Goal: Find contact information: Find contact information

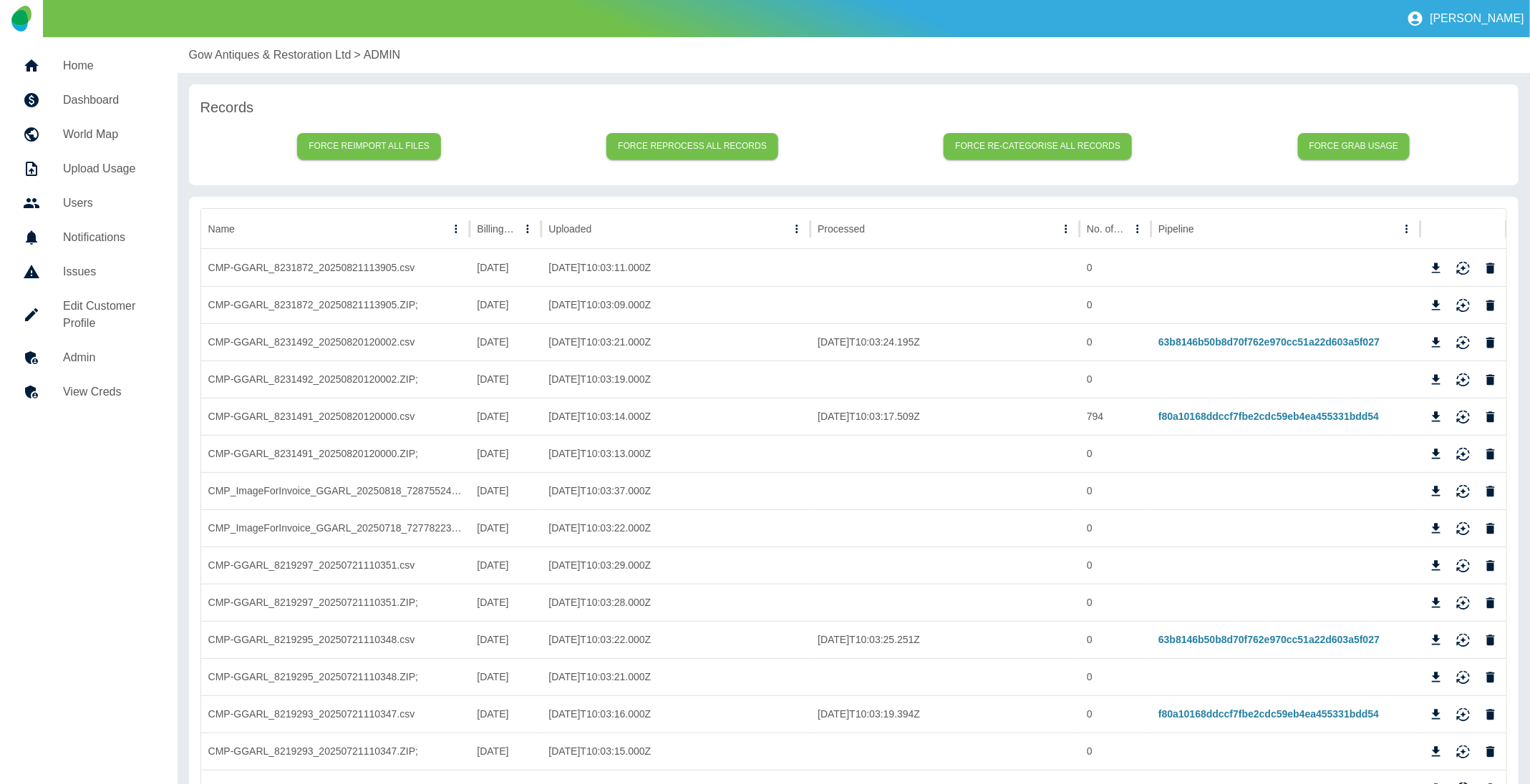
drag, startPoint x: 0, startPoint y: 0, endPoint x: 254, endPoint y: 51, distance: 259.1
click at [254, 51] on p "Gow Antiques & Restoration Ltd" at bounding box center [270, 55] width 162 height 17
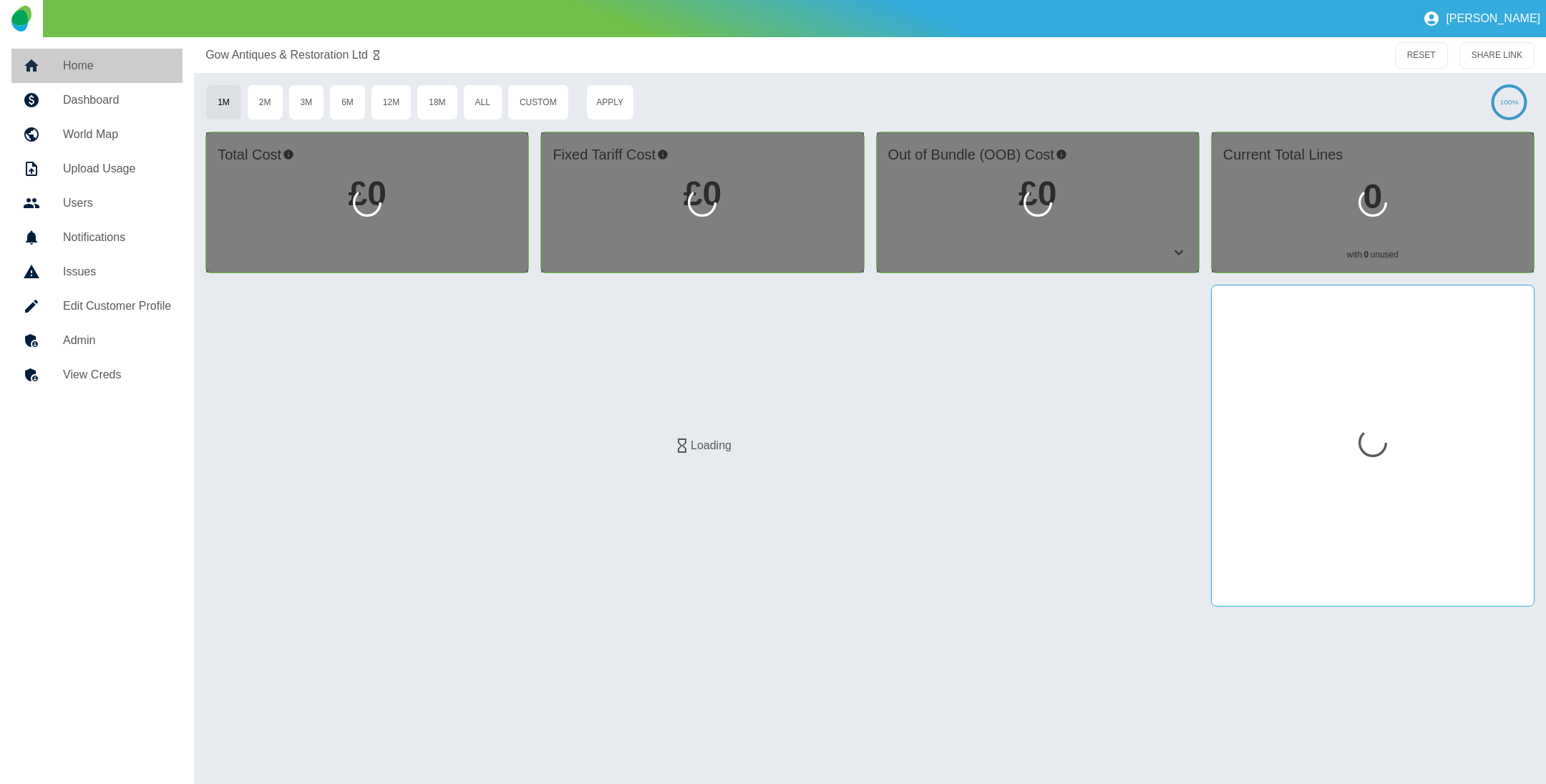
click at [124, 68] on h5 "Home" at bounding box center [117, 65] width 108 height 17
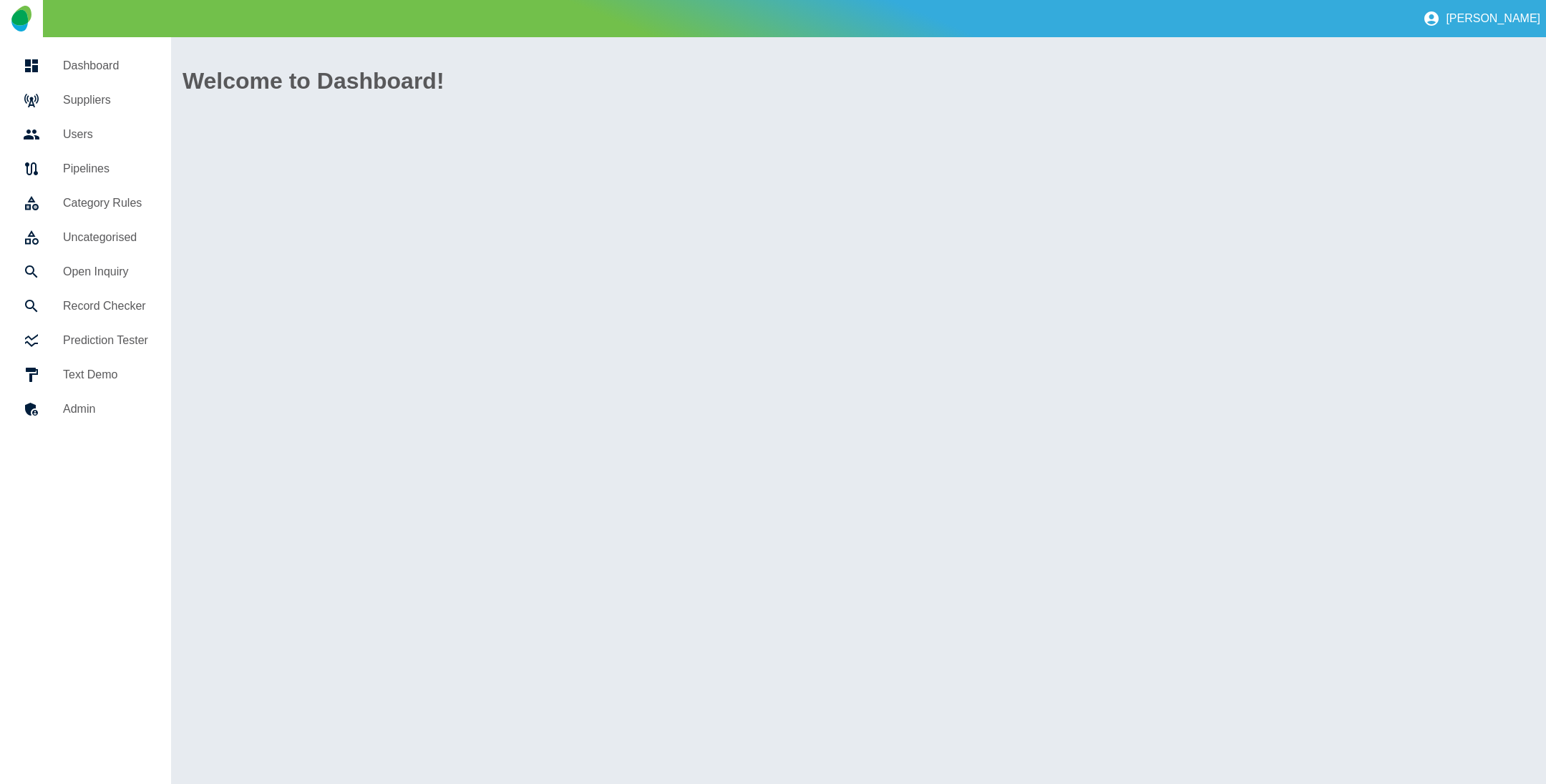
click at [110, 105] on h5 "Suppliers" at bounding box center [105, 99] width 85 height 17
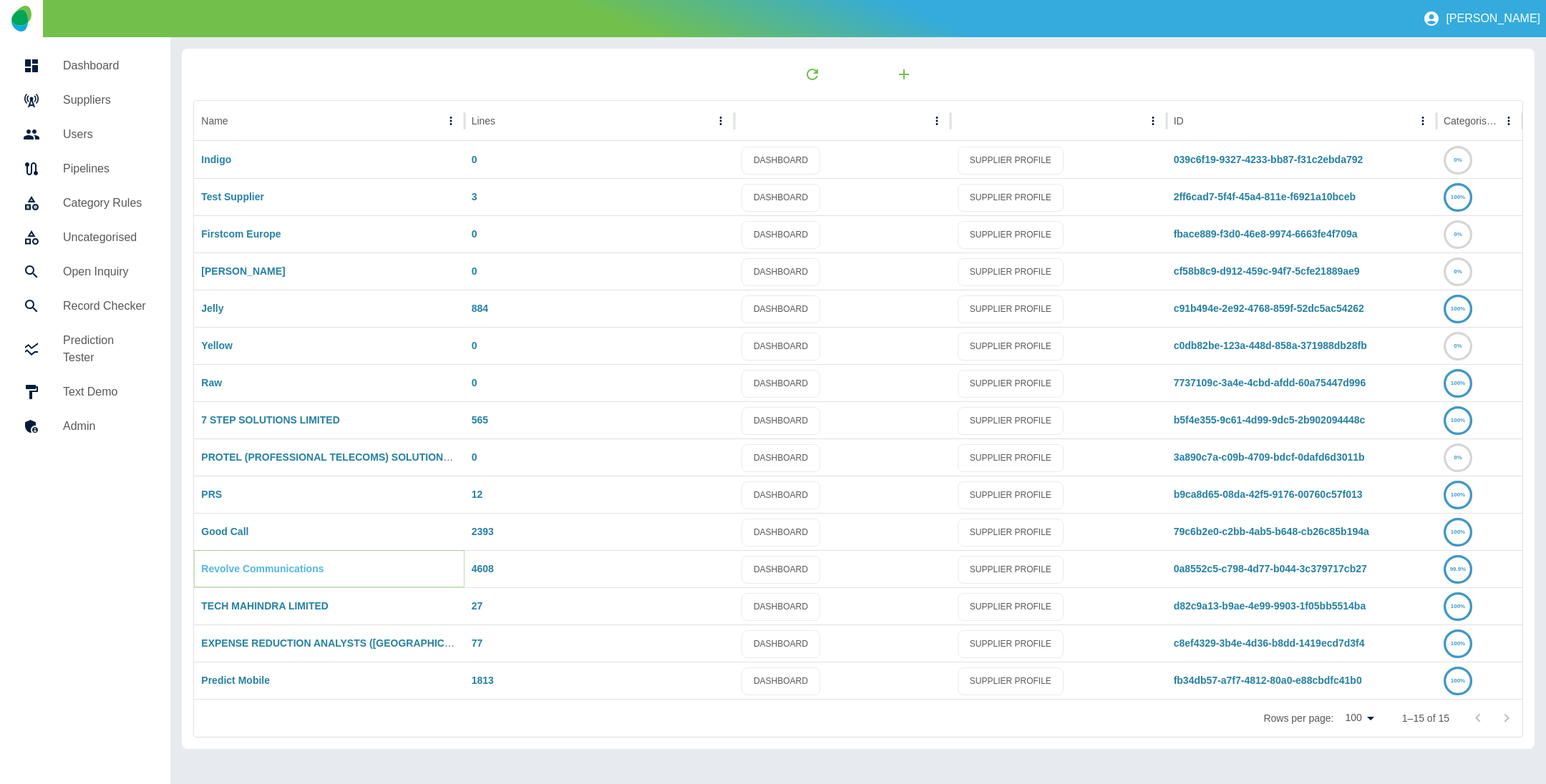
click at [255, 568] on link "Revolve Communications" at bounding box center [263, 569] width 123 height 11
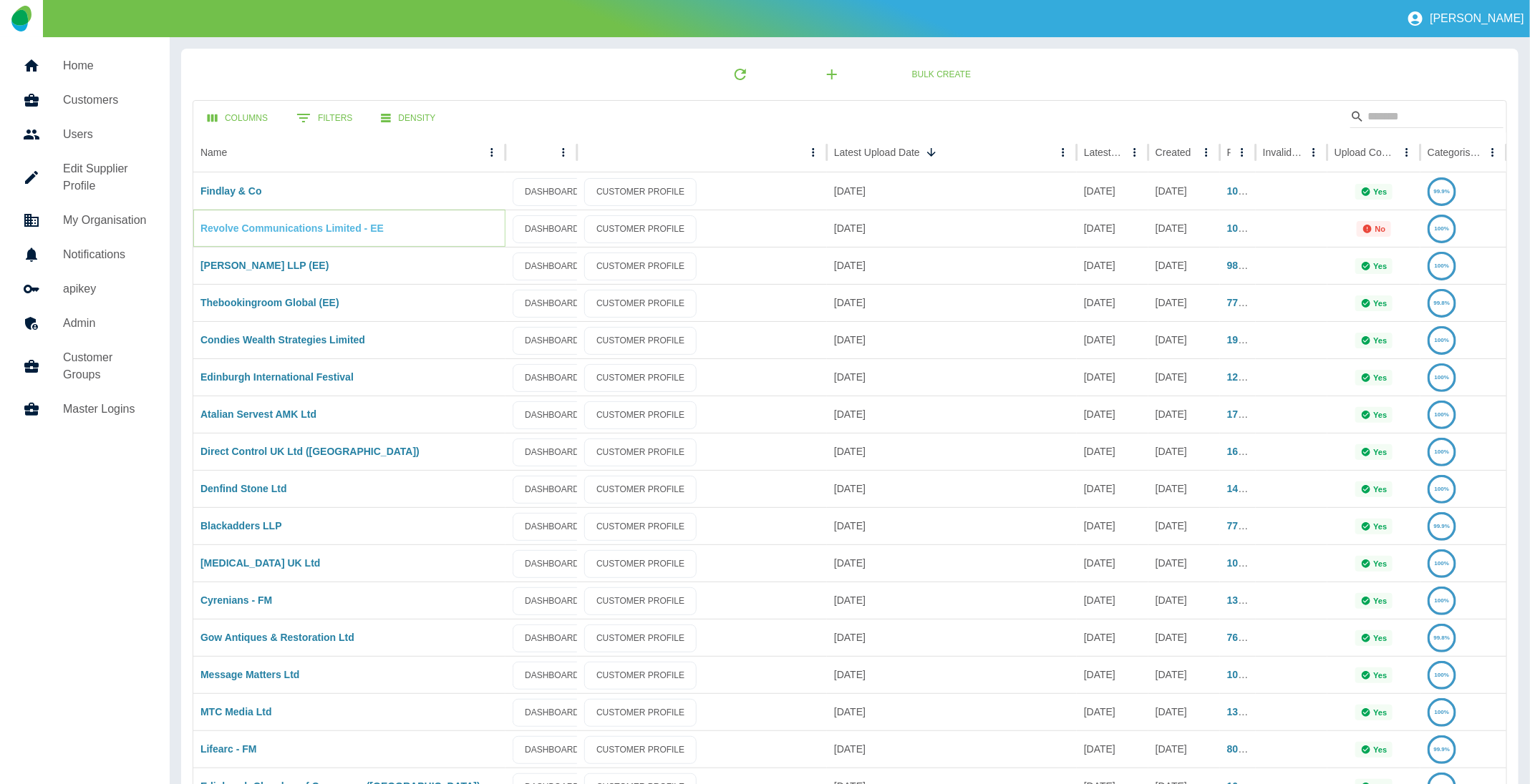
click at [219, 229] on link "Revolve Communications Limited - EE" at bounding box center [292, 228] width 183 height 11
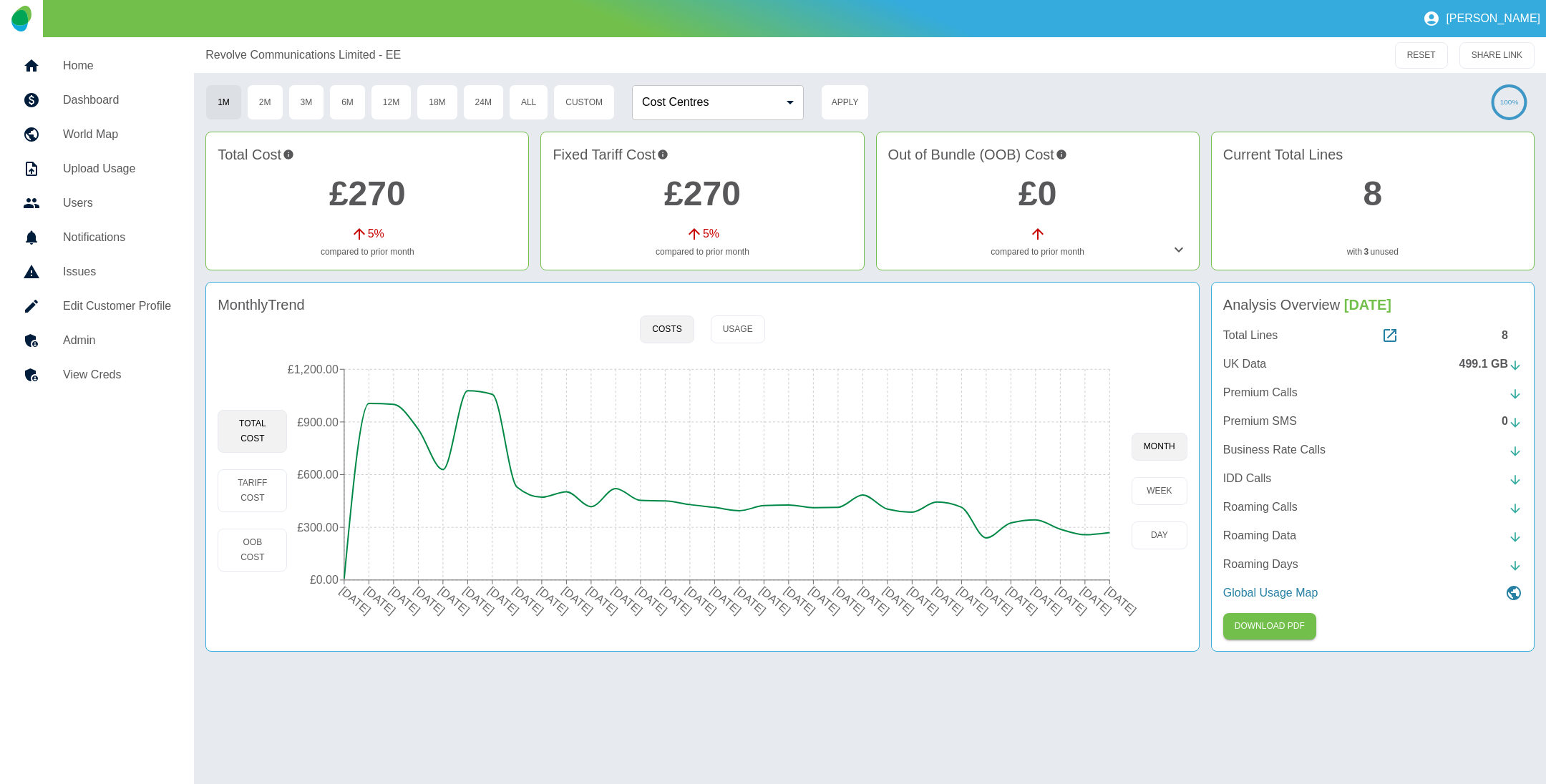
click at [723, 189] on link "£270" at bounding box center [702, 193] width 77 height 38
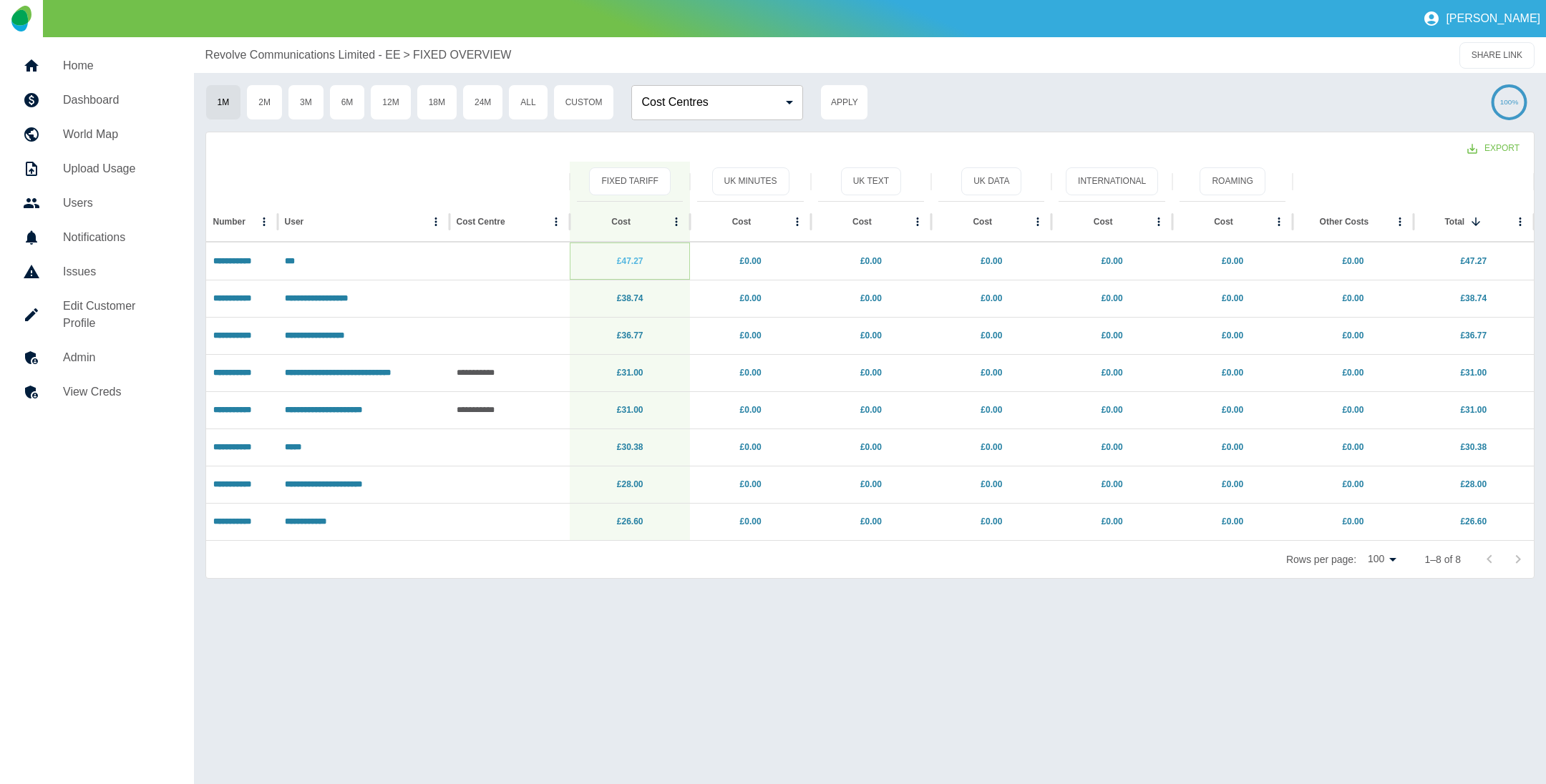
click at [628, 264] on link "£47.27" at bounding box center [630, 261] width 27 height 10
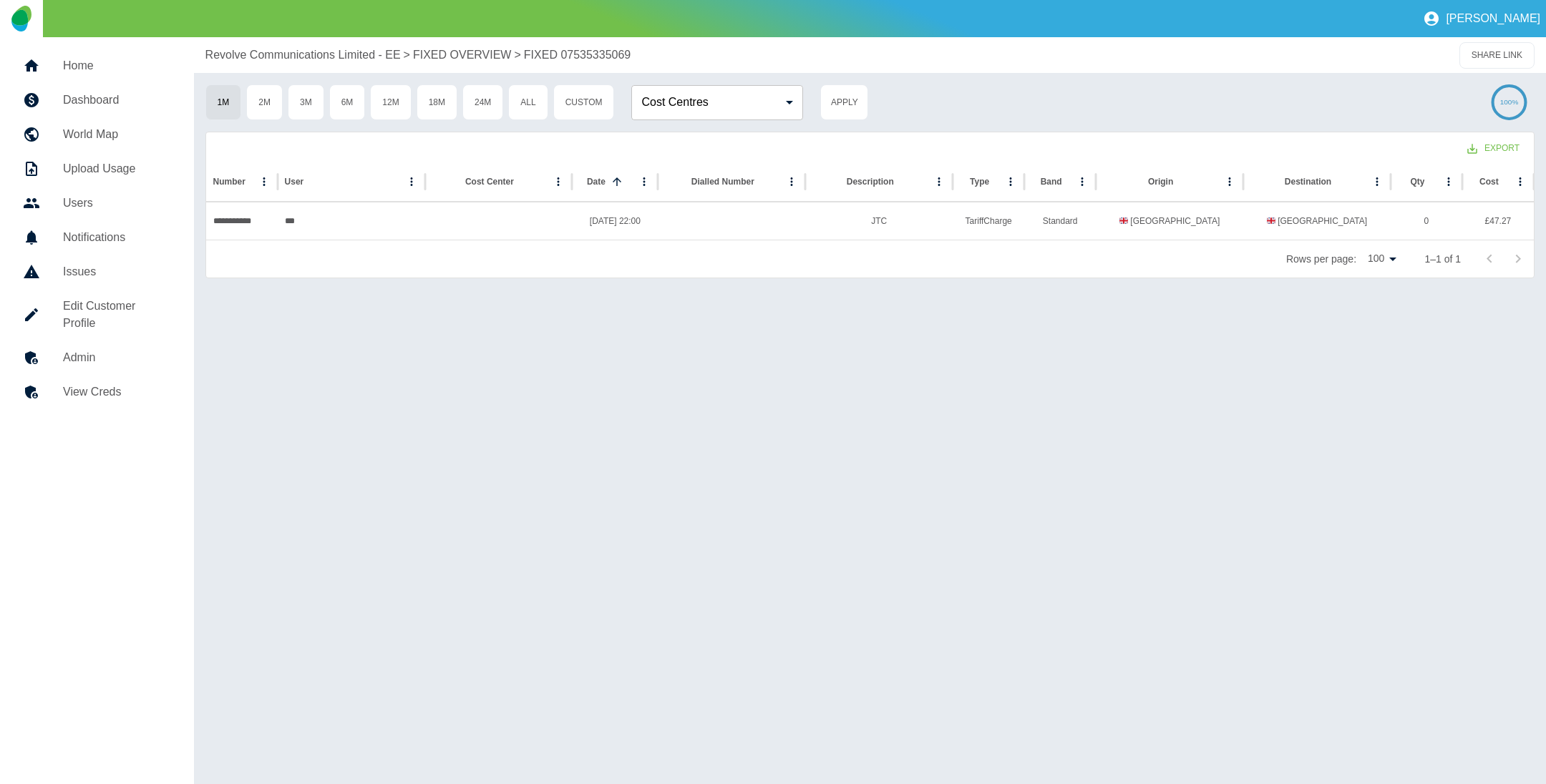
click at [281, 52] on p "Revolve Communications Limited - EE" at bounding box center [303, 55] width 195 height 17
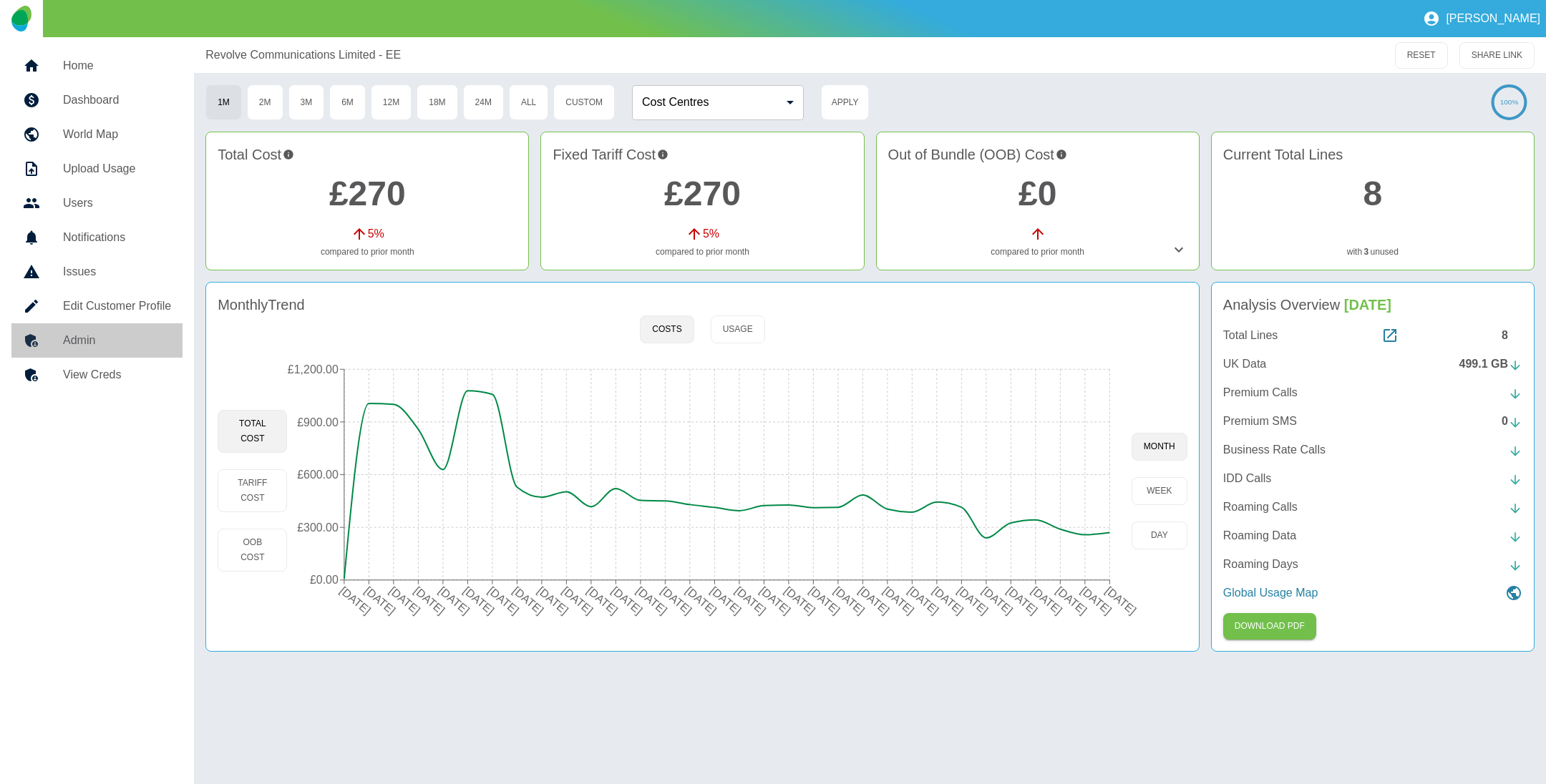
click at [87, 337] on h5 "Admin" at bounding box center [117, 340] width 108 height 17
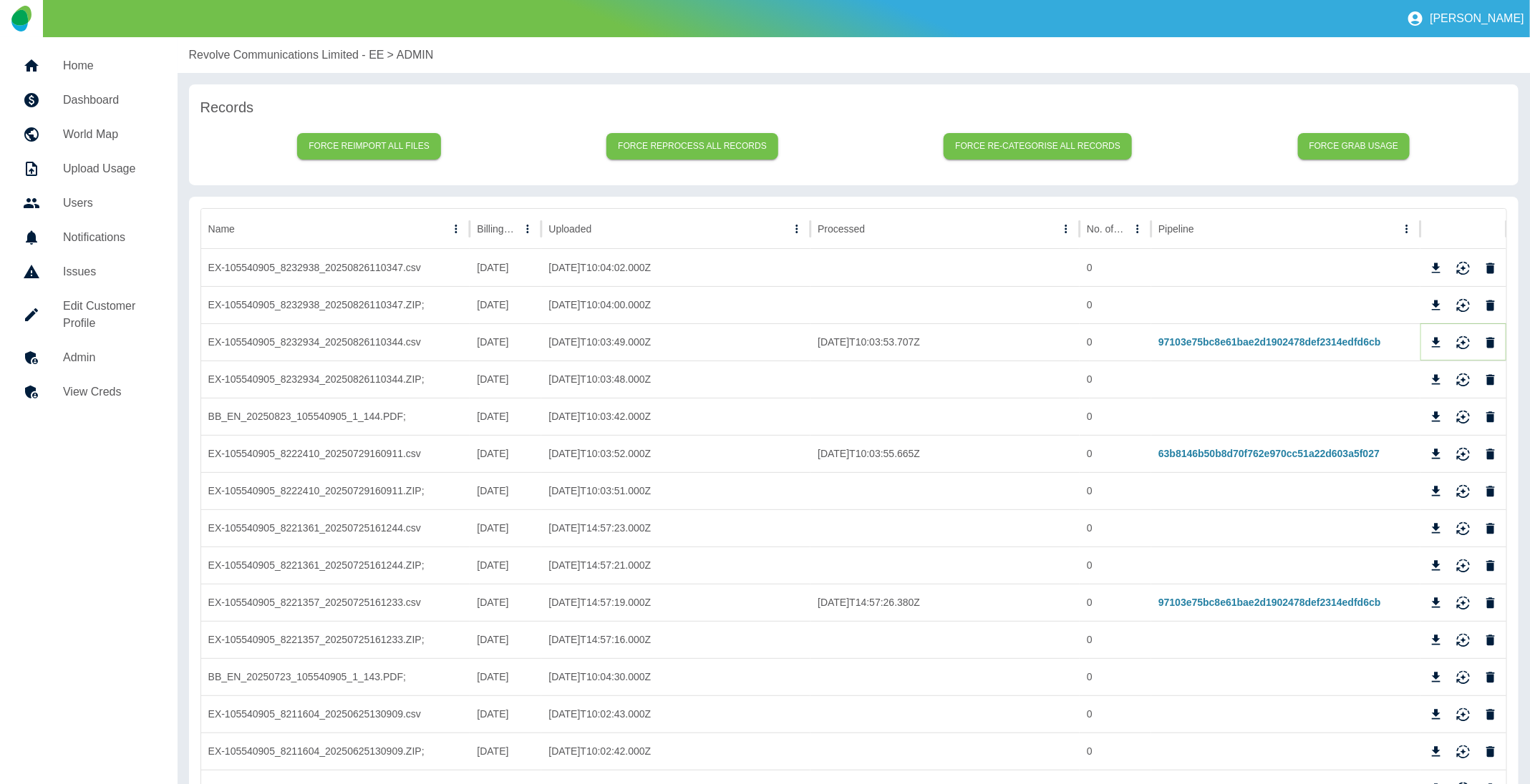
click at [1427, 340] on button "Download" at bounding box center [1436, 342] width 22 height 22
click at [1433, 450] on icon "Download" at bounding box center [1436, 455] width 15 height 15
click at [318, 54] on p "Revolve Communications Limited - EE" at bounding box center [287, 55] width 195 height 17
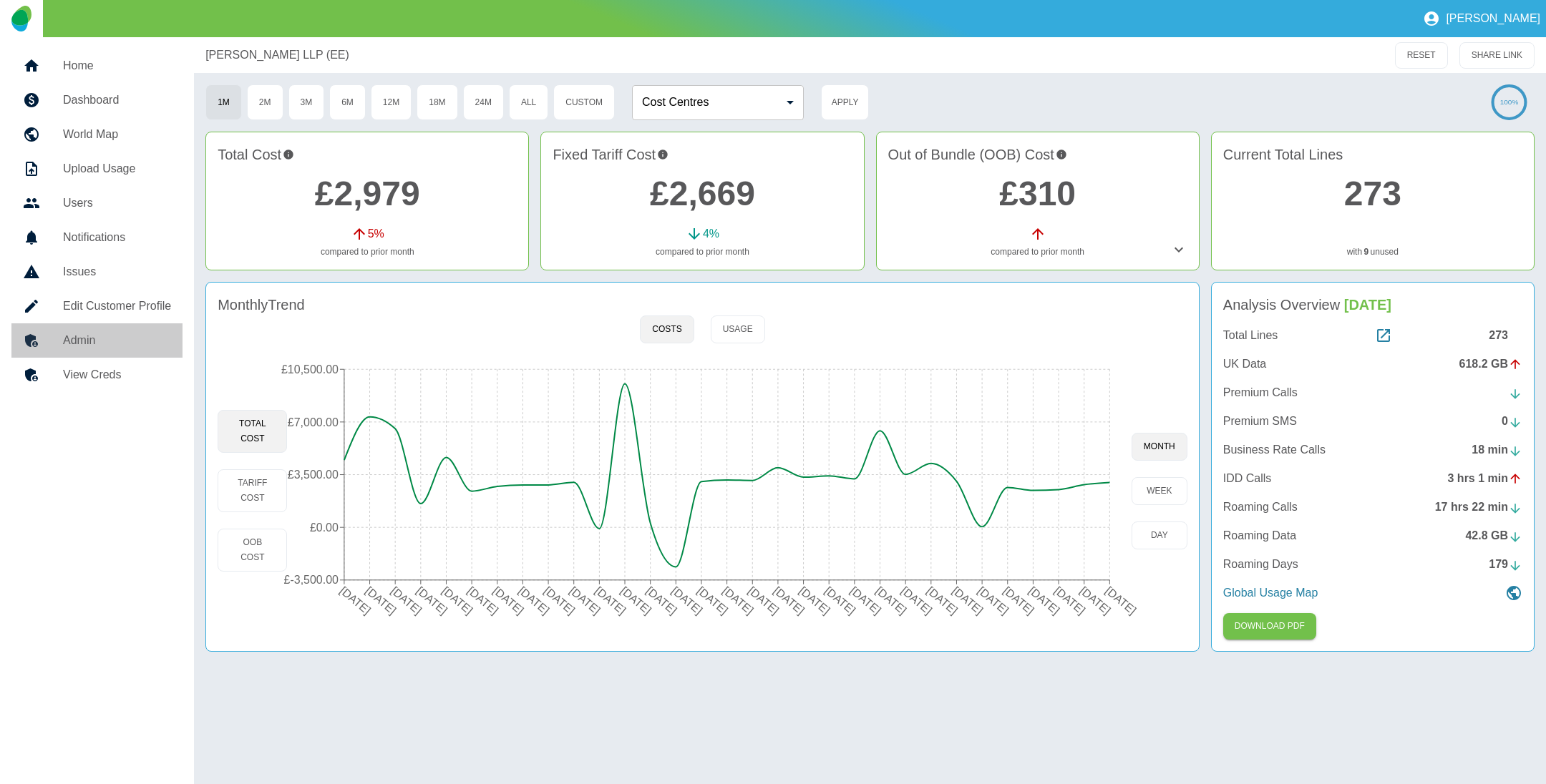
click at [117, 343] on h5 "Admin" at bounding box center [117, 340] width 108 height 17
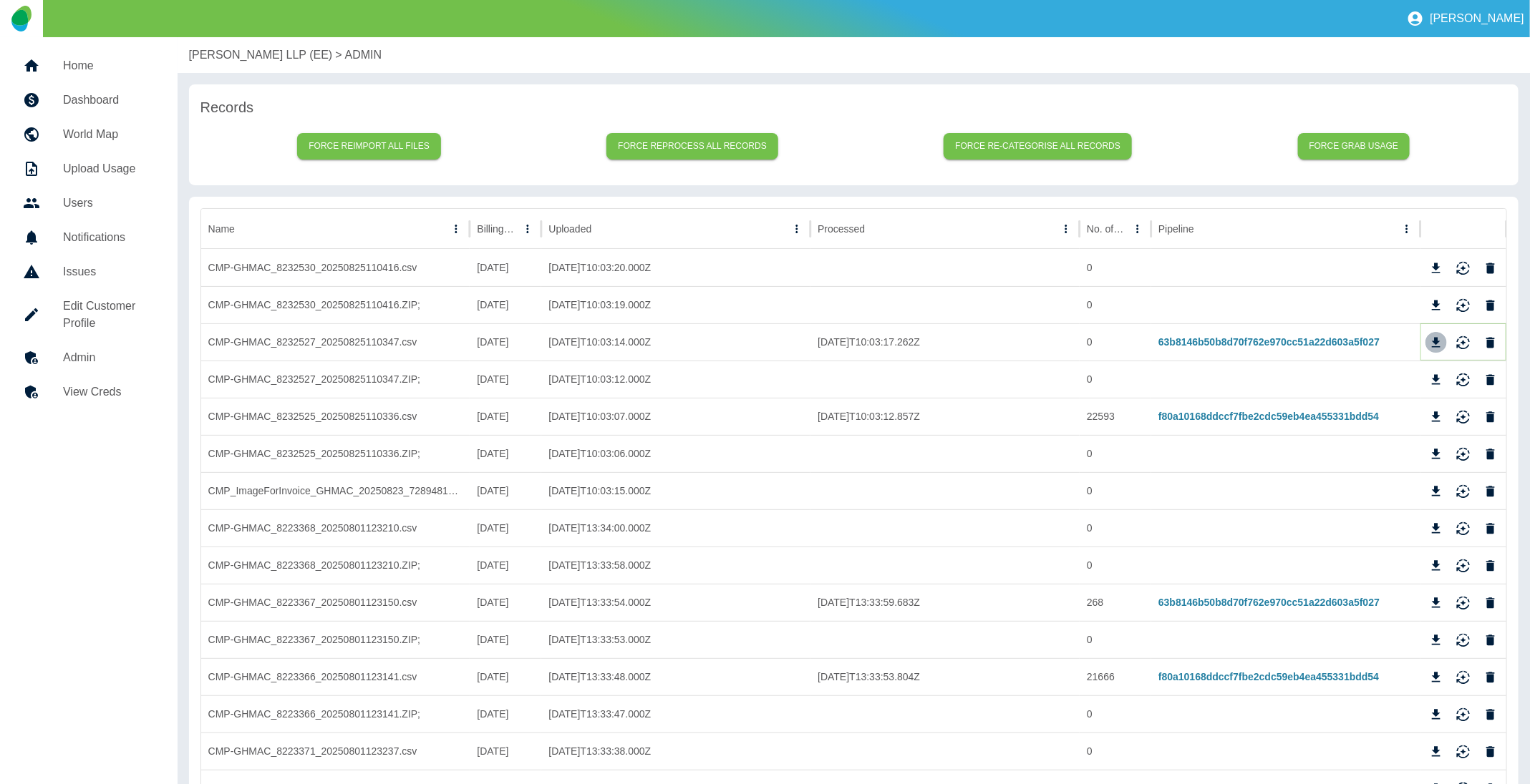
click at [1435, 346] on icon "Download" at bounding box center [1436, 343] width 15 height 15
click at [226, 58] on p "[PERSON_NAME] LLP (EE)" at bounding box center [261, 55] width 144 height 17
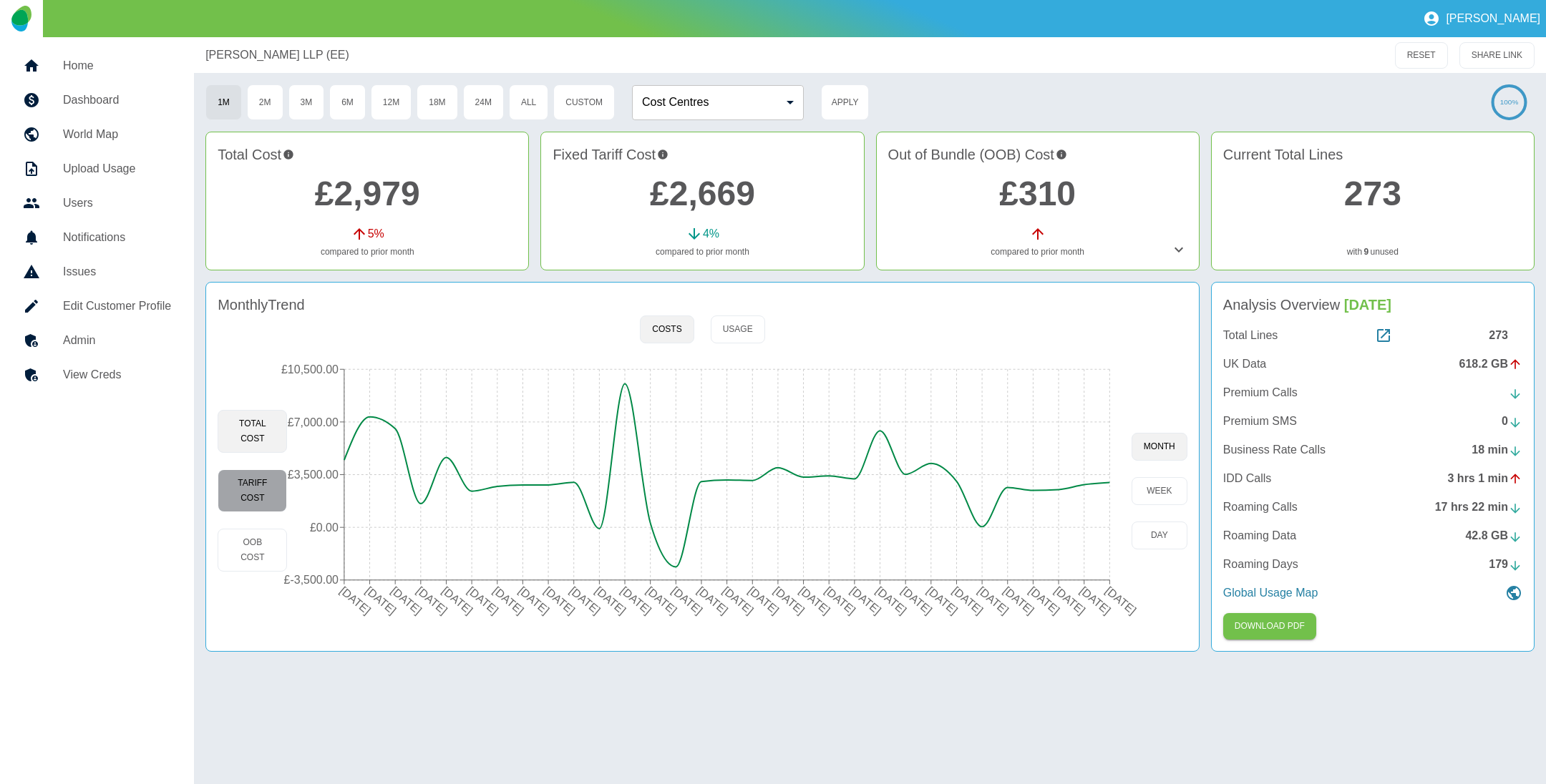
click at [255, 505] on button "Tariff Cost" at bounding box center [252, 490] width 69 height 43
type button "fixed"
click at [695, 195] on link "£2,669" at bounding box center [703, 193] width 105 height 38
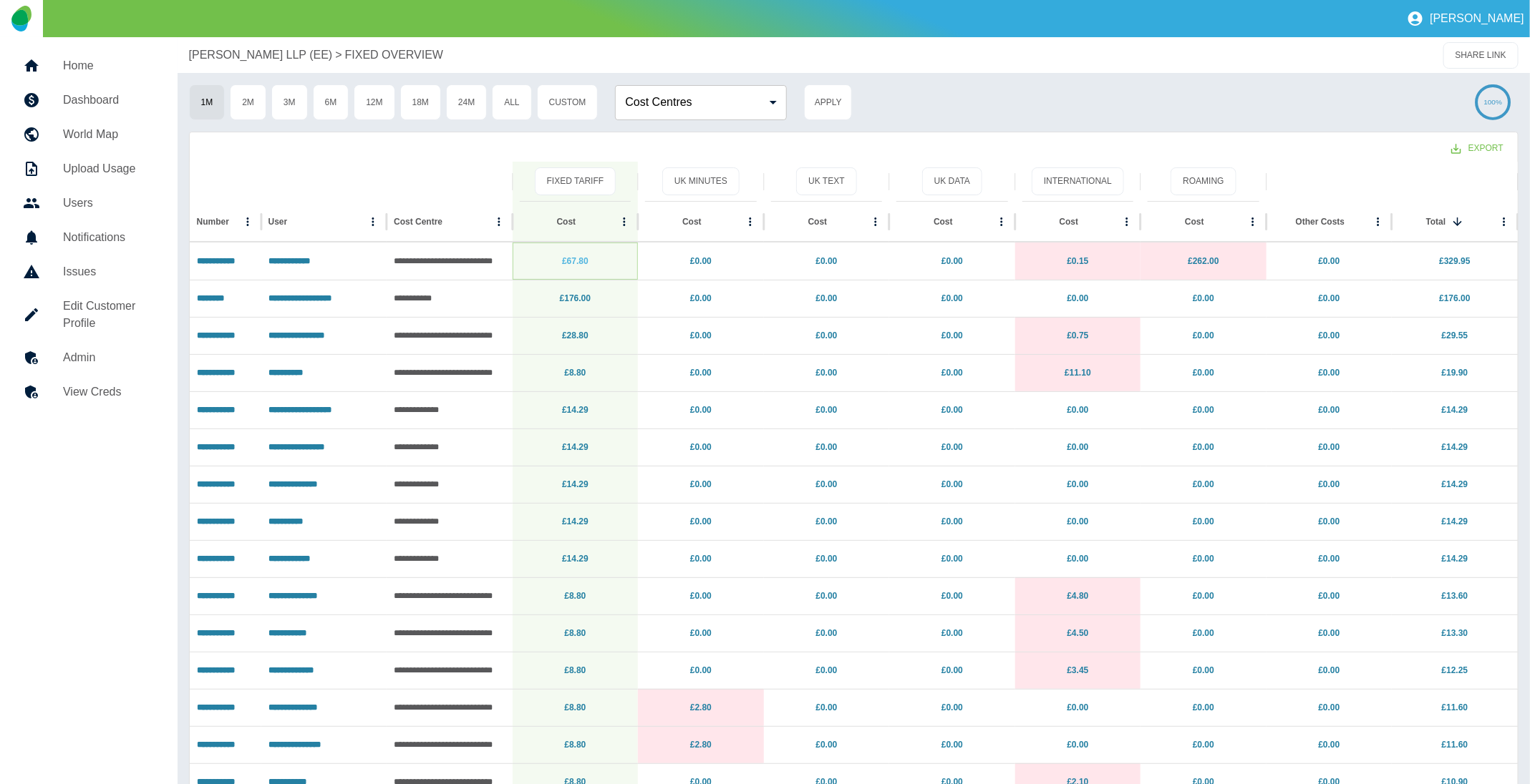
click at [578, 261] on link "£67.80" at bounding box center [575, 261] width 27 height 10
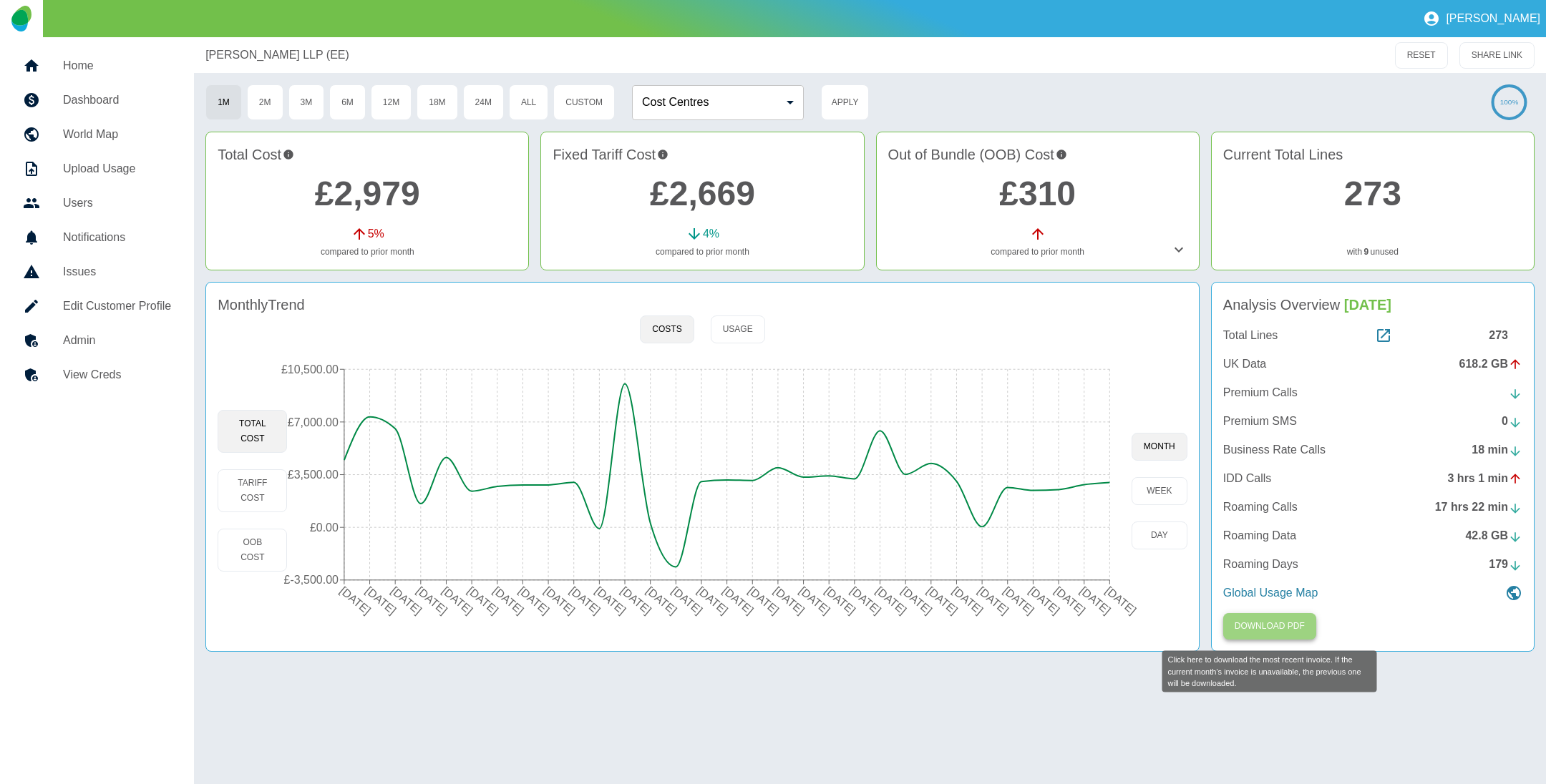
click at [1271, 622] on button "Download PDF" at bounding box center [1270, 627] width 93 height 27
click at [1057, 195] on link "£310" at bounding box center [1037, 193] width 77 height 38
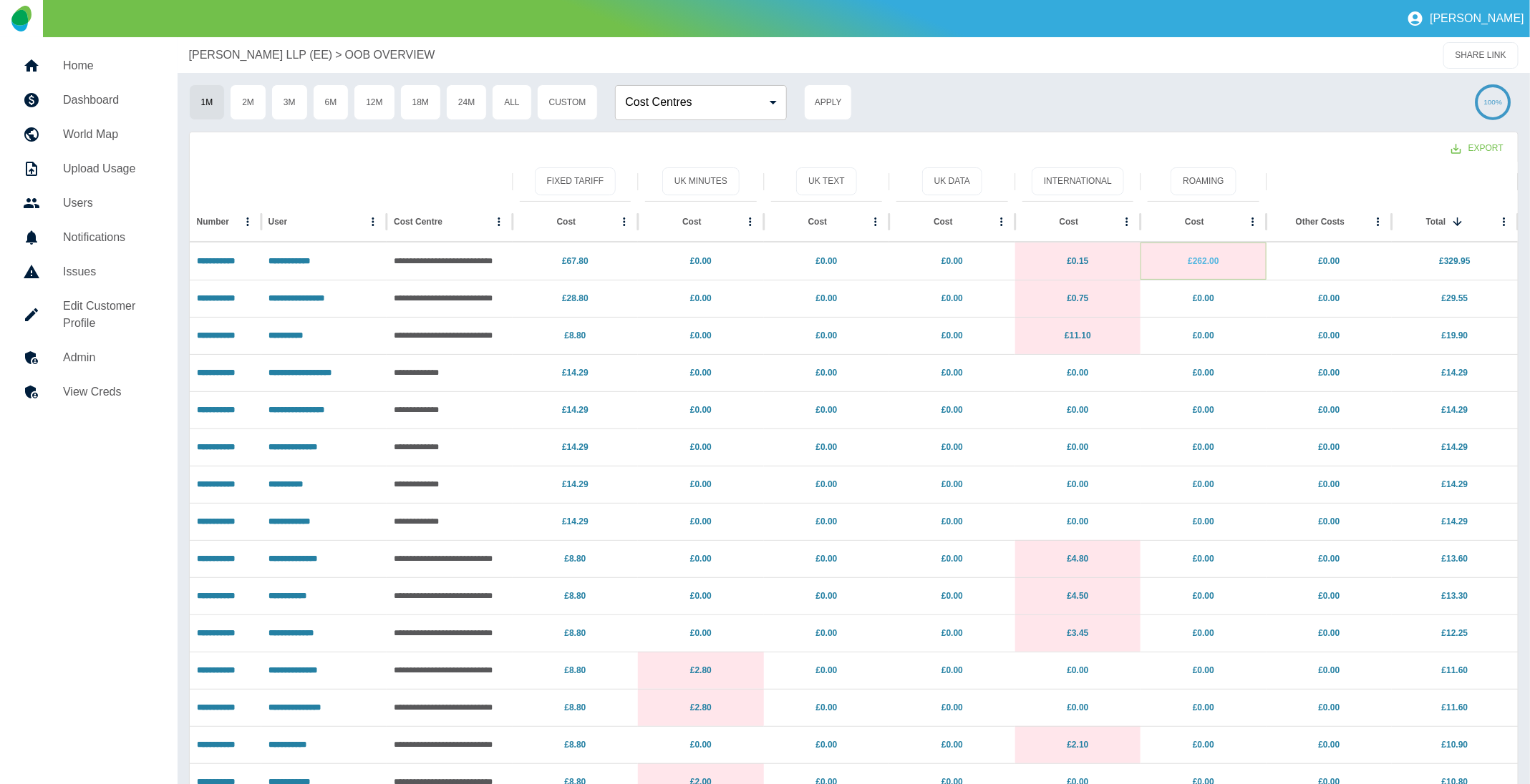
click at [1204, 262] on link "£262.00" at bounding box center [1203, 261] width 31 height 10
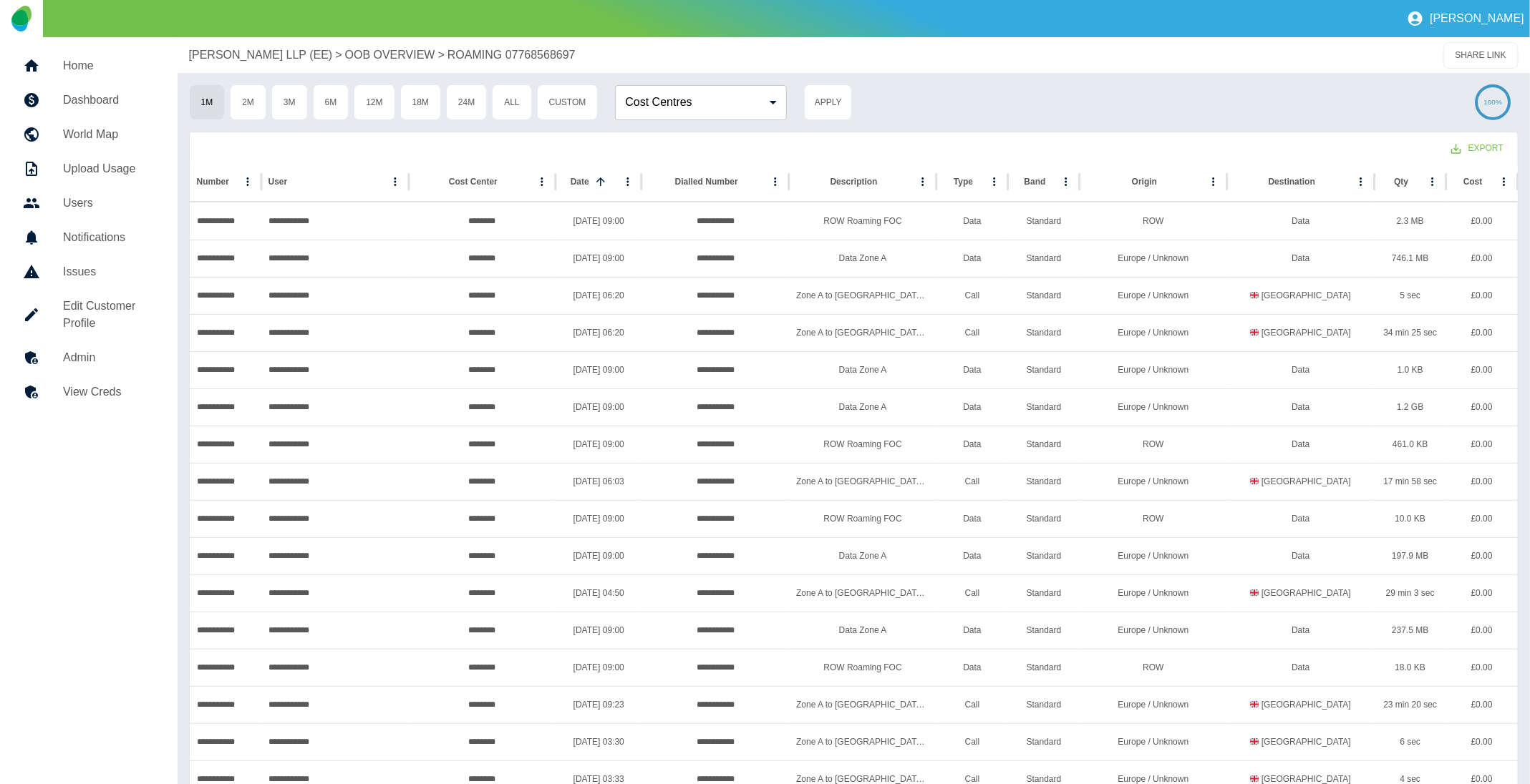
click at [243, 50] on p "[PERSON_NAME] LLP (EE)" at bounding box center [261, 55] width 144 height 17
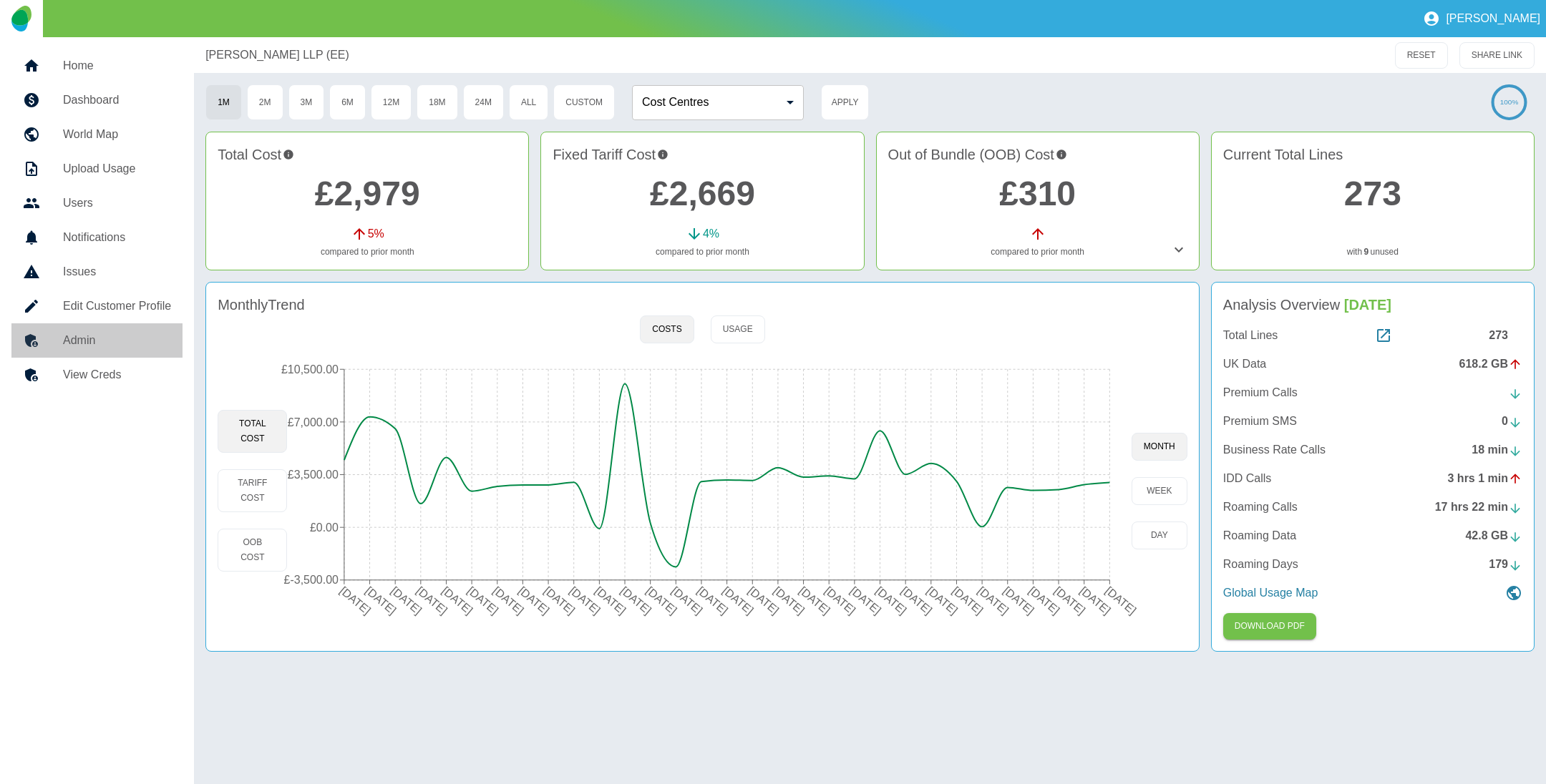
click at [137, 334] on h5 "Admin" at bounding box center [117, 340] width 108 height 17
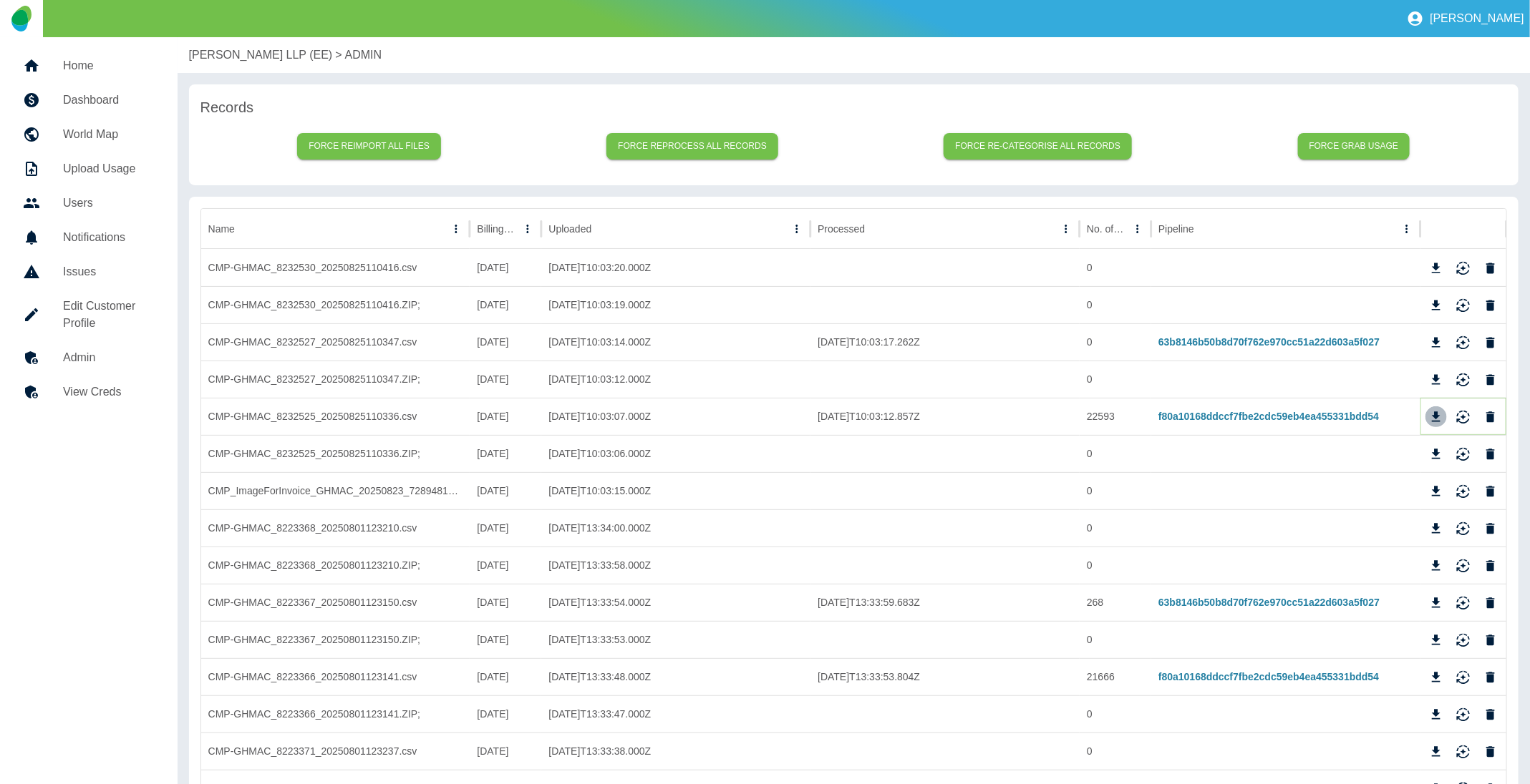
click at [1435, 418] on icon "Download" at bounding box center [1436, 417] width 15 height 15
click at [258, 60] on p "[PERSON_NAME] LLP (EE)" at bounding box center [261, 55] width 144 height 17
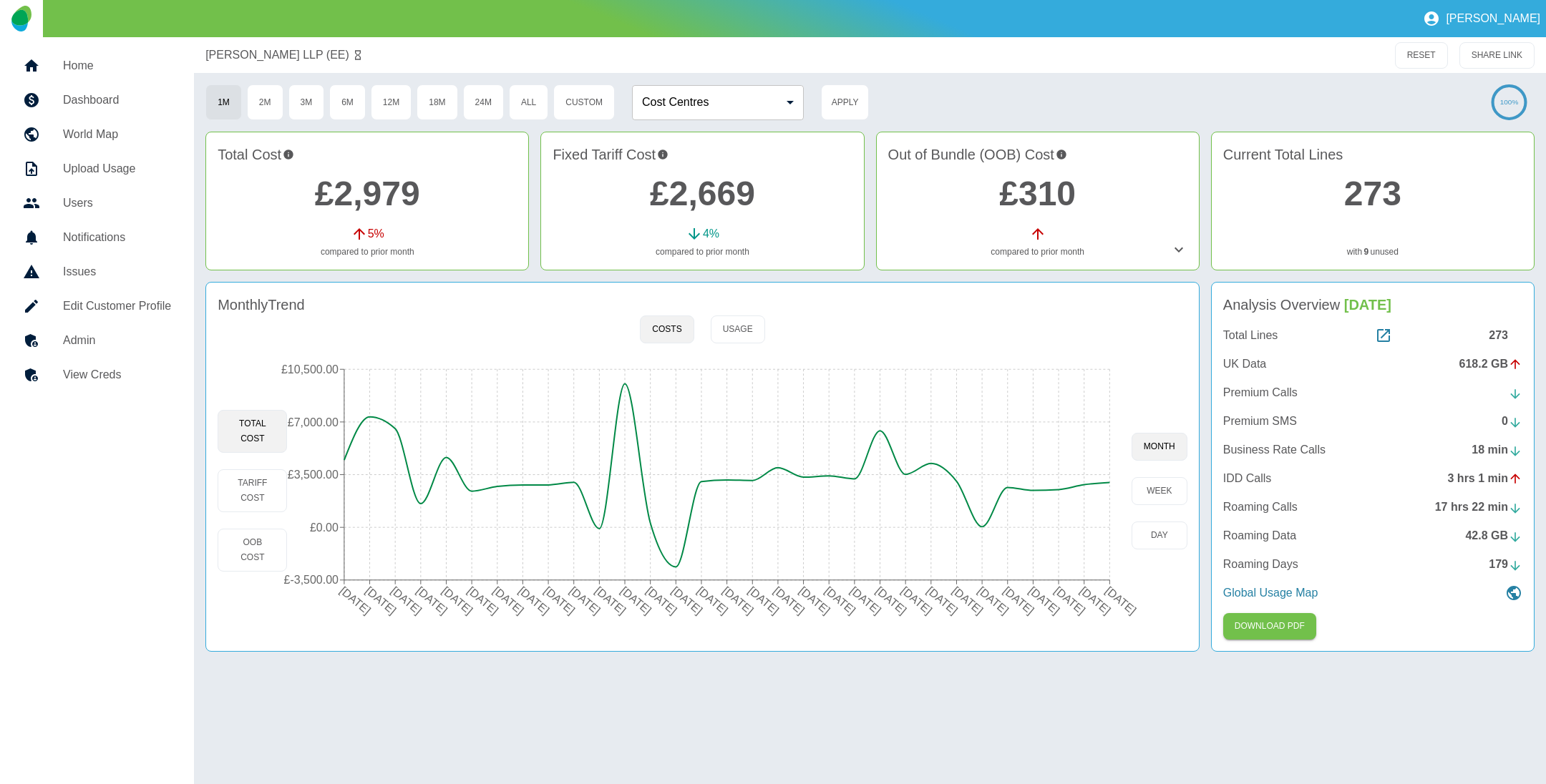
click at [691, 193] on link "£2,669" at bounding box center [703, 193] width 105 height 38
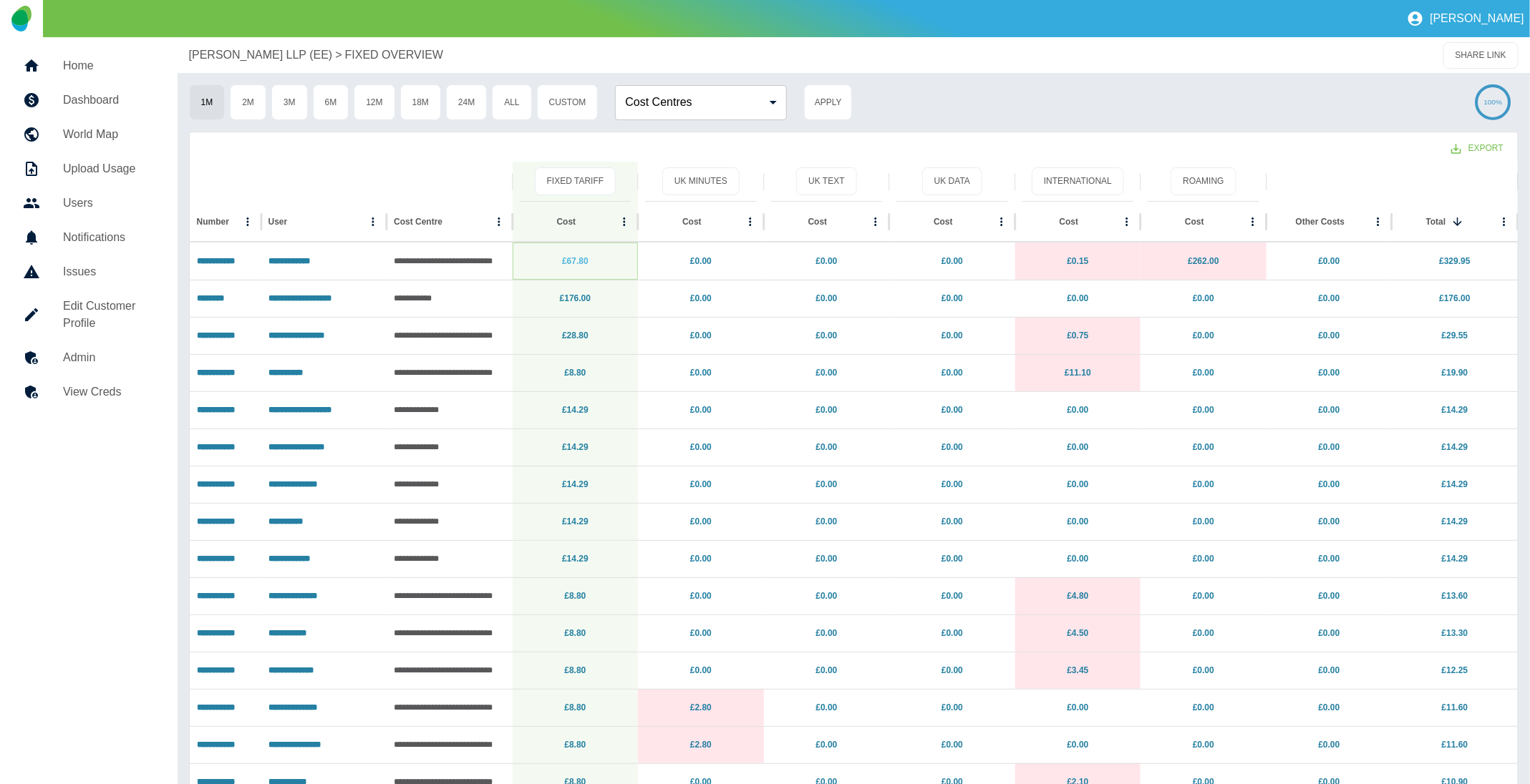
click at [579, 261] on link "£67.80" at bounding box center [575, 261] width 27 height 10
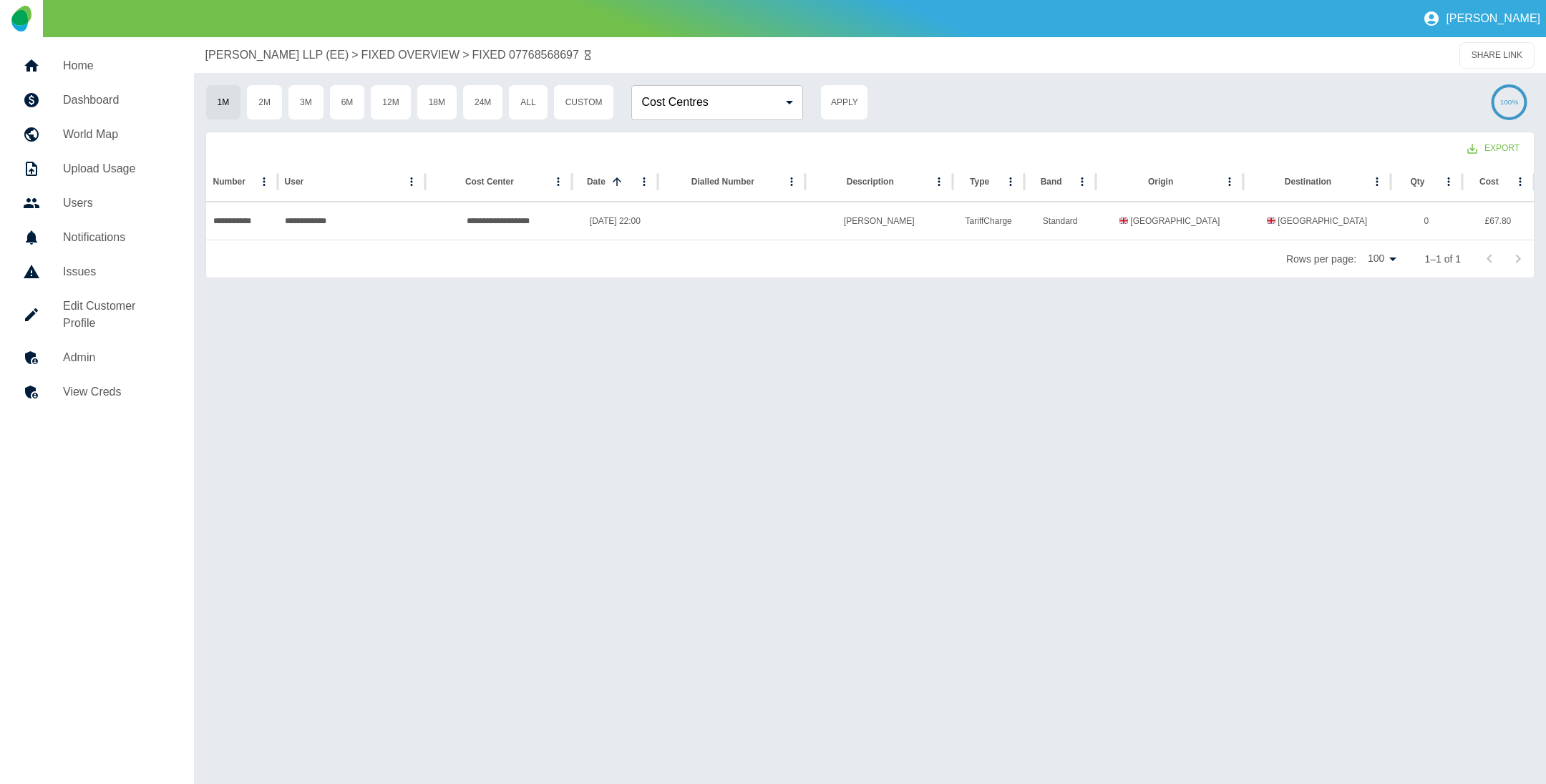
click at [284, 58] on p "[PERSON_NAME] LLP (EE)" at bounding box center [277, 55] width 144 height 17
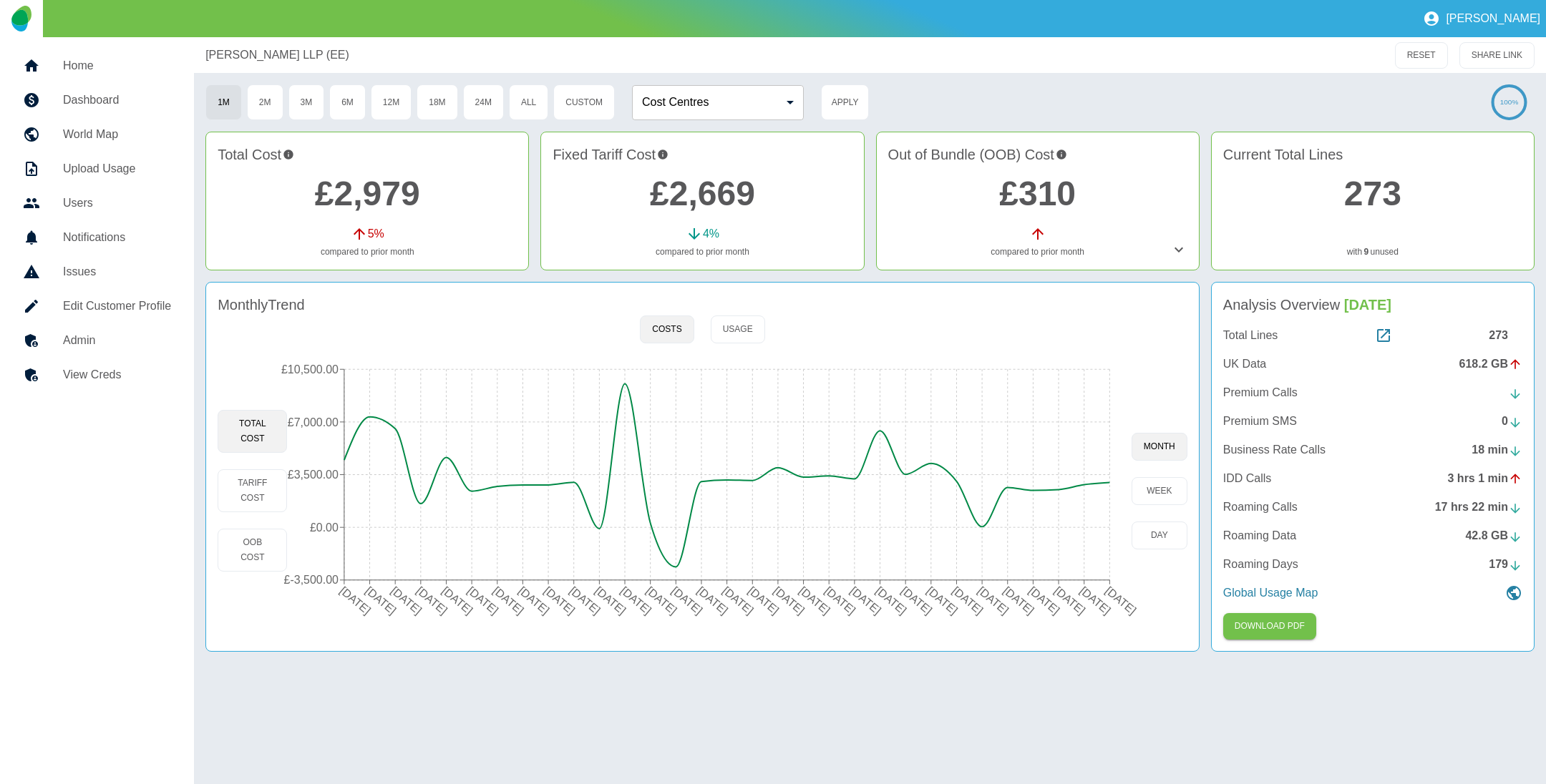
click at [685, 197] on link "£2,669" at bounding box center [703, 193] width 105 height 38
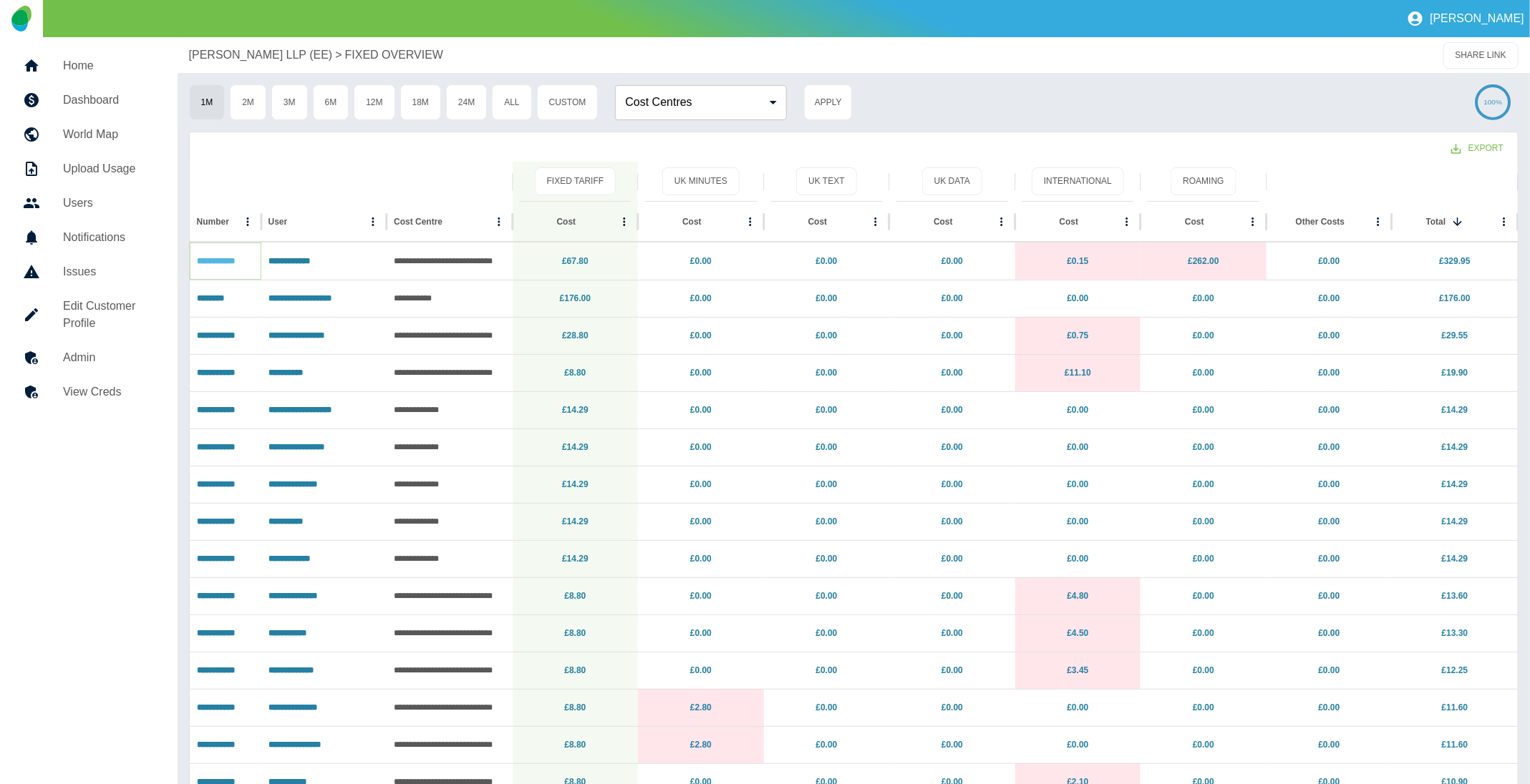
click at [235, 258] on link "**********" at bounding box center [216, 261] width 38 height 9
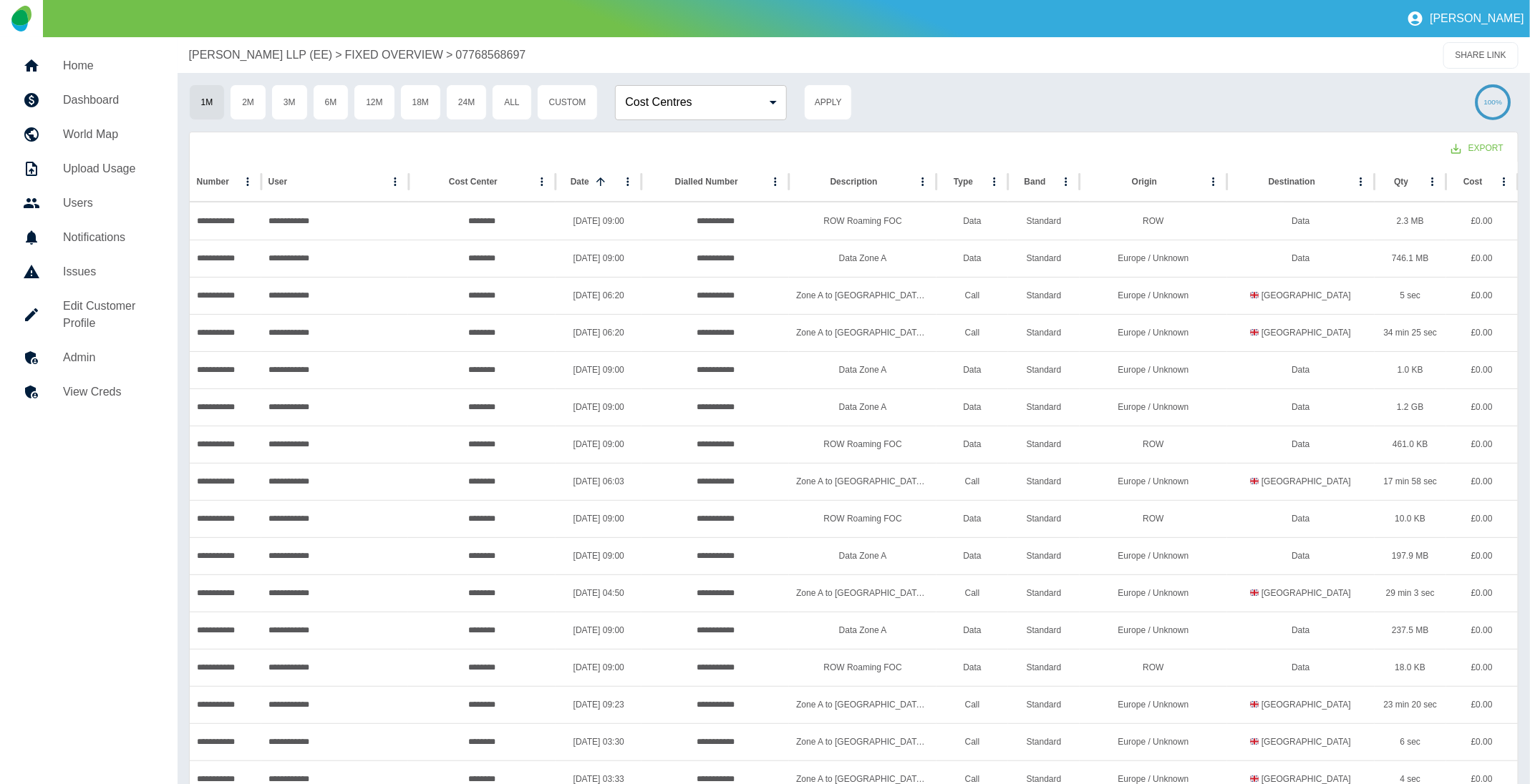
click at [271, 53] on p "[PERSON_NAME] LLP (EE)" at bounding box center [261, 55] width 144 height 17
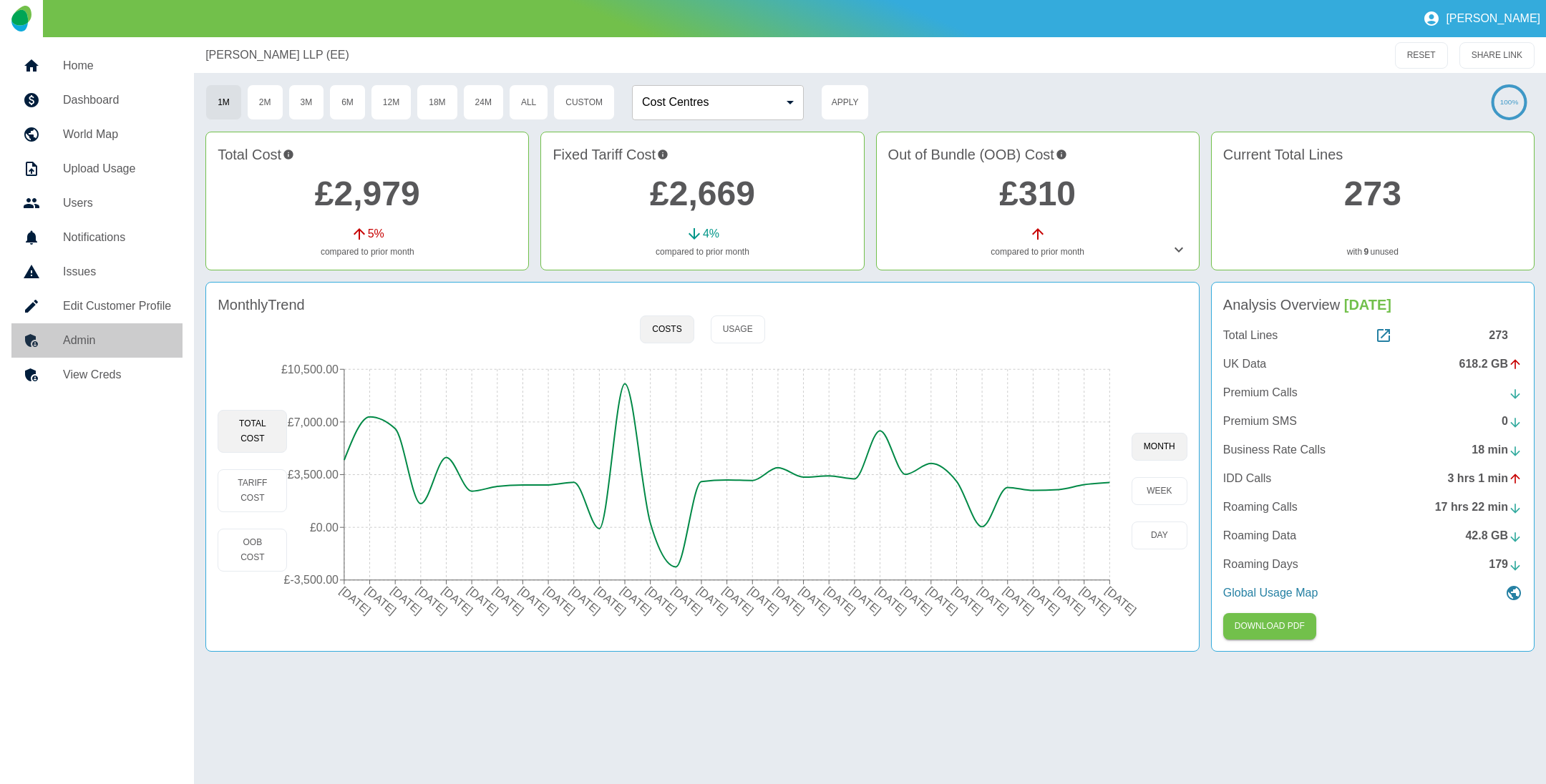
click at [107, 348] on h5 "Admin" at bounding box center [117, 340] width 108 height 17
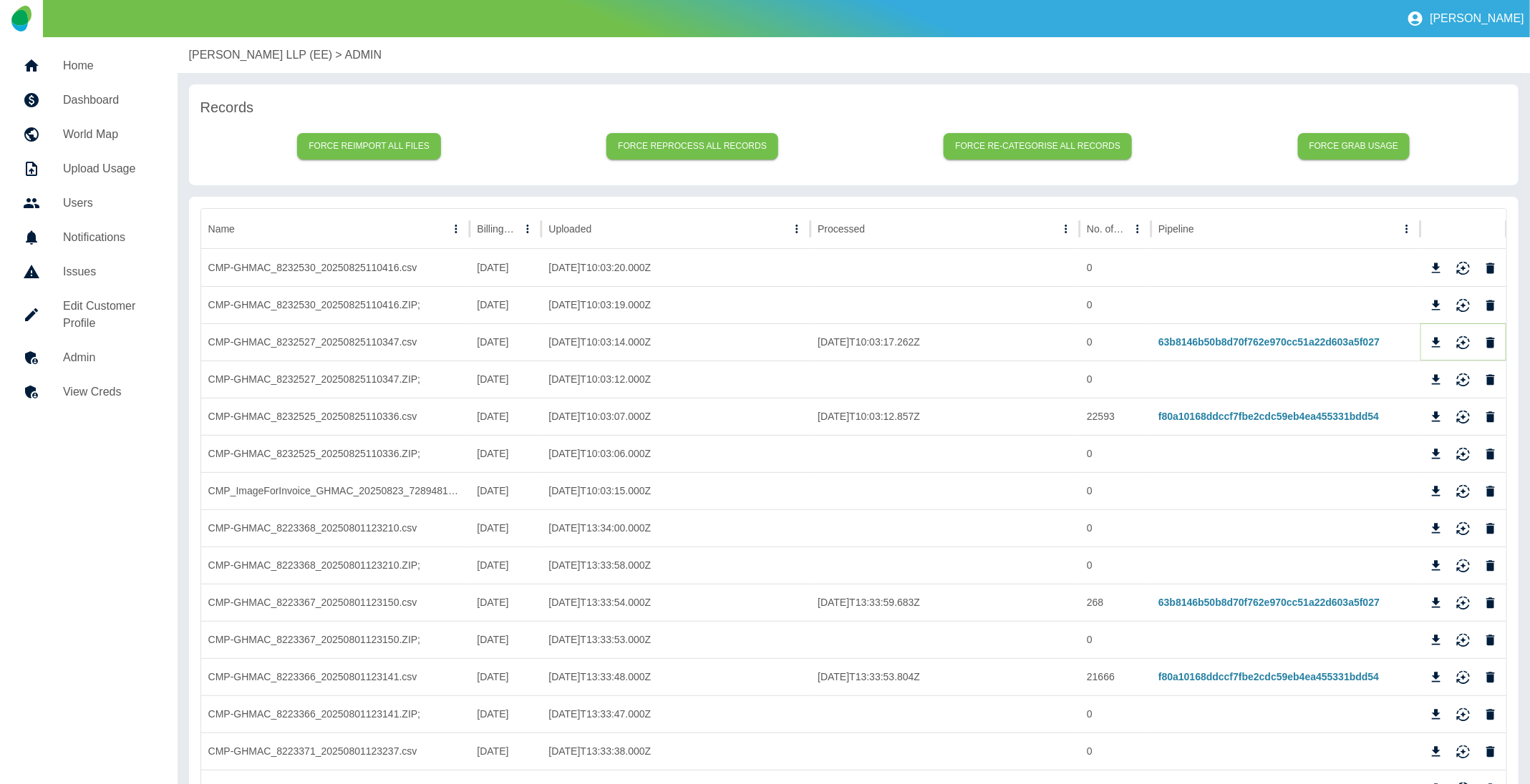
click at [1431, 342] on icon "Download" at bounding box center [1436, 343] width 15 height 15
click at [249, 55] on p "[PERSON_NAME] LLP (EE)" at bounding box center [261, 55] width 144 height 17
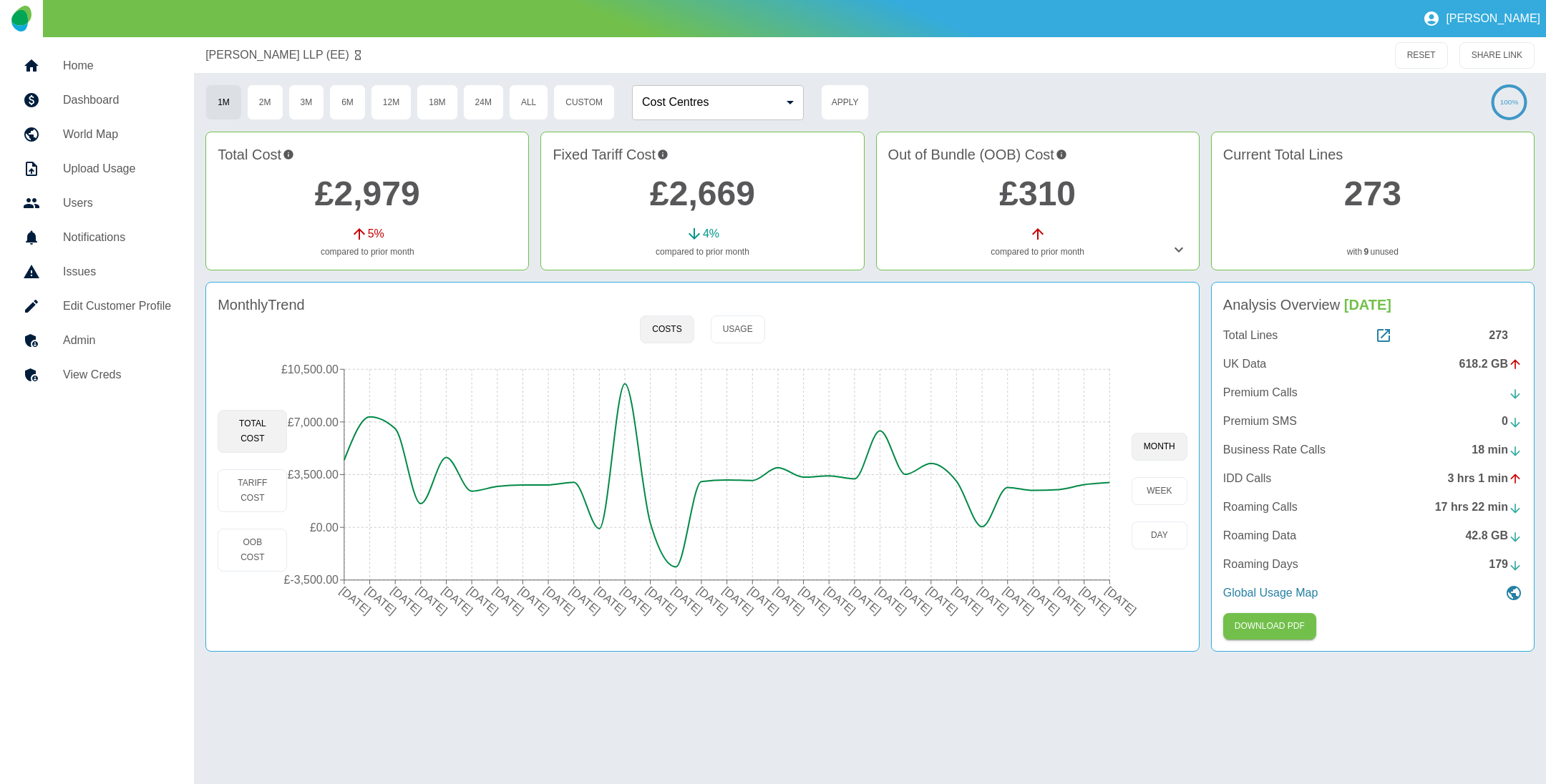
click at [1044, 198] on link "£310" at bounding box center [1037, 193] width 77 height 38
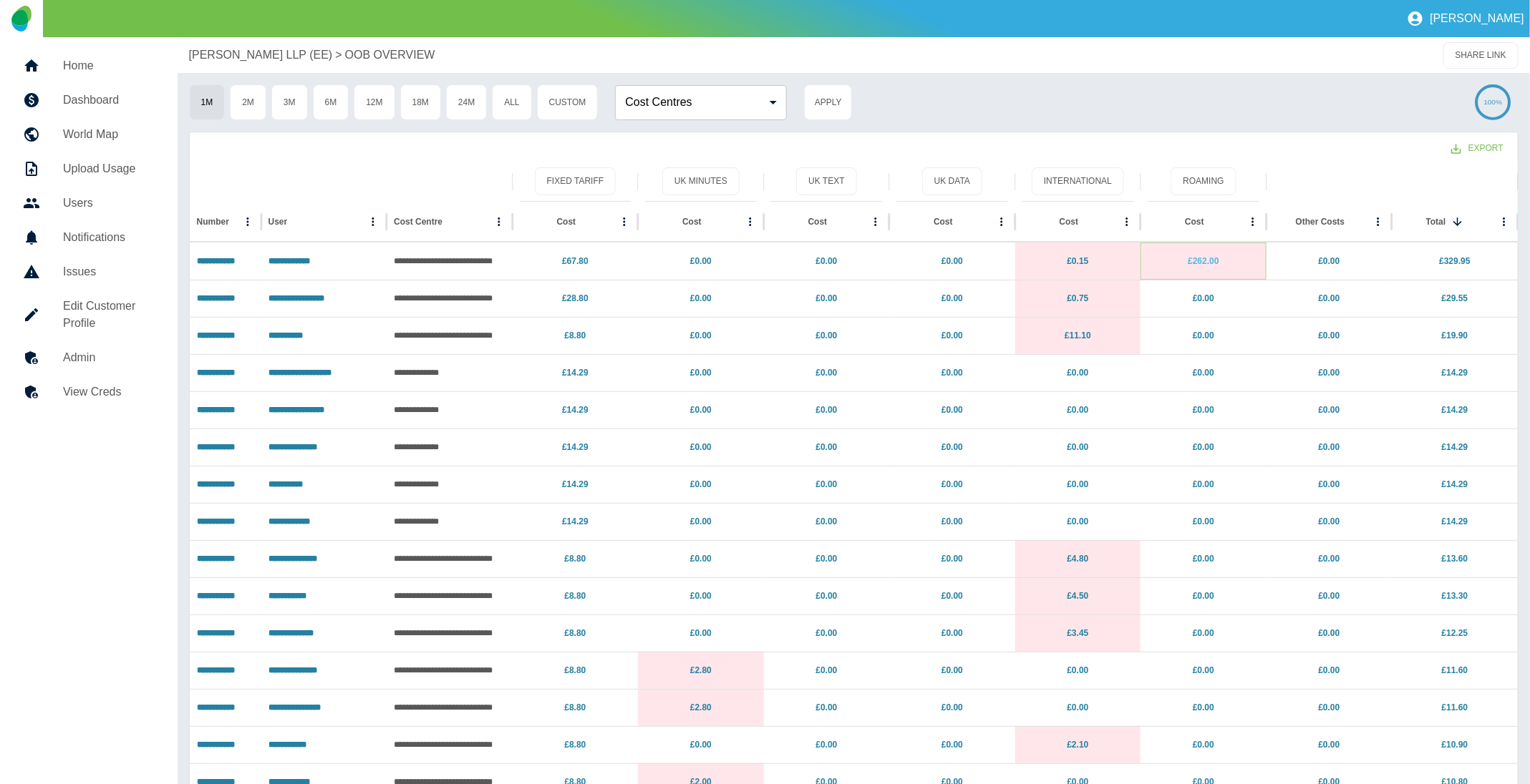
click at [1203, 260] on link "£262.00" at bounding box center [1203, 261] width 31 height 10
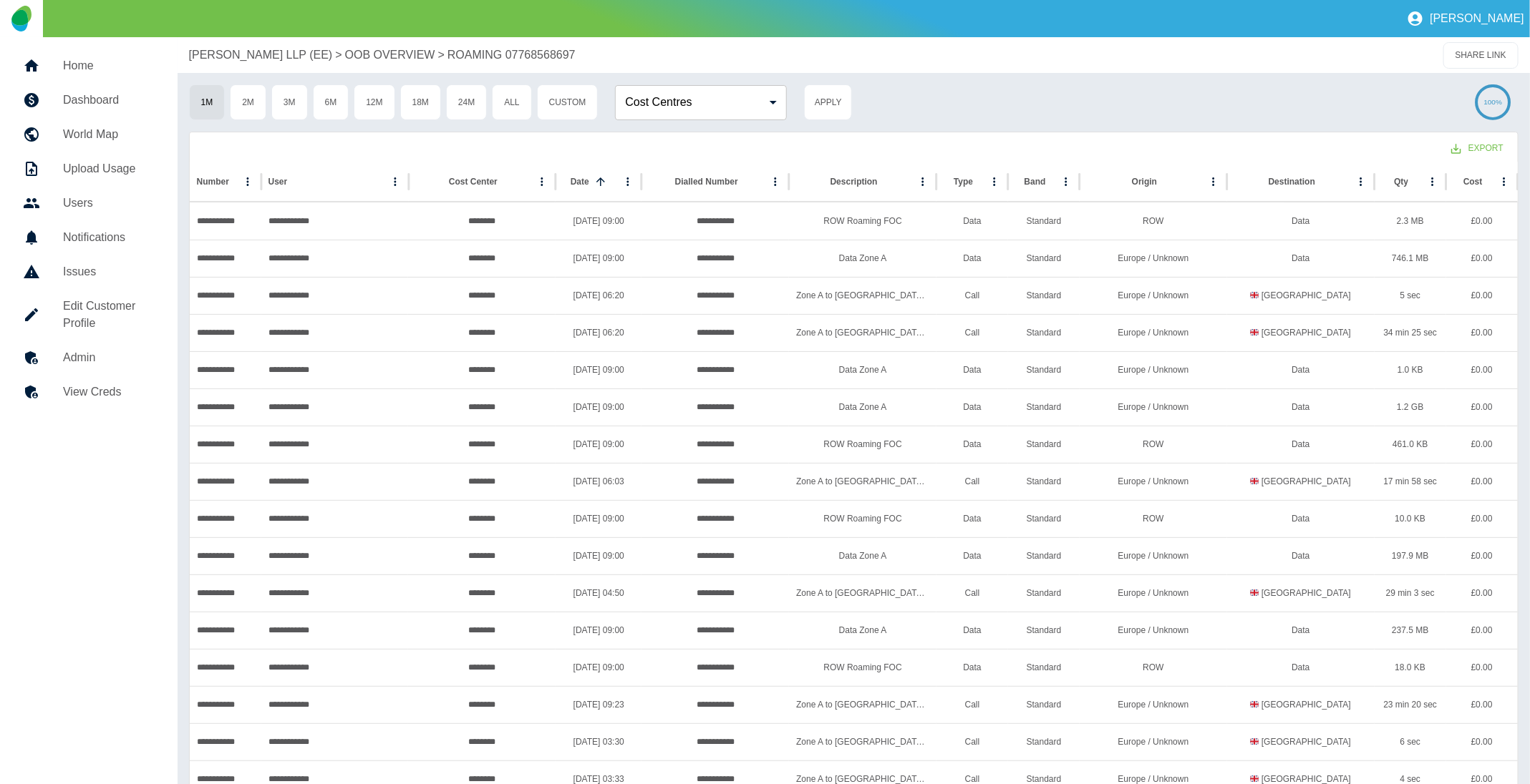
click at [299, 52] on p "[PERSON_NAME] LLP (EE)" at bounding box center [261, 55] width 144 height 17
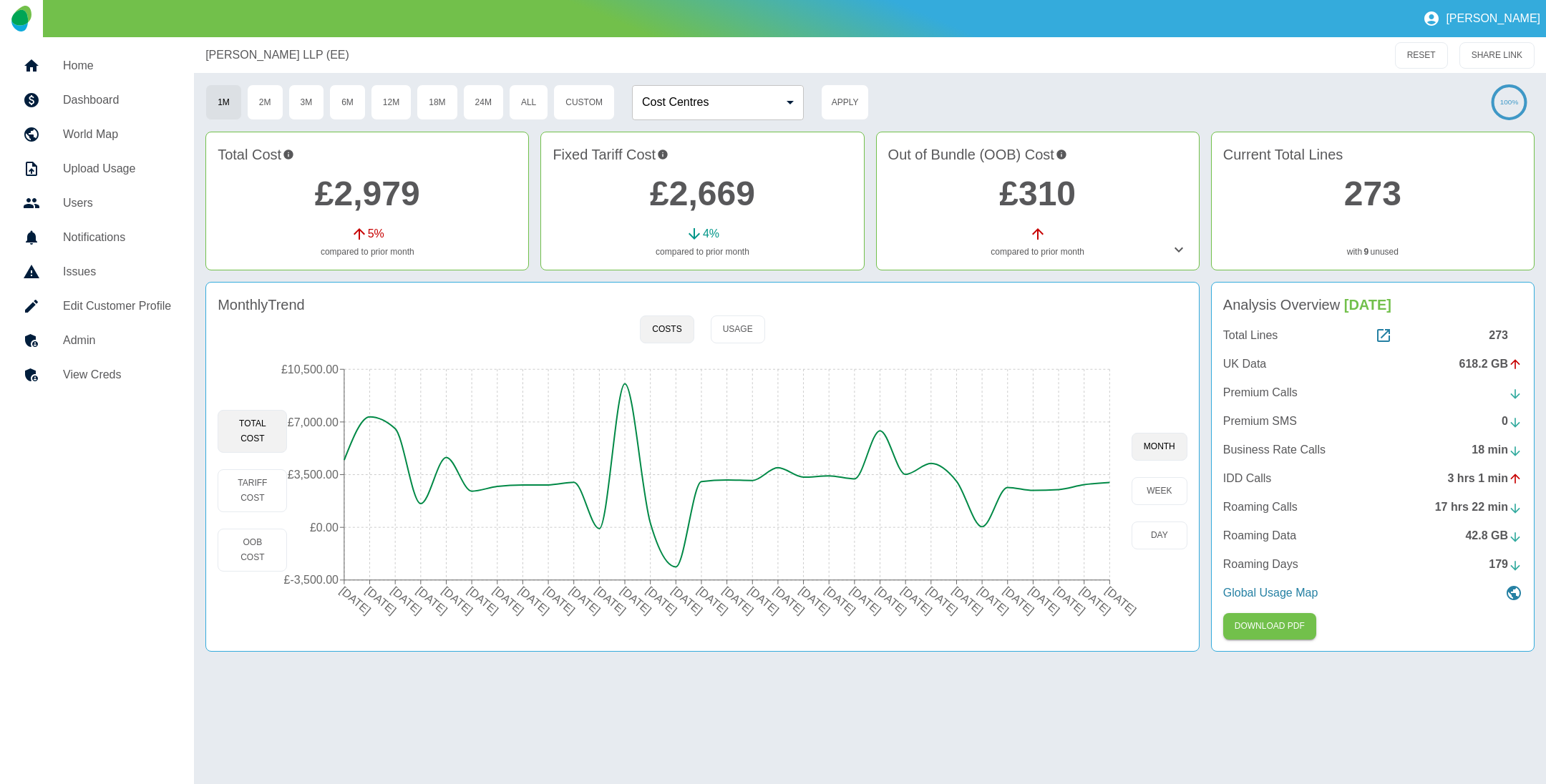
click at [704, 204] on link "£2,669" at bounding box center [703, 193] width 105 height 38
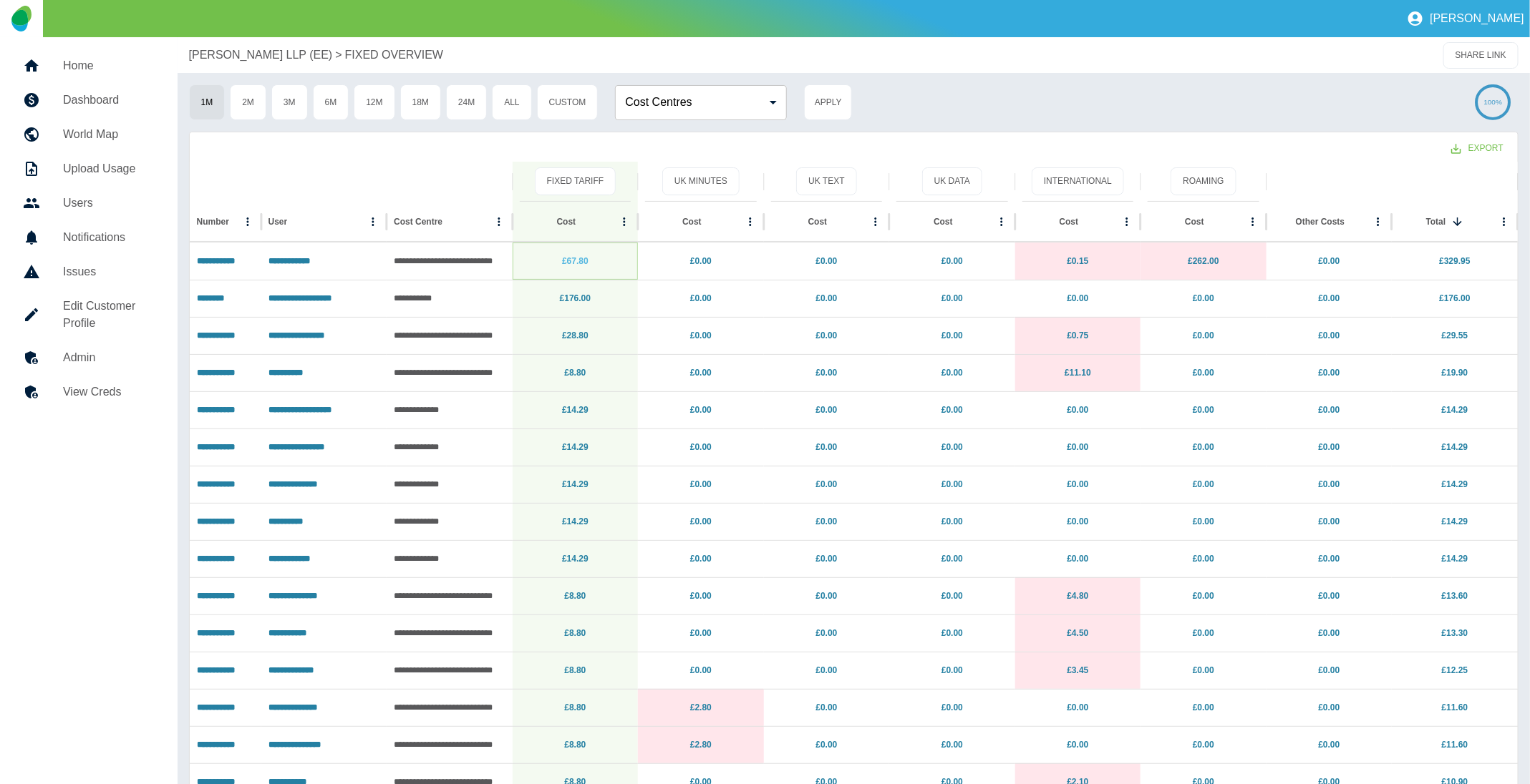
click at [572, 257] on link "£67.80" at bounding box center [575, 261] width 27 height 10
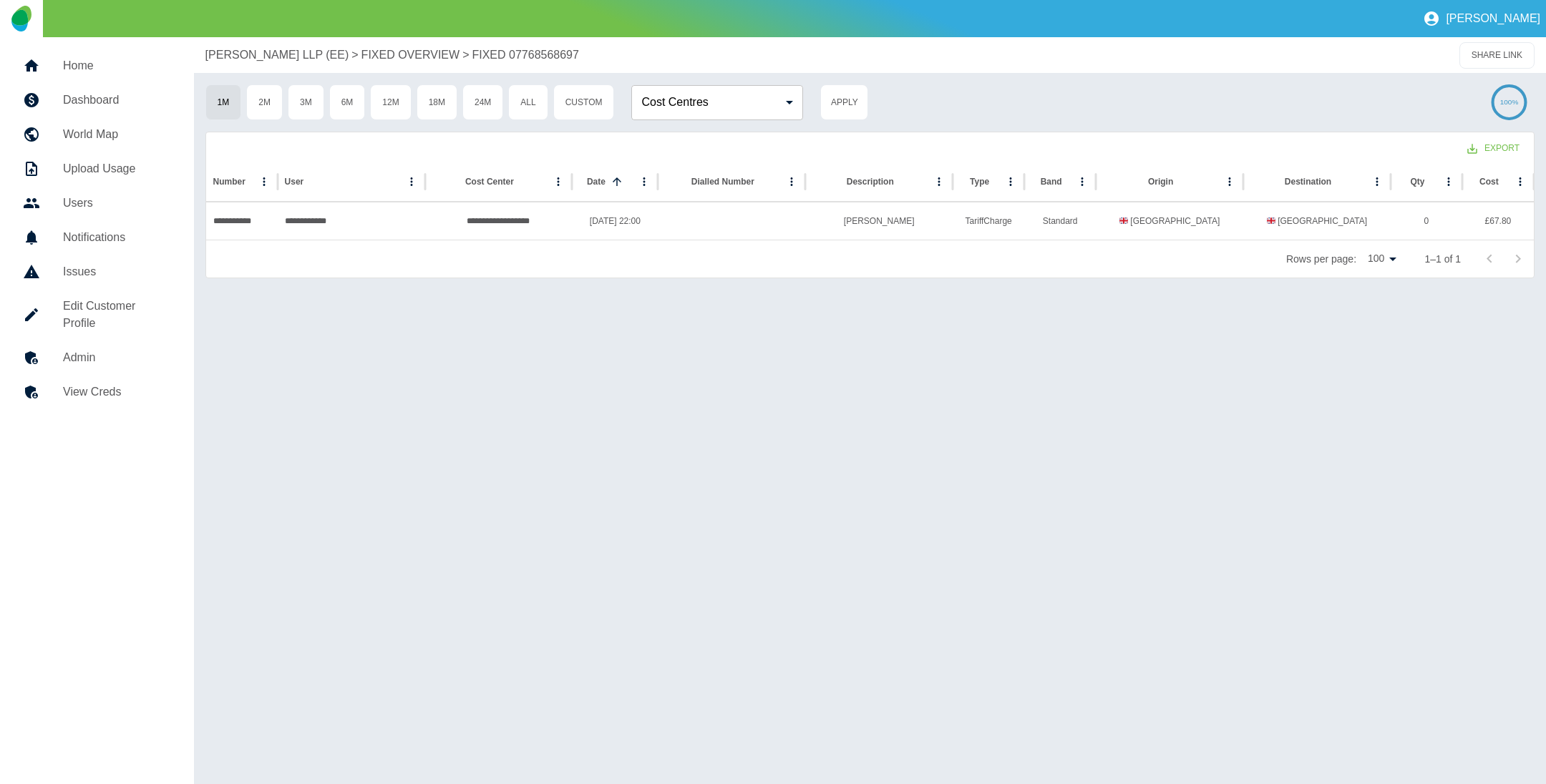
click at [261, 49] on p "[PERSON_NAME] LLP (EE)" at bounding box center [277, 55] width 144 height 17
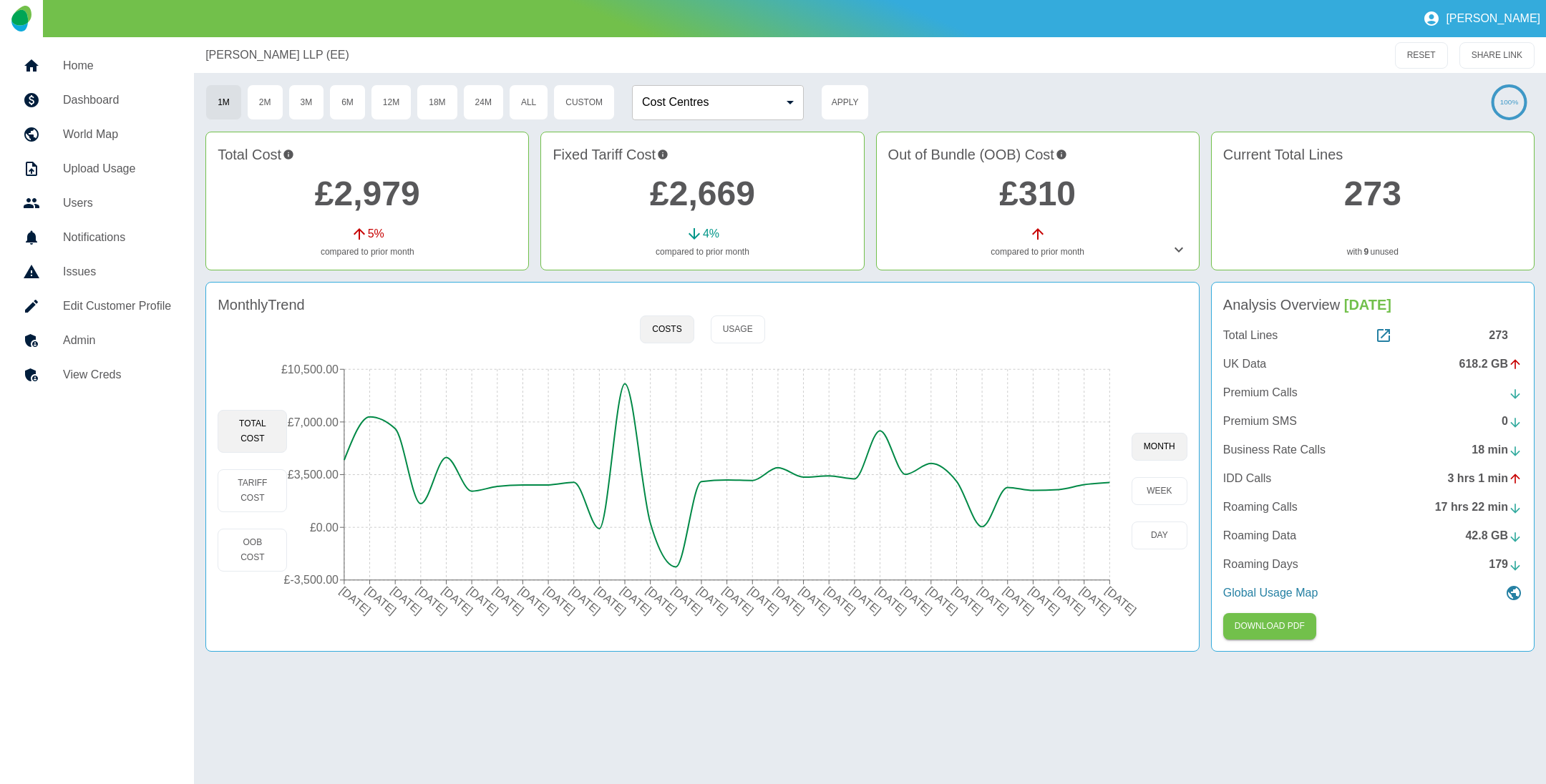
click at [1016, 187] on link "£310" at bounding box center [1037, 193] width 77 height 38
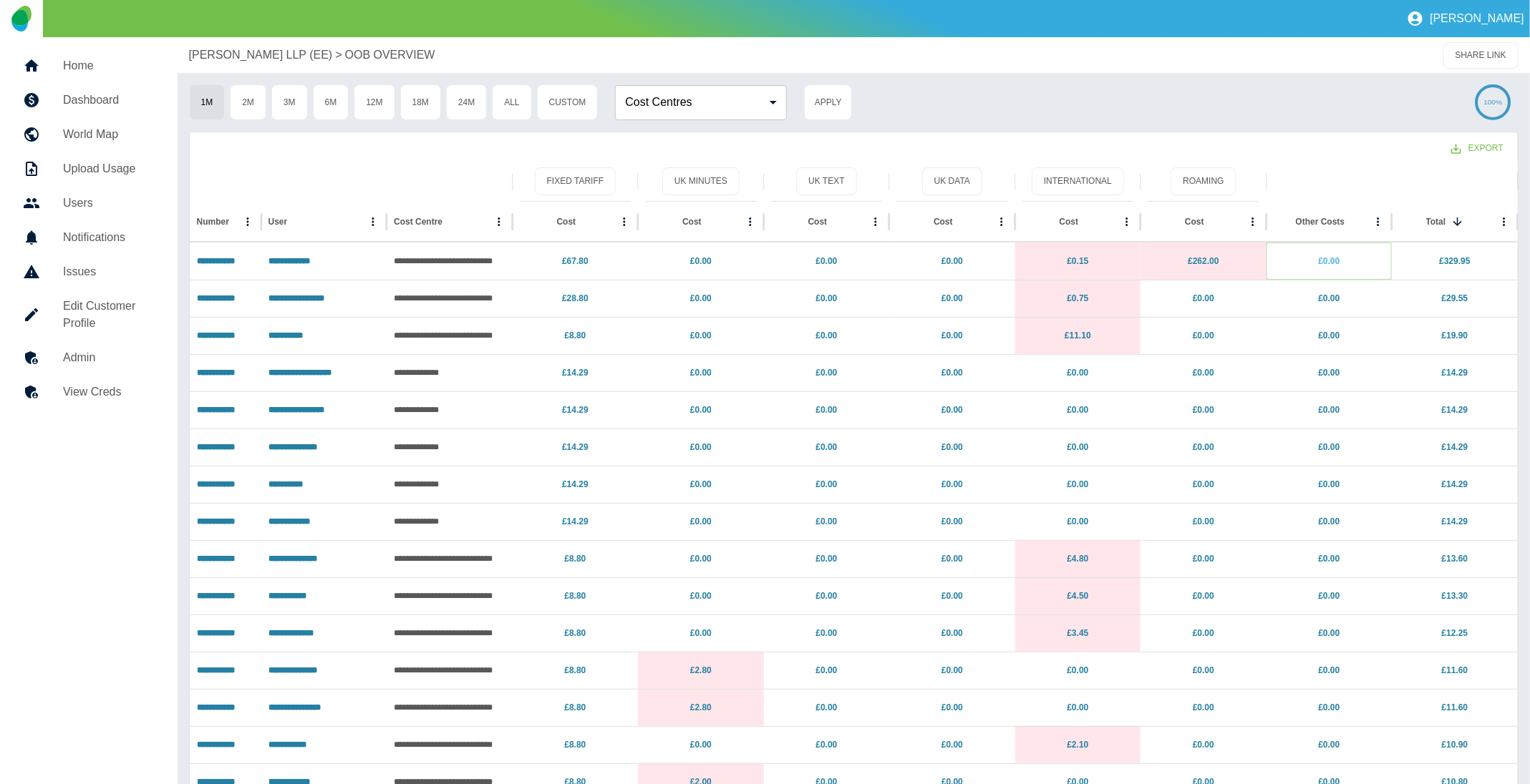
click at [1336, 264] on link "£0.00" at bounding box center [1330, 261] width 22 height 10
click at [580, 261] on link "£67.80" at bounding box center [575, 261] width 27 height 10
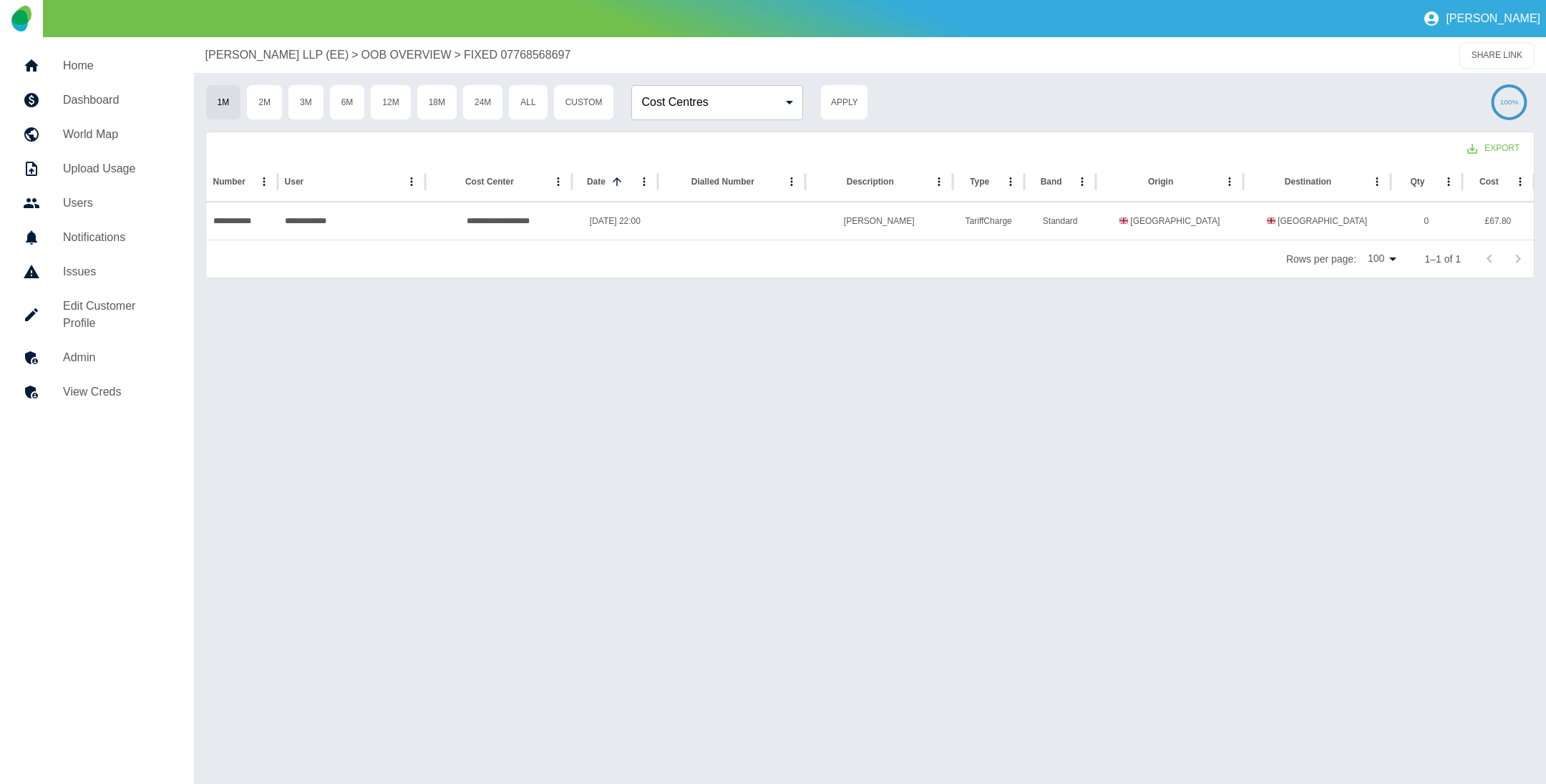
click at [245, 56] on p "[PERSON_NAME] LLP (EE)" at bounding box center [277, 55] width 144 height 17
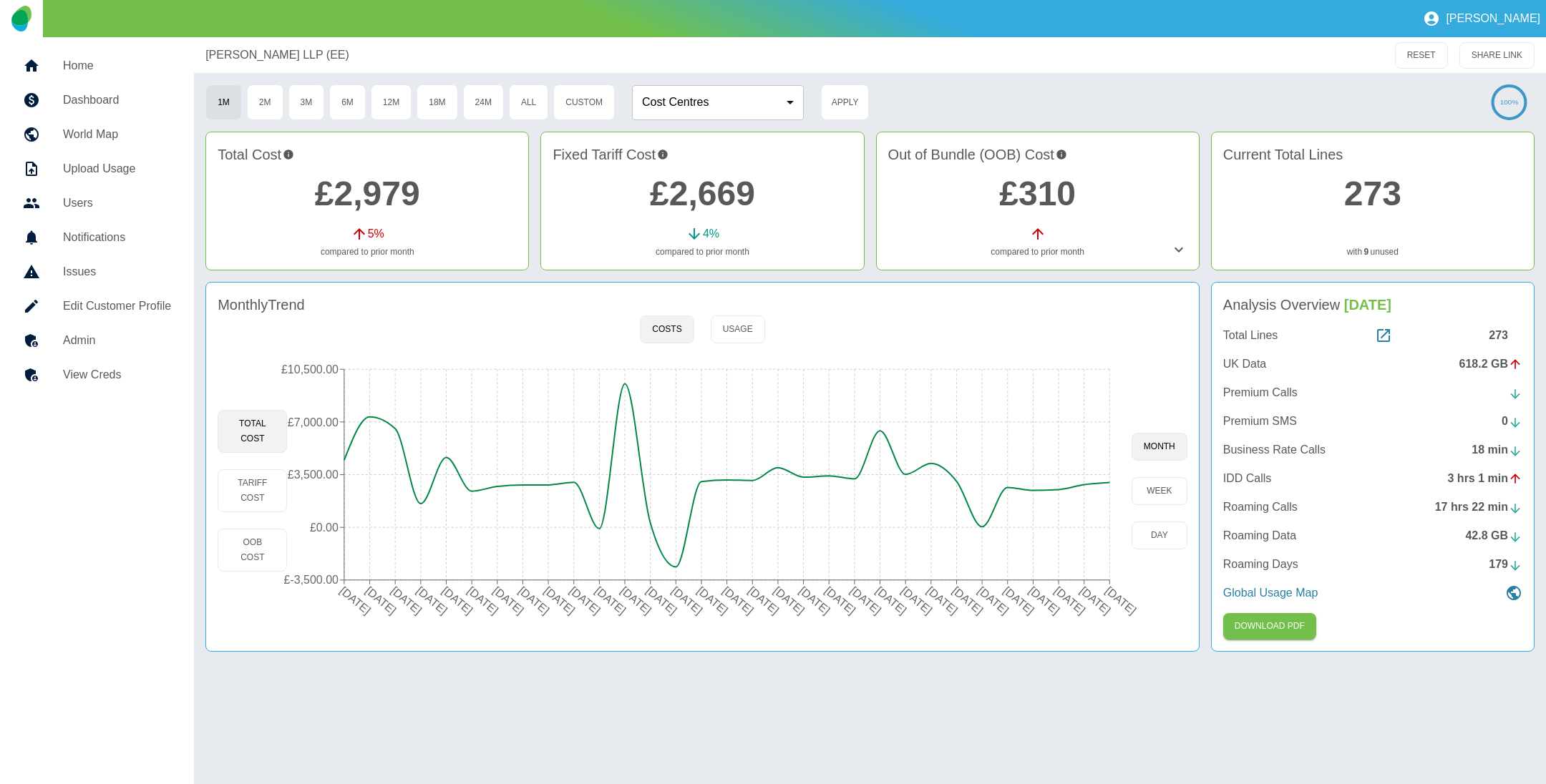
click at [689, 185] on link "£2,669" at bounding box center [703, 193] width 105 height 38
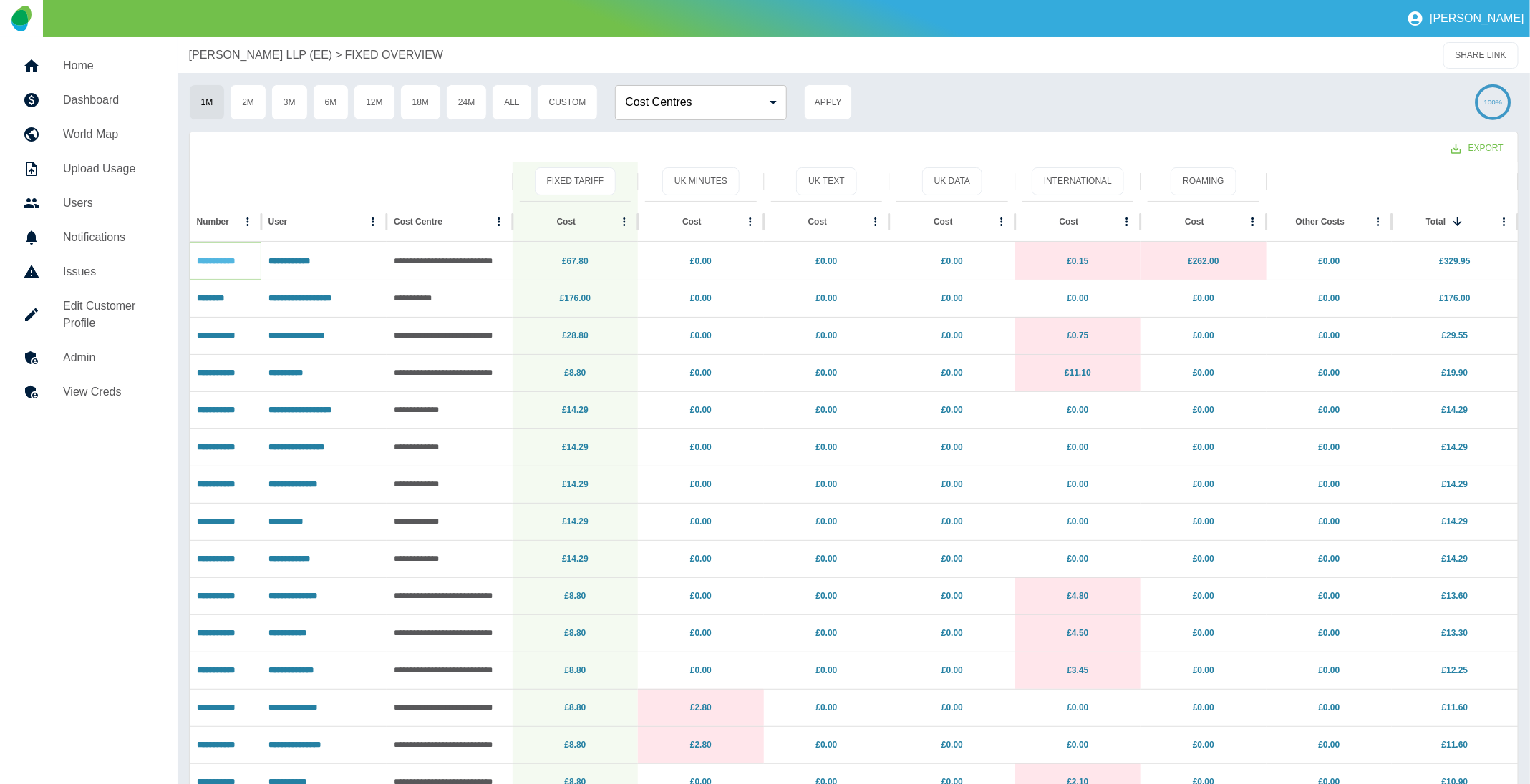
click at [217, 262] on link "**********" at bounding box center [216, 261] width 38 height 9
click at [567, 257] on link "£67.80" at bounding box center [575, 261] width 27 height 10
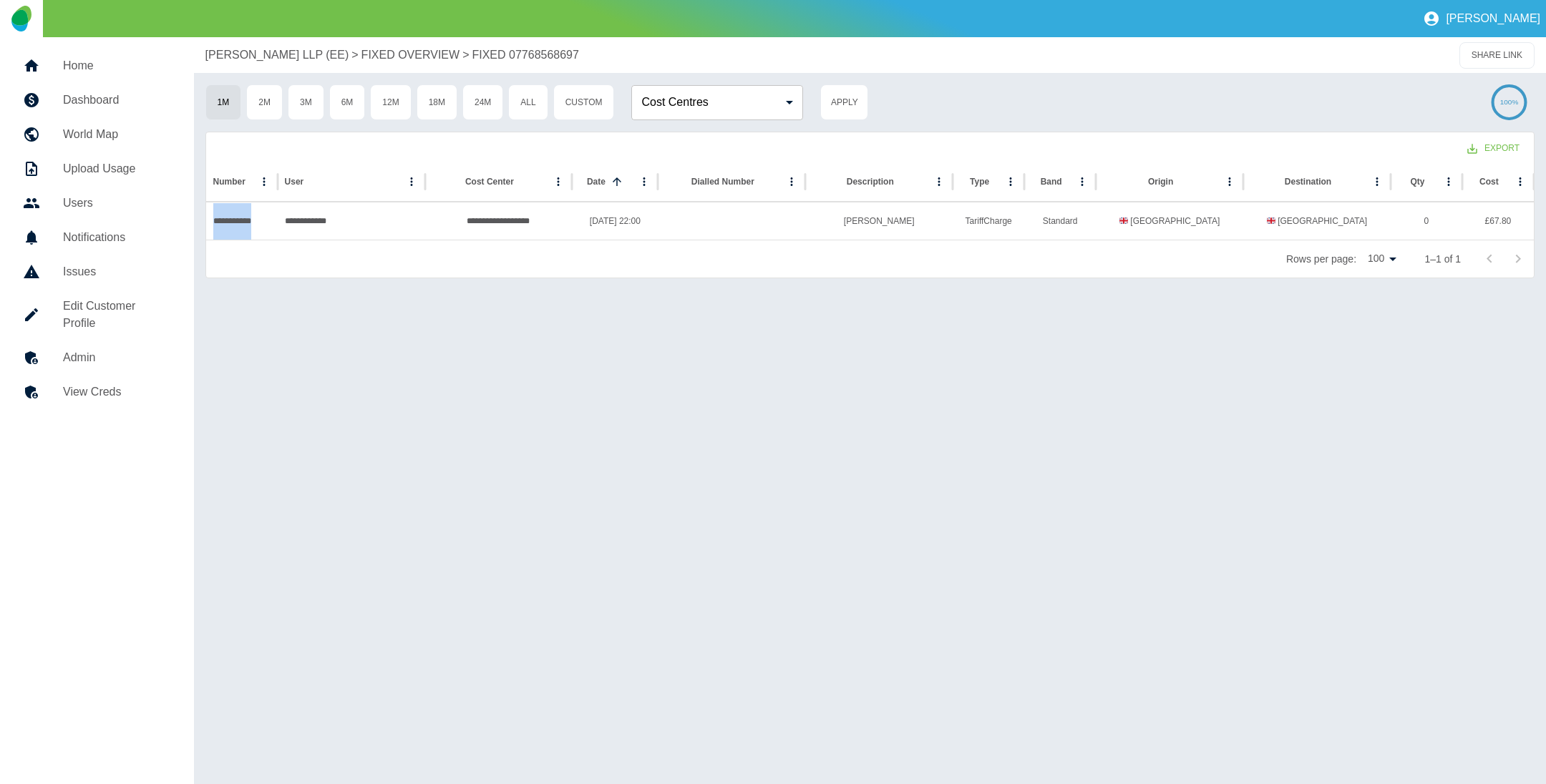
drag, startPoint x: 200, startPoint y: 234, endPoint x: 279, endPoint y: 230, distance: 79.1
click at [279, 230] on div "**********" at bounding box center [870, 410] width 1352 height 747
copy div "**********"
click at [260, 318] on div "**********" at bounding box center [870, 410] width 1352 height 747
drag, startPoint x: 589, startPoint y: 55, endPoint x: 501, endPoint y: 65, distance: 88.6
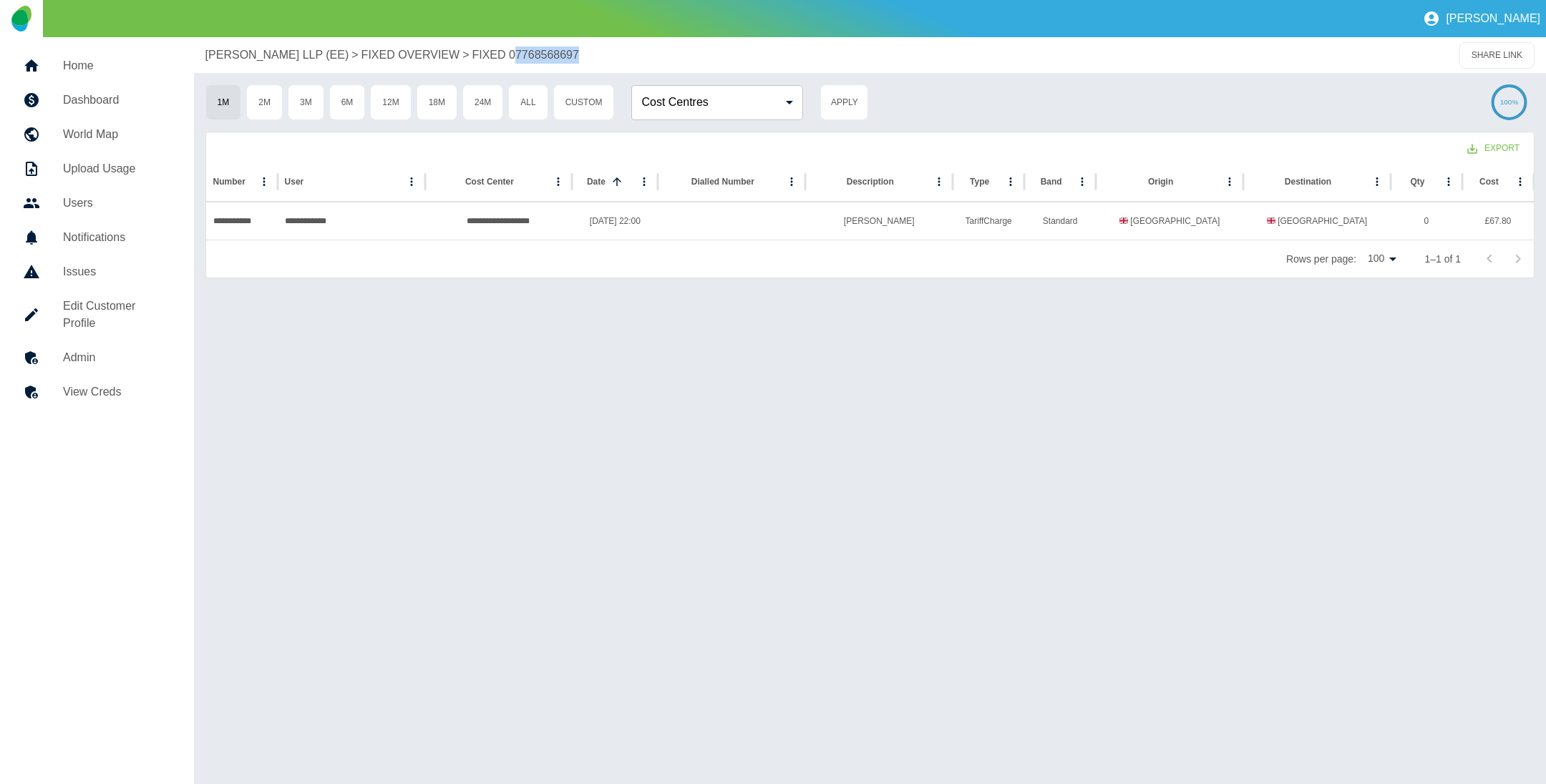
click at [501, 65] on div "Harper Macleod LLP (EE) > FIXED OVERVIEW > FIXED 07768568697 SHARE LINK" at bounding box center [870, 55] width 1352 height 36
copy p "7768568697"
click at [380, 54] on p "FIXED OVERVIEW" at bounding box center [411, 55] width 99 height 17
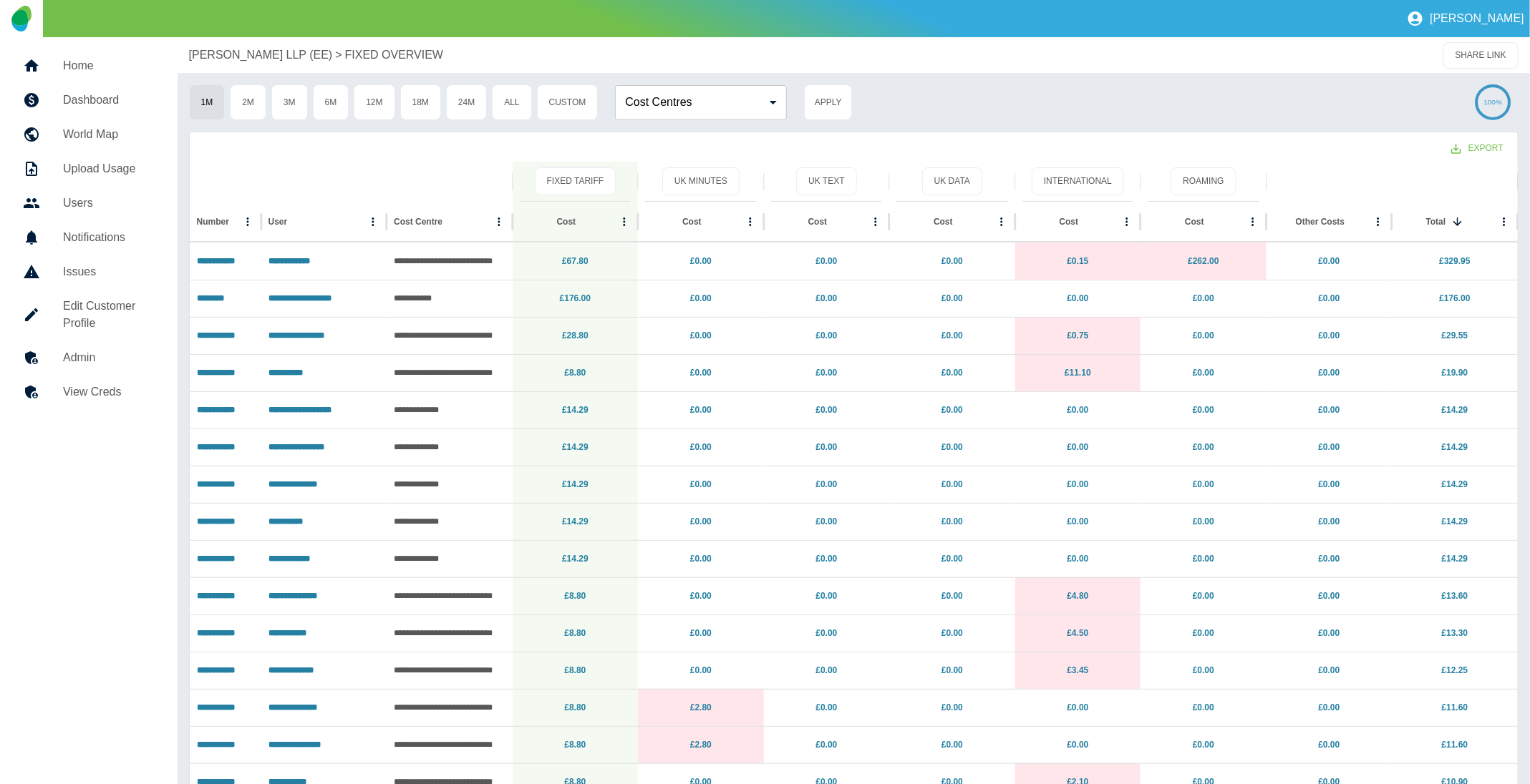
click at [258, 56] on p "[PERSON_NAME] LLP (EE)" at bounding box center [261, 55] width 144 height 17
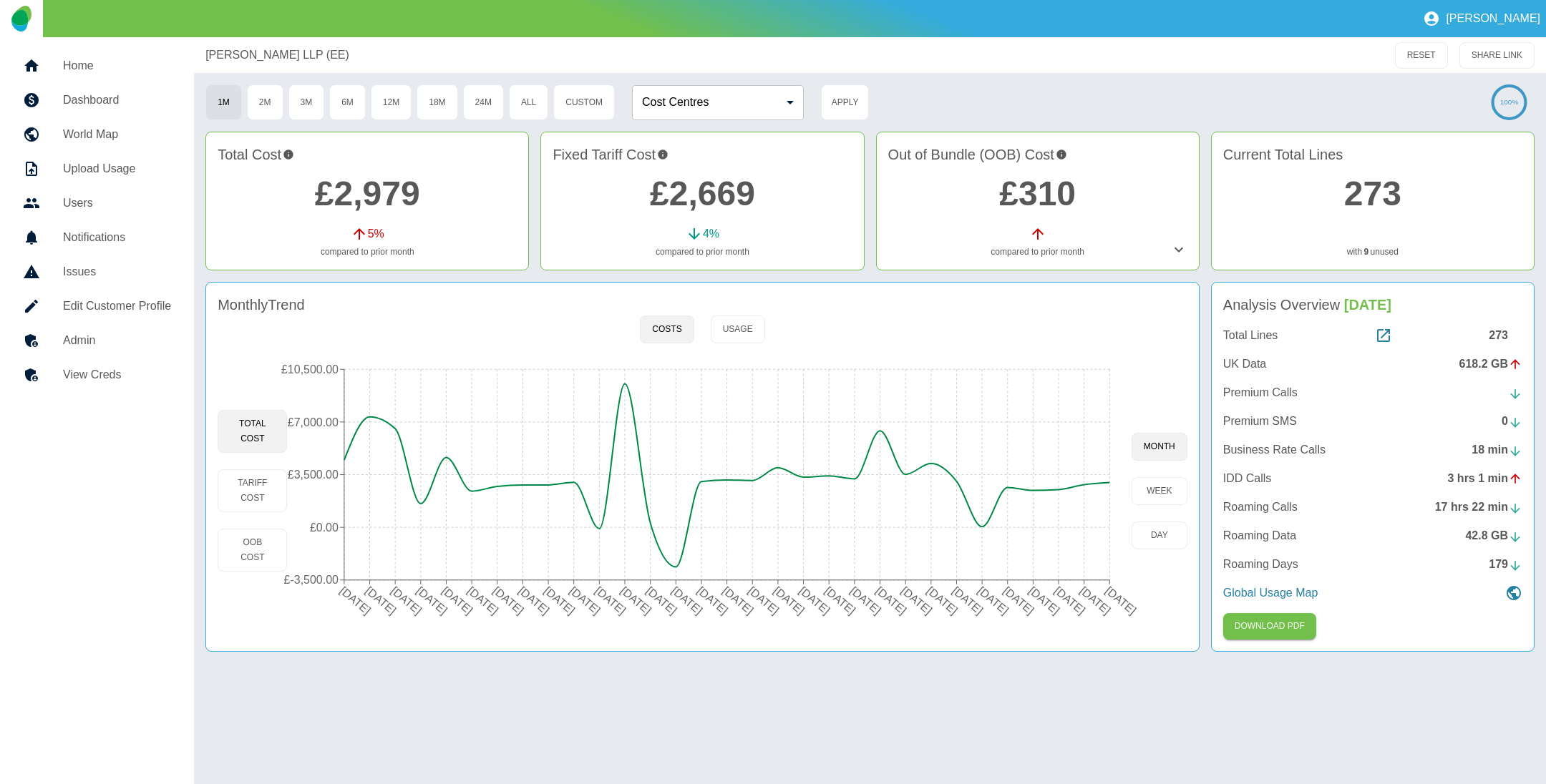
drag, startPoint x: 259, startPoint y: 556, endPoint x: 288, endPoint y: 506, distance: 57.8
click at [263, 543] on button "OOB Cost" at bounding box center [252, 550] width 69 height 43
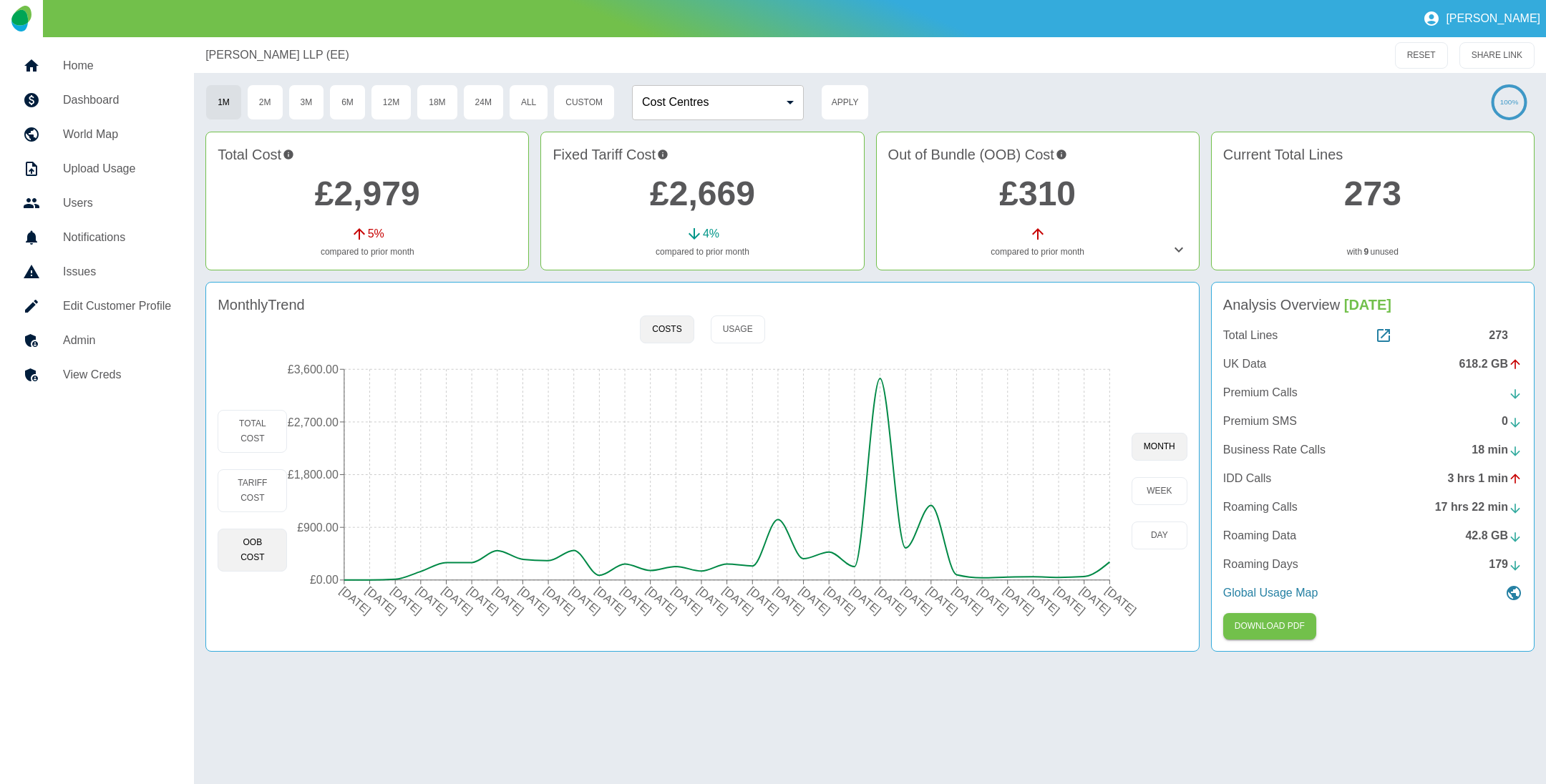
click at [1026, 191] on link "£310" at bounding box center [1037, 193] width 77 height 38
click at [1182, 242] on icon at bounding box center [1178, 249] width 17 height 17
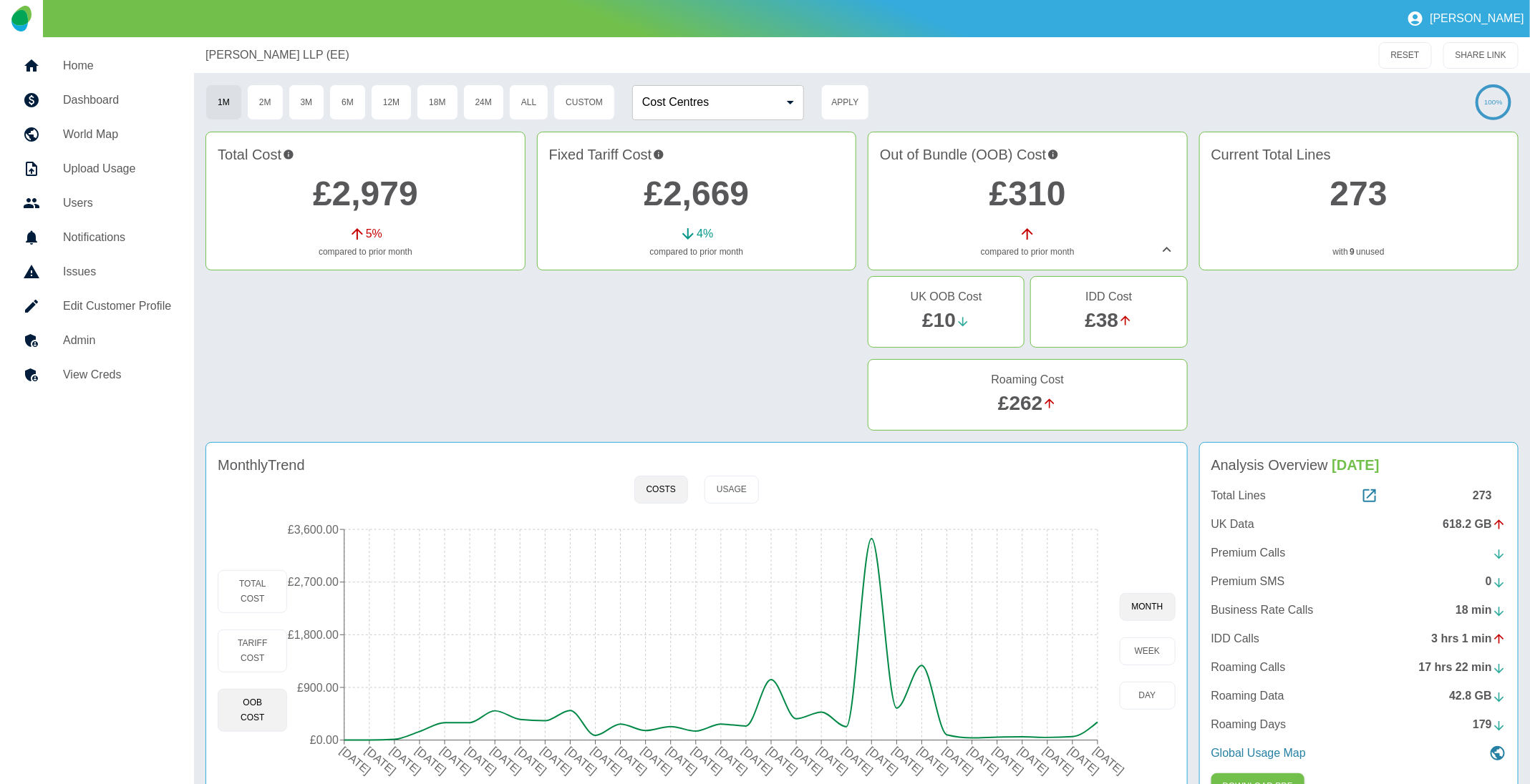
click at [990, 158] on h4 "Out of Bundle (OOB) Cost" at bounding box center [1027, 154] width 295 height 22
click at [1013, 191] on link "£310" at bounding box center [1028, 193] width 77 height 38
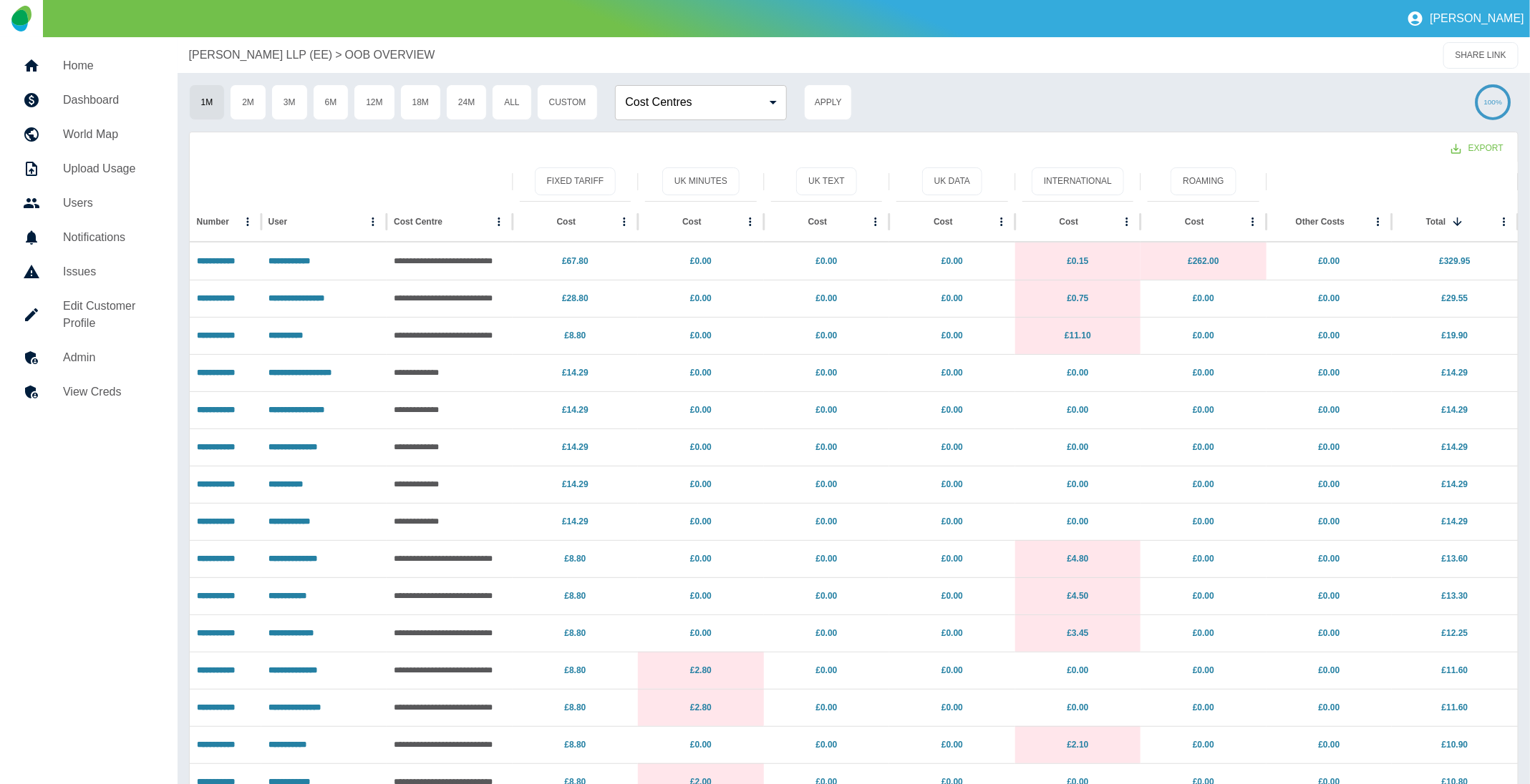
click at [1216, 48] on div "Harper Macleod LLP (EE) > OOB OVERVIEW" at bounding box center [725, 55] width 1071 height 17
click at [288, 55] on p "[PERSON_NAME] LLP (EE)" at bounding box center [261, 55] width 144 height 17
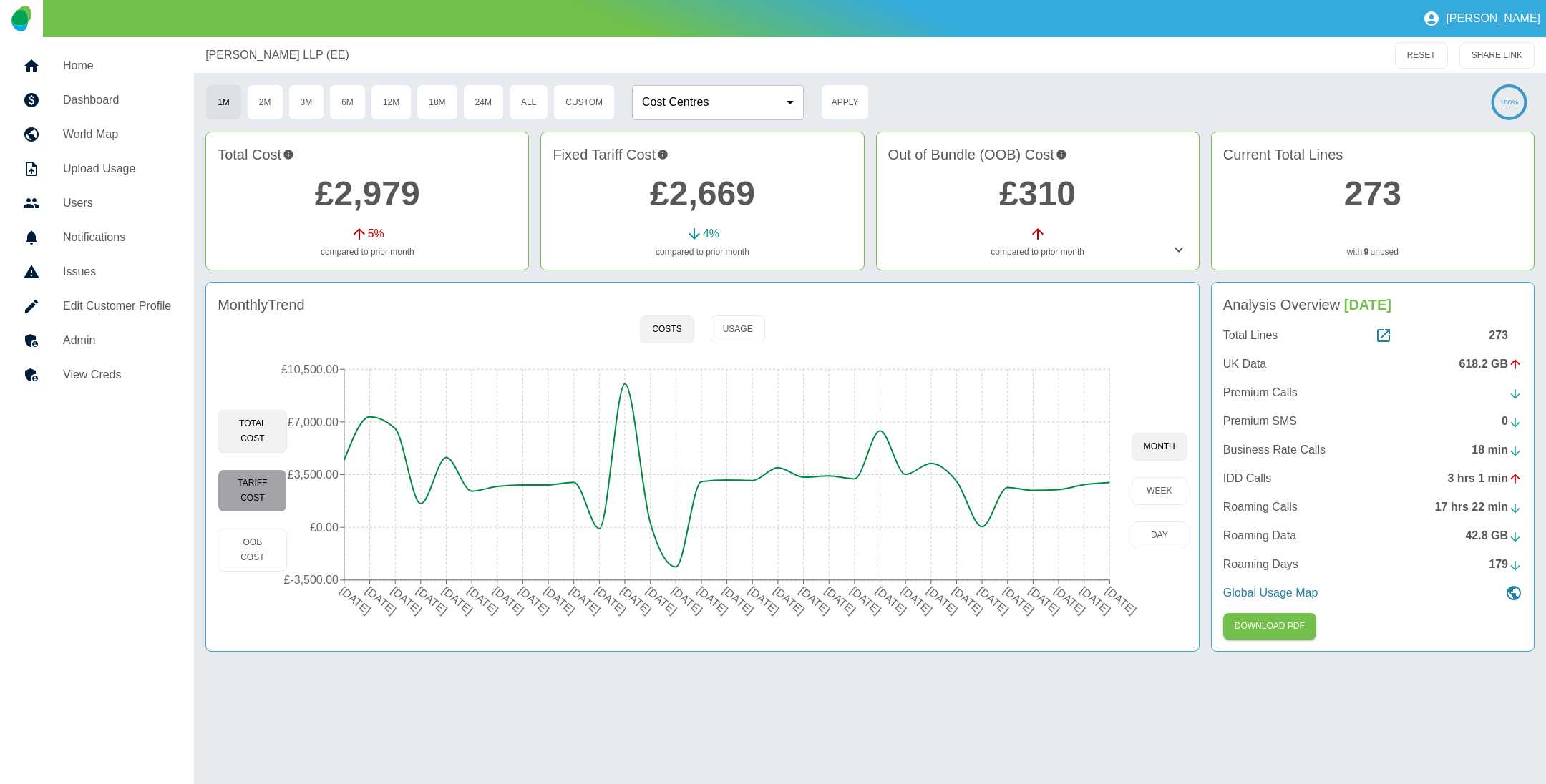
click at [245, 509] on button "Tariff Cost" at bounding box center [252, 490] width 69 height 43
type button "fixed"
click at [1029, 198] on link "£310" at bounding box center [1037, 193] width 77 height 38
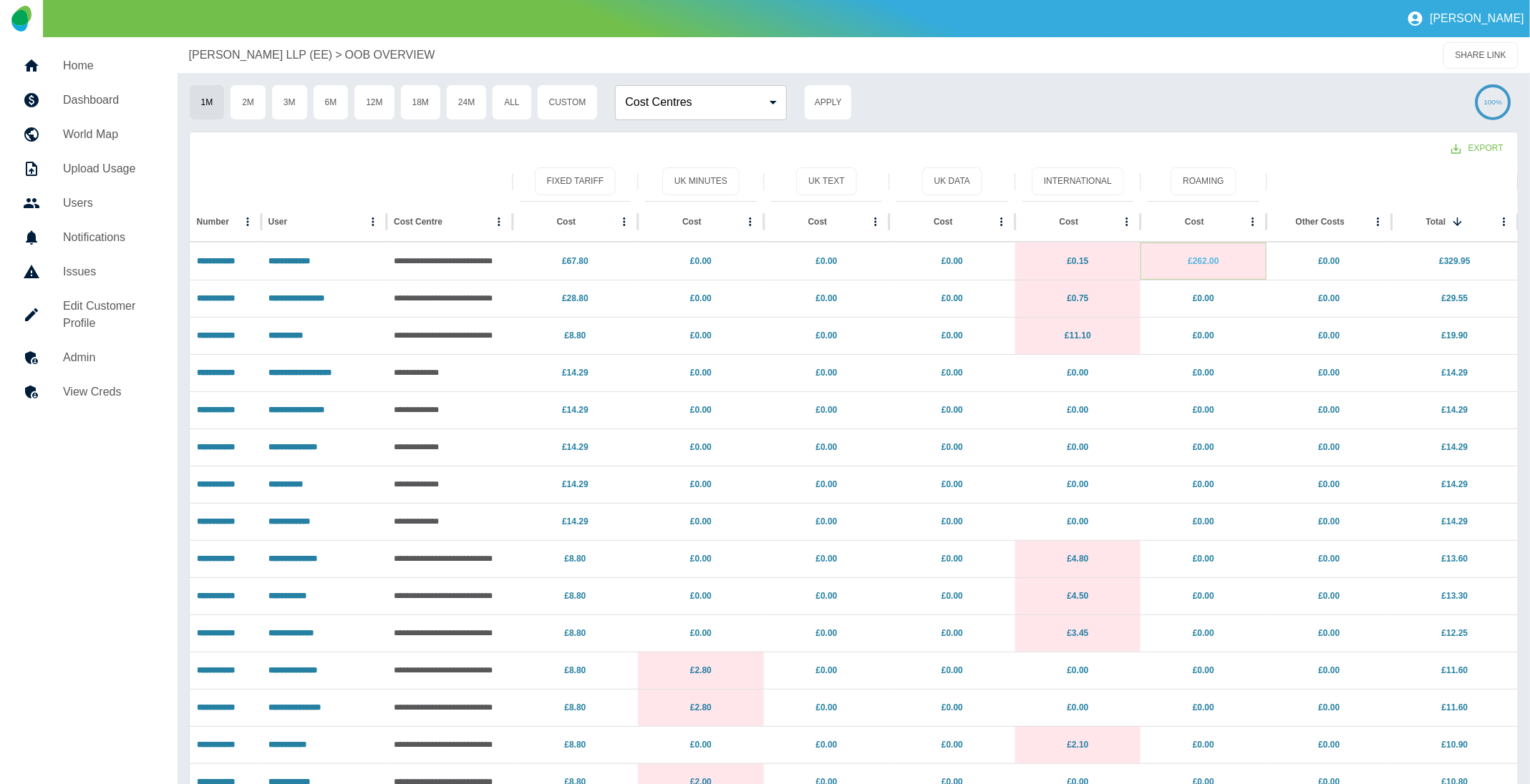
click at [1196, 261] on link "£262.00" at bounding box center [1203, 261] width 31 height 10
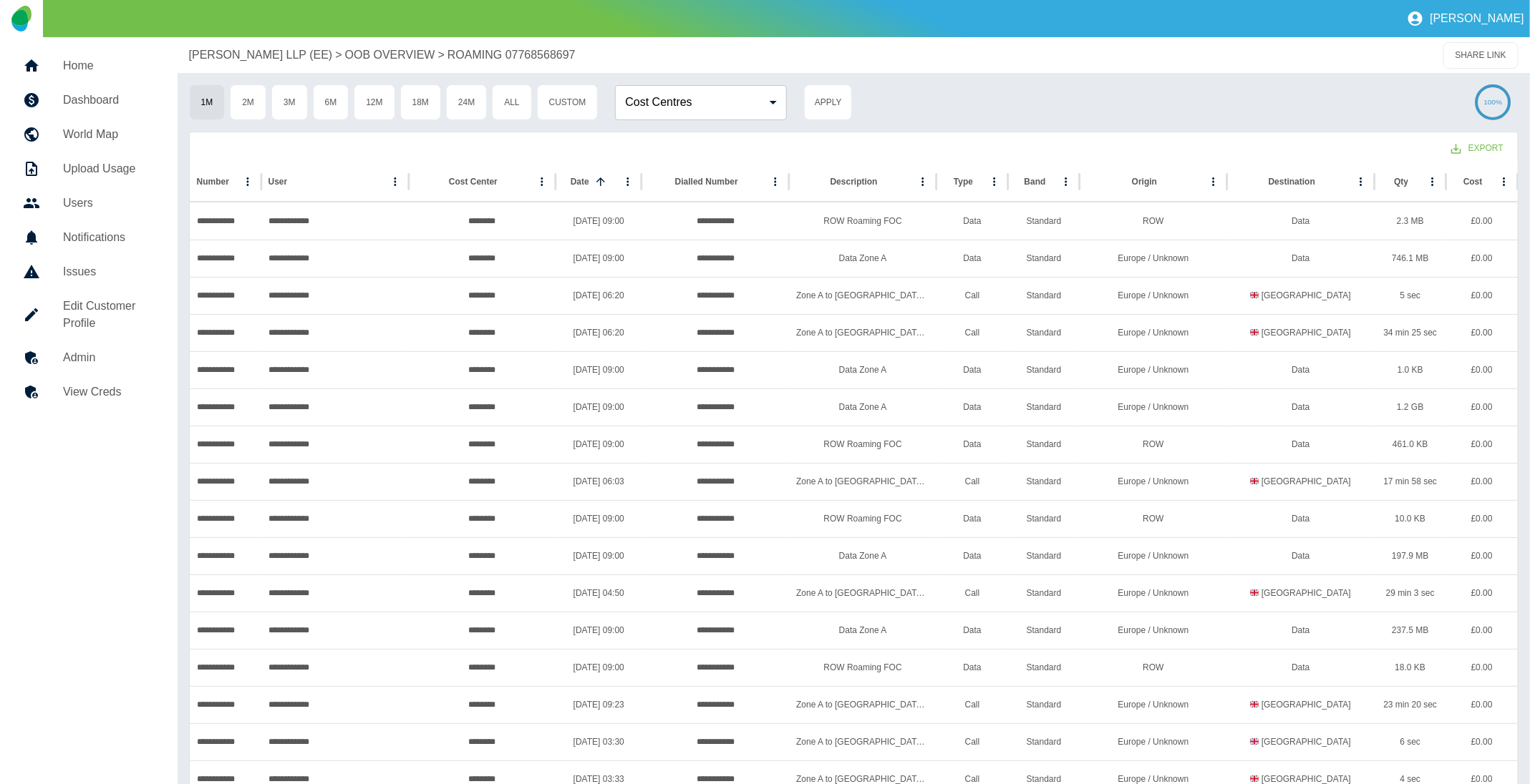
click at [245, 54] on p "[PERSON_NAME] LLP (EE)" at bounding box center [261, 55] width 144 height 17
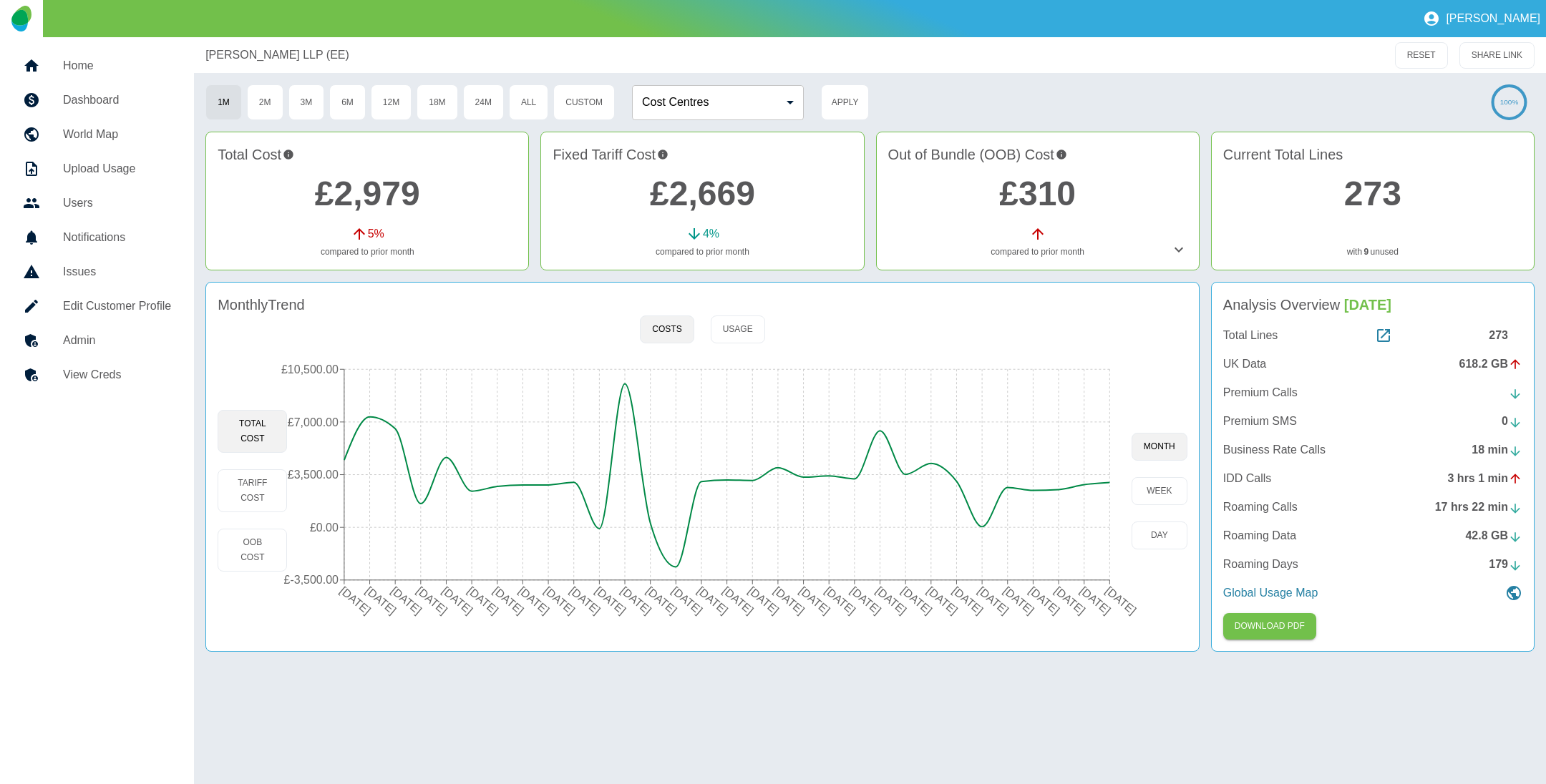
click at [103, 335] on h5 "Admin" at bounding box center [117, 340] width 108 height 17
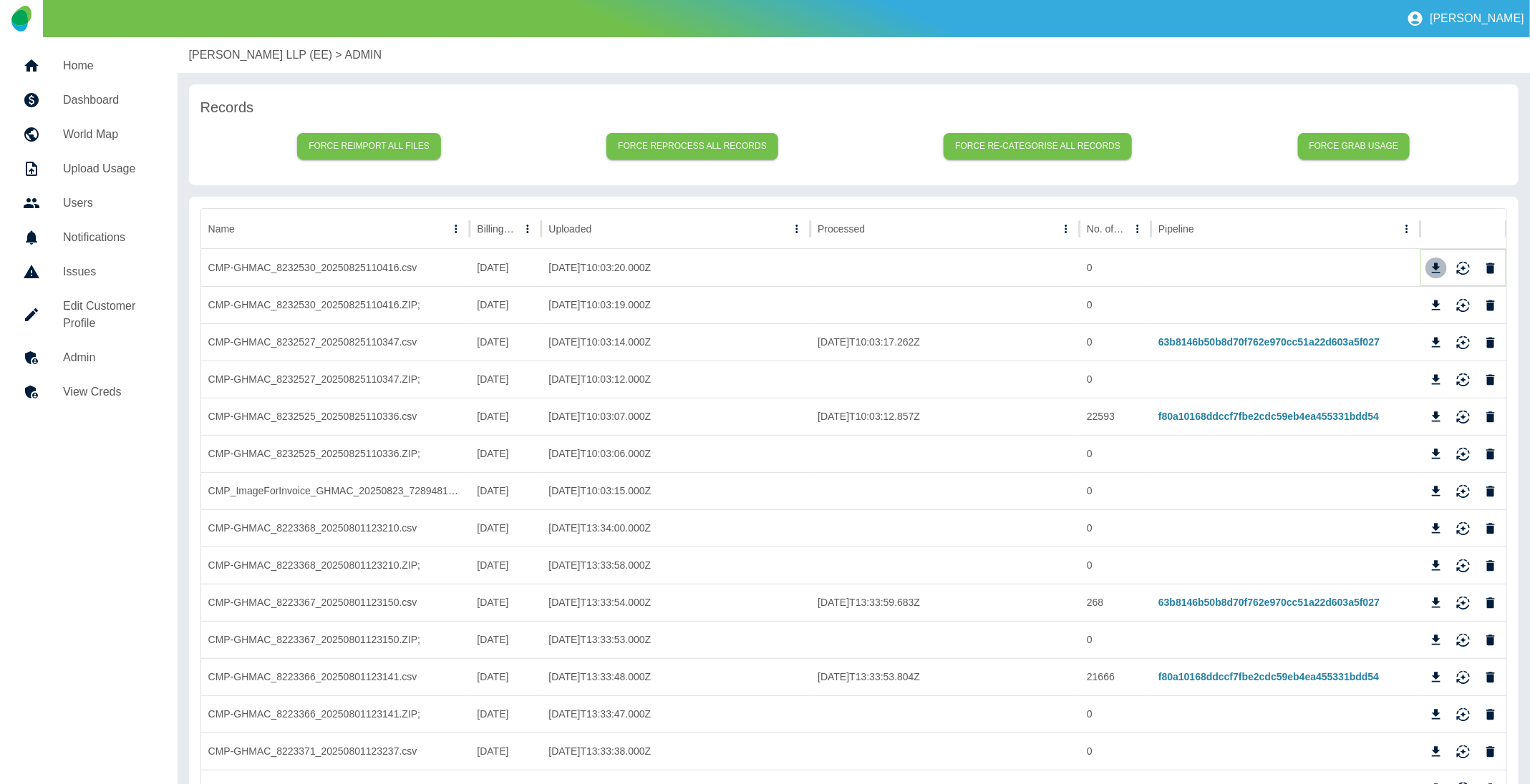
click at [1437, 267] on icon "Download" at bounding box center [1436, 267] width 9 height 10
click at [244, 53] on p "[PERSON_NAME] LLP (EE)" at bounding box center [261, 55] width 144 height 17
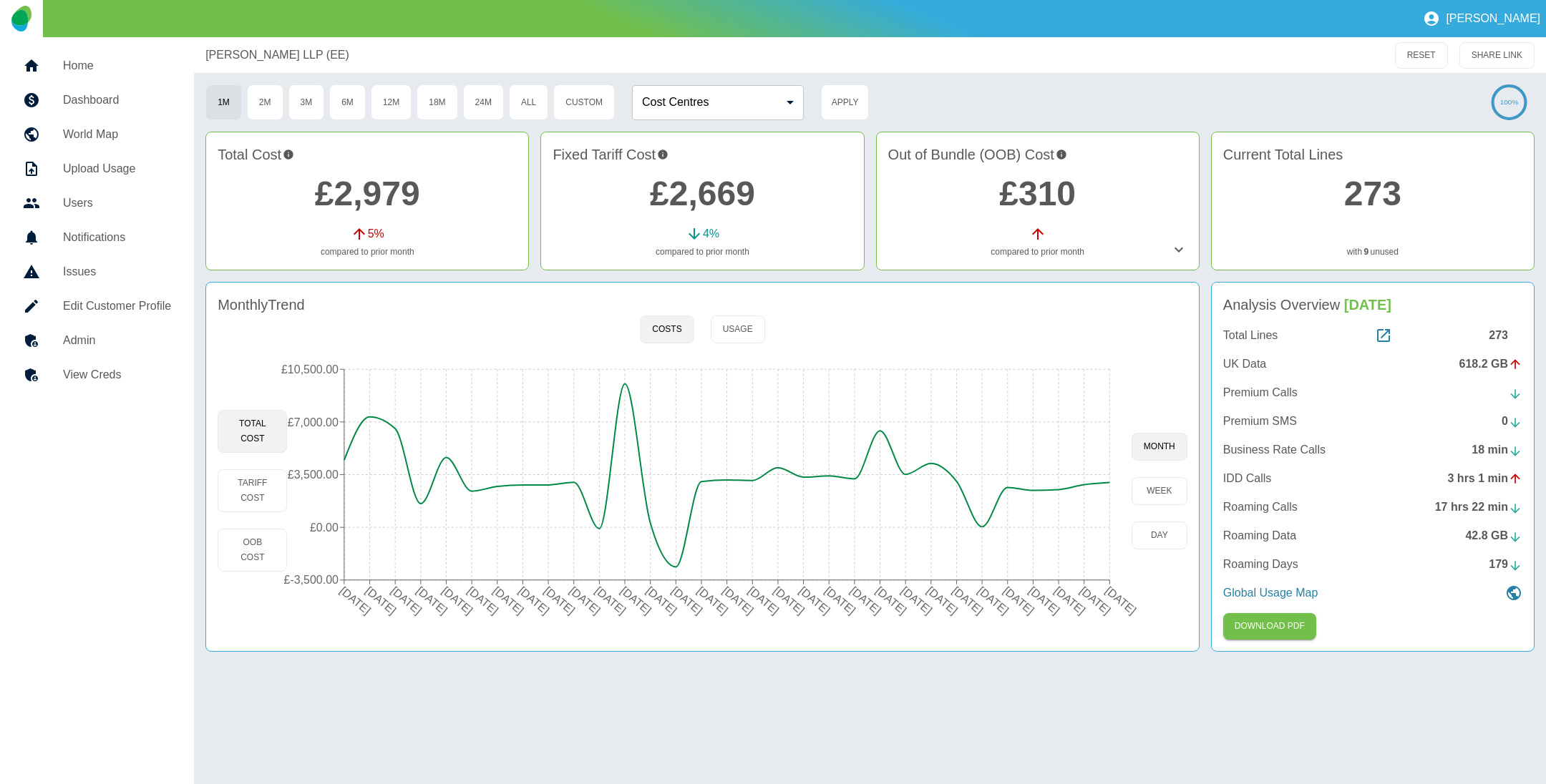
click at [1014, 204] on link "£310" at bounding box center [1037, 193] width 77 height 38
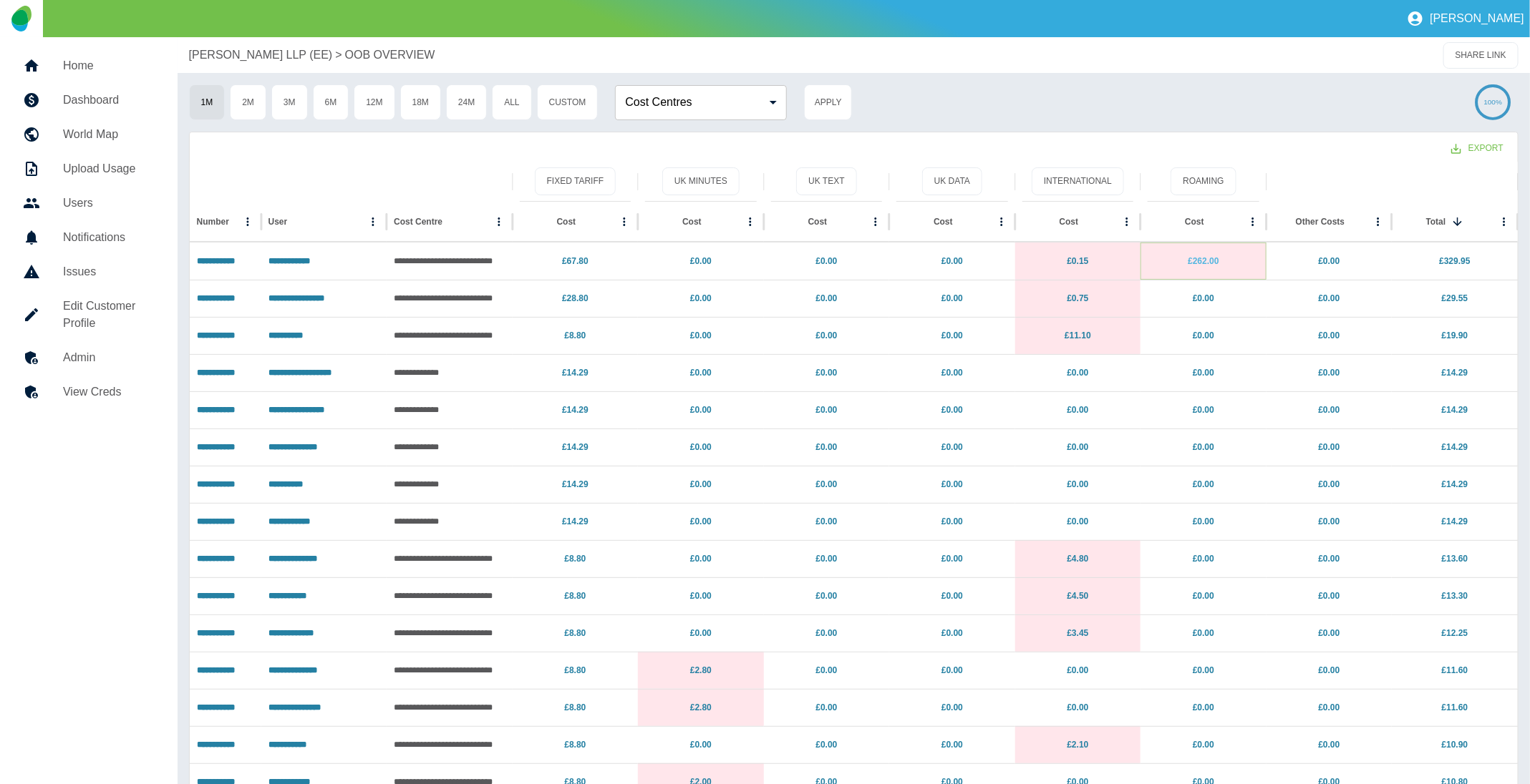
click at [1205, 259] on link "£262.00" at bounding box center [1203, 261] width 31 height 10
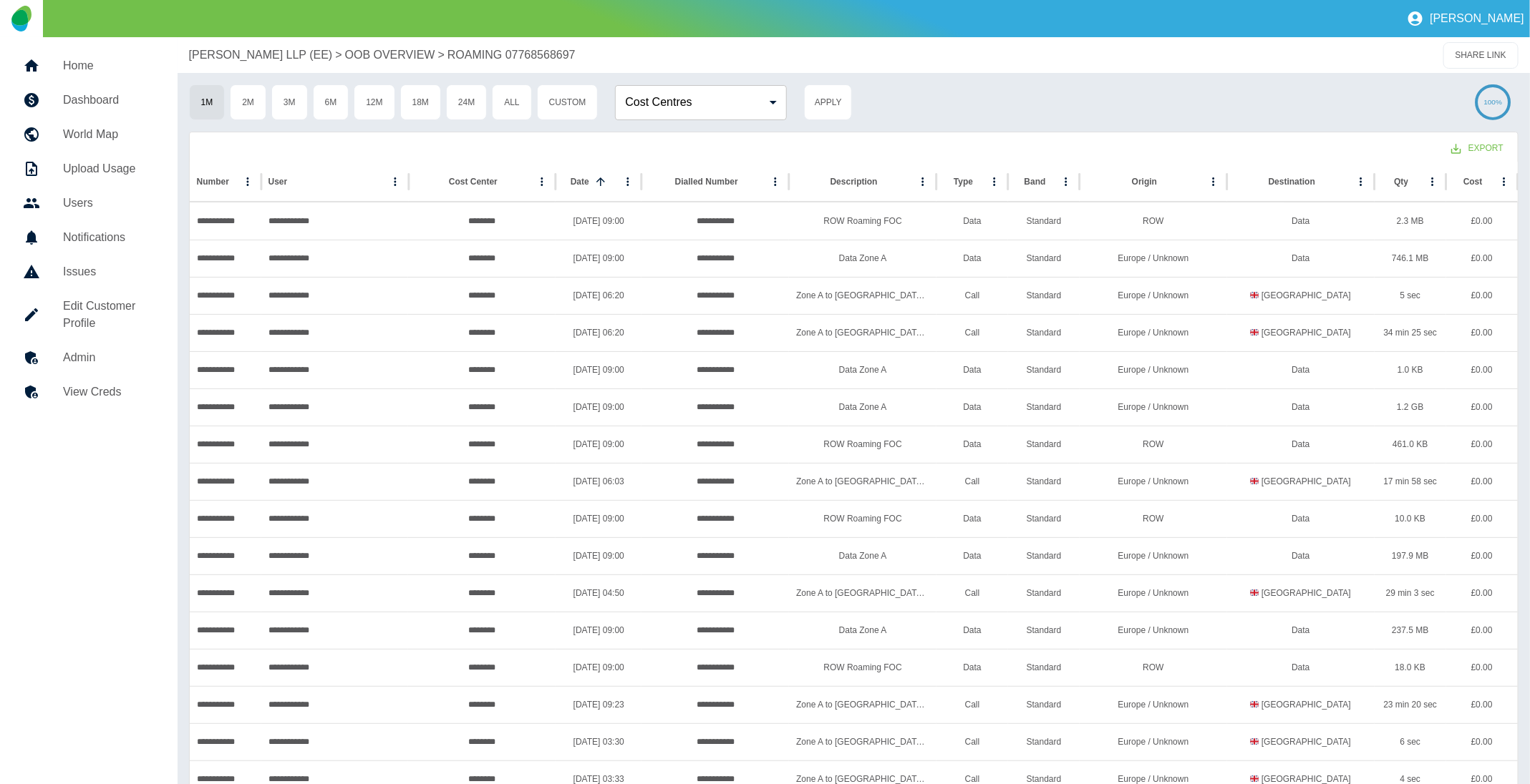
click at [261, 51] on p "[PERSON_NAME] LLP (EE)" at bounding box center [261, 55] width 144 height 17
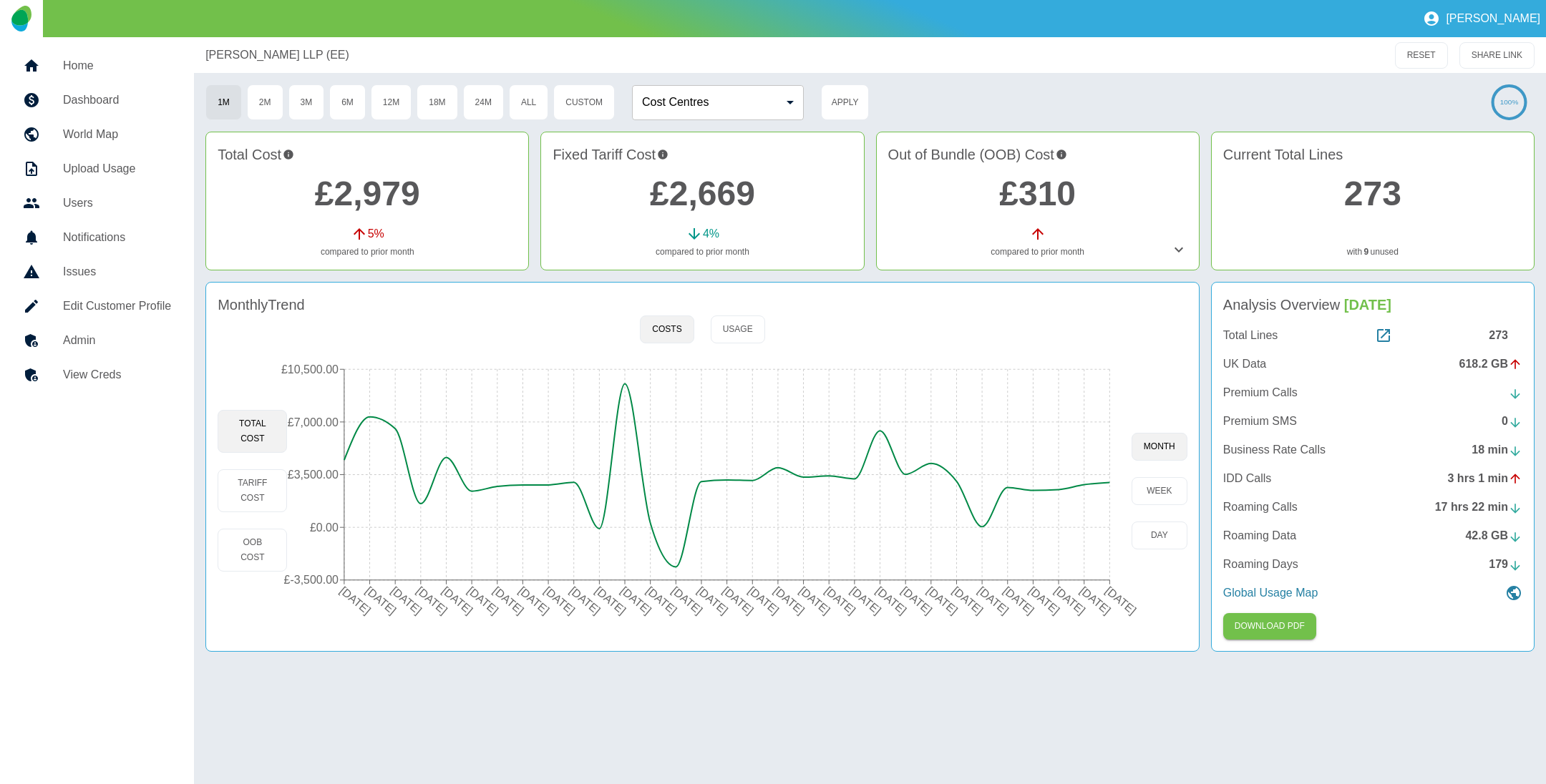
click at [683, 202] on link "£2,669" at bounding box center [703, 193] width 105 height 38
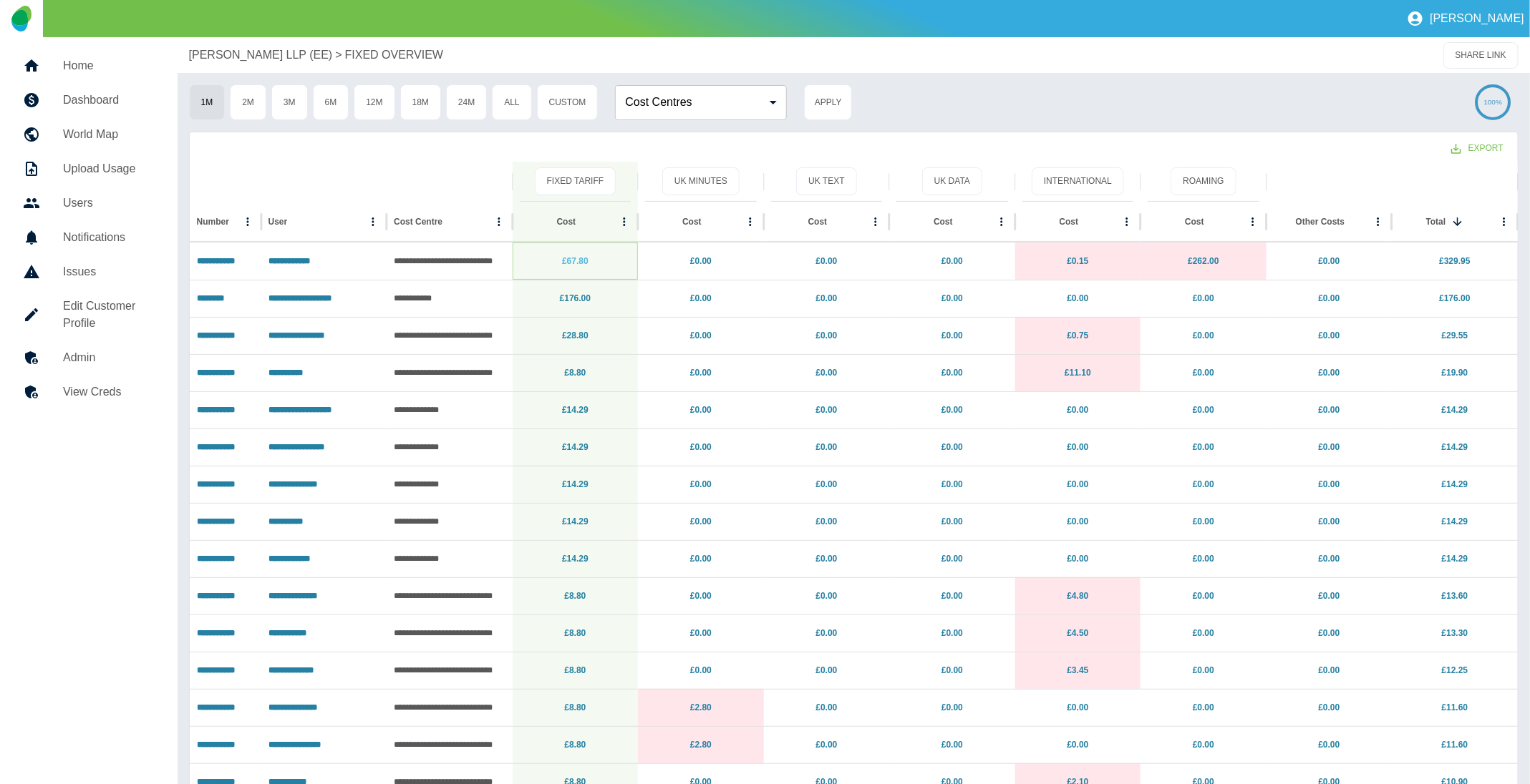
click at [571, 260] on link "£67.80" at bounding box center [575, 261] width 27 height 10
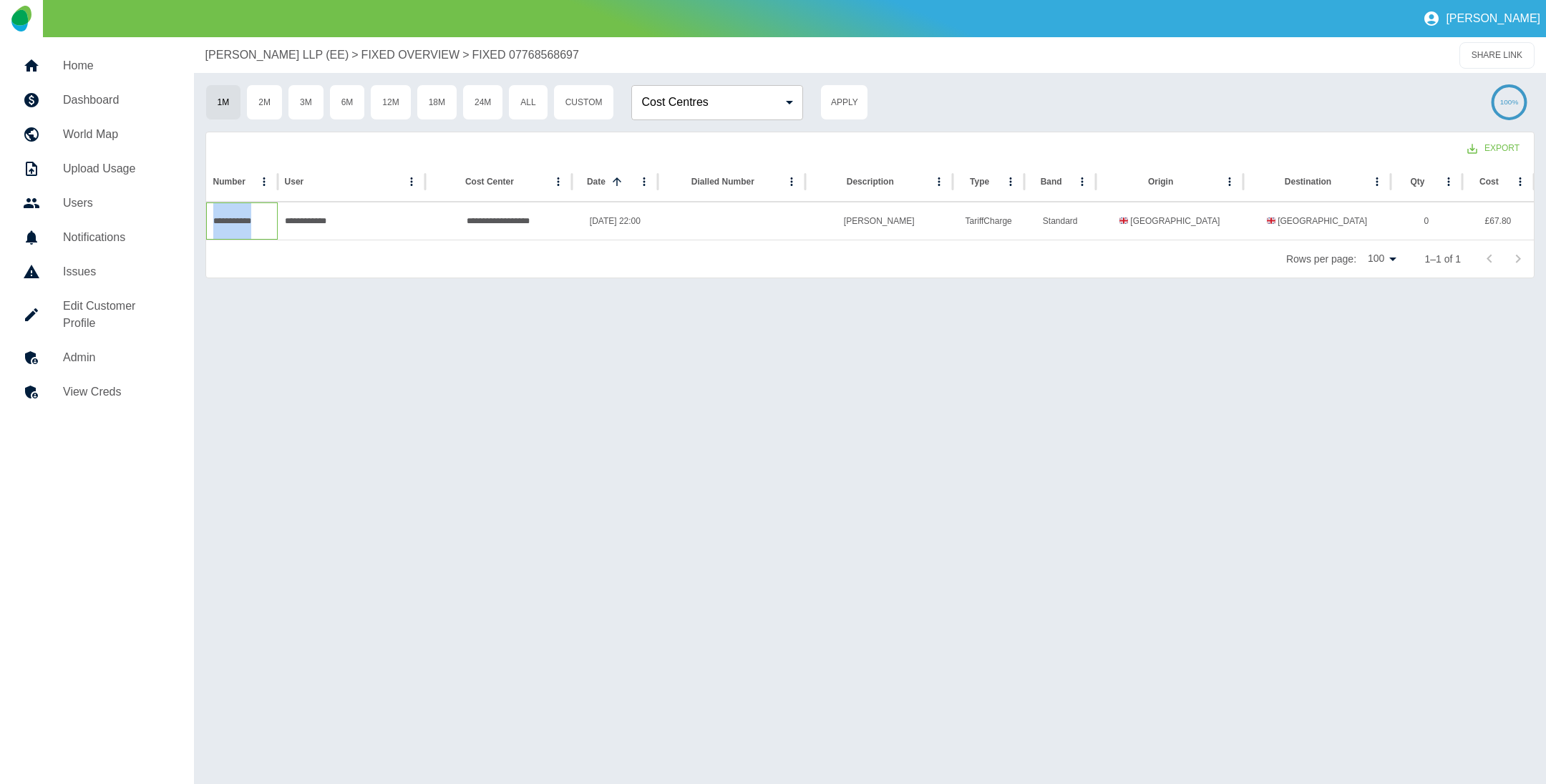
drag, startPoint x: 269, startPoint y: 228, endPoint x: 212, endPoint y: 224, distance: 57.1
click at [212, 225] on div "**********" at bounding box center [242, 221] width 72 height 37
copy div "**********"
click at [264, 59] on p "[PERSON_NAME] LLP (EE)" at bounding box center [277, 55] width 144 height 17
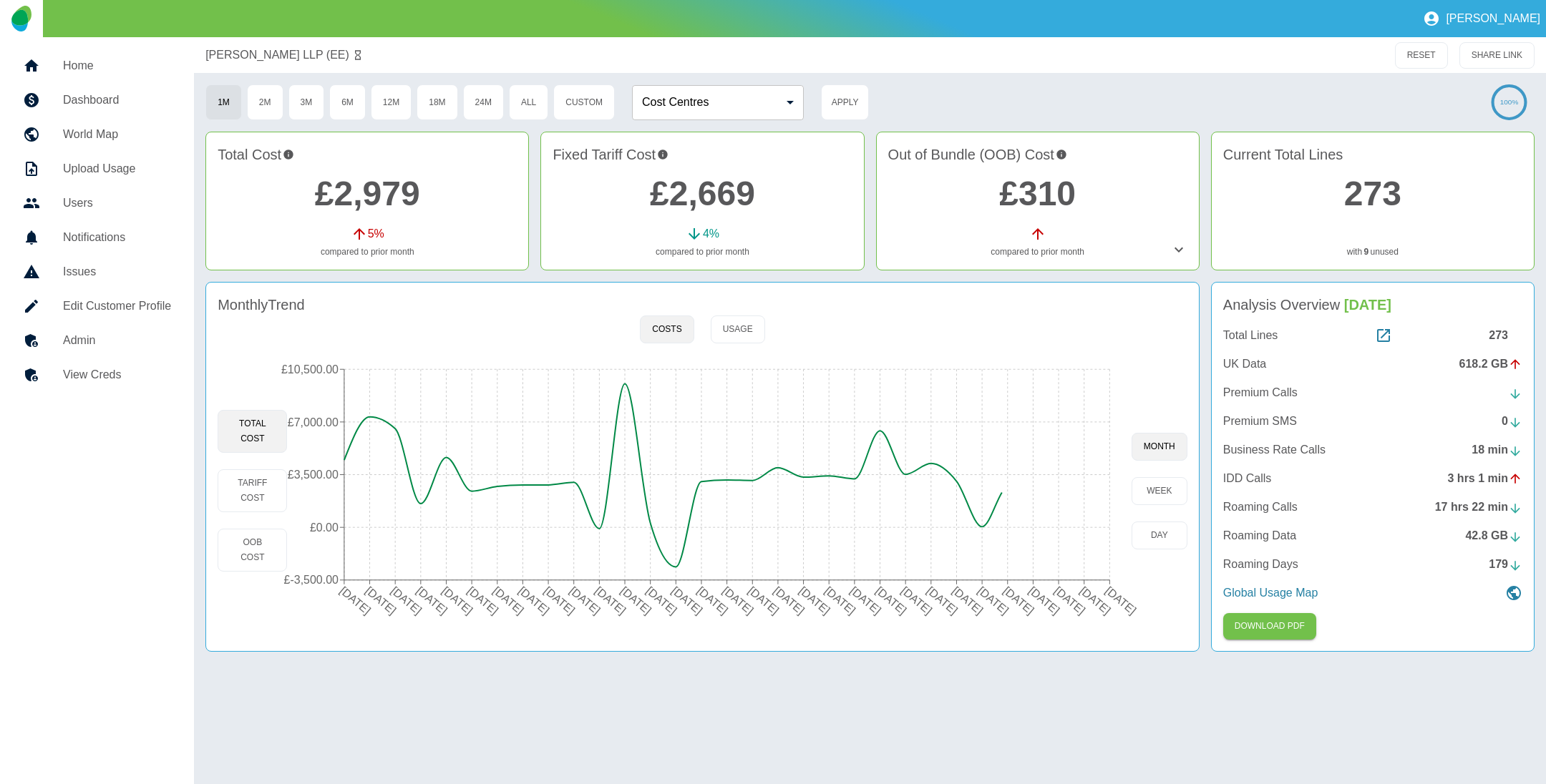
click at [1017, 186] on link "£310" at bounding box center [1037, 193] width 77 height 38
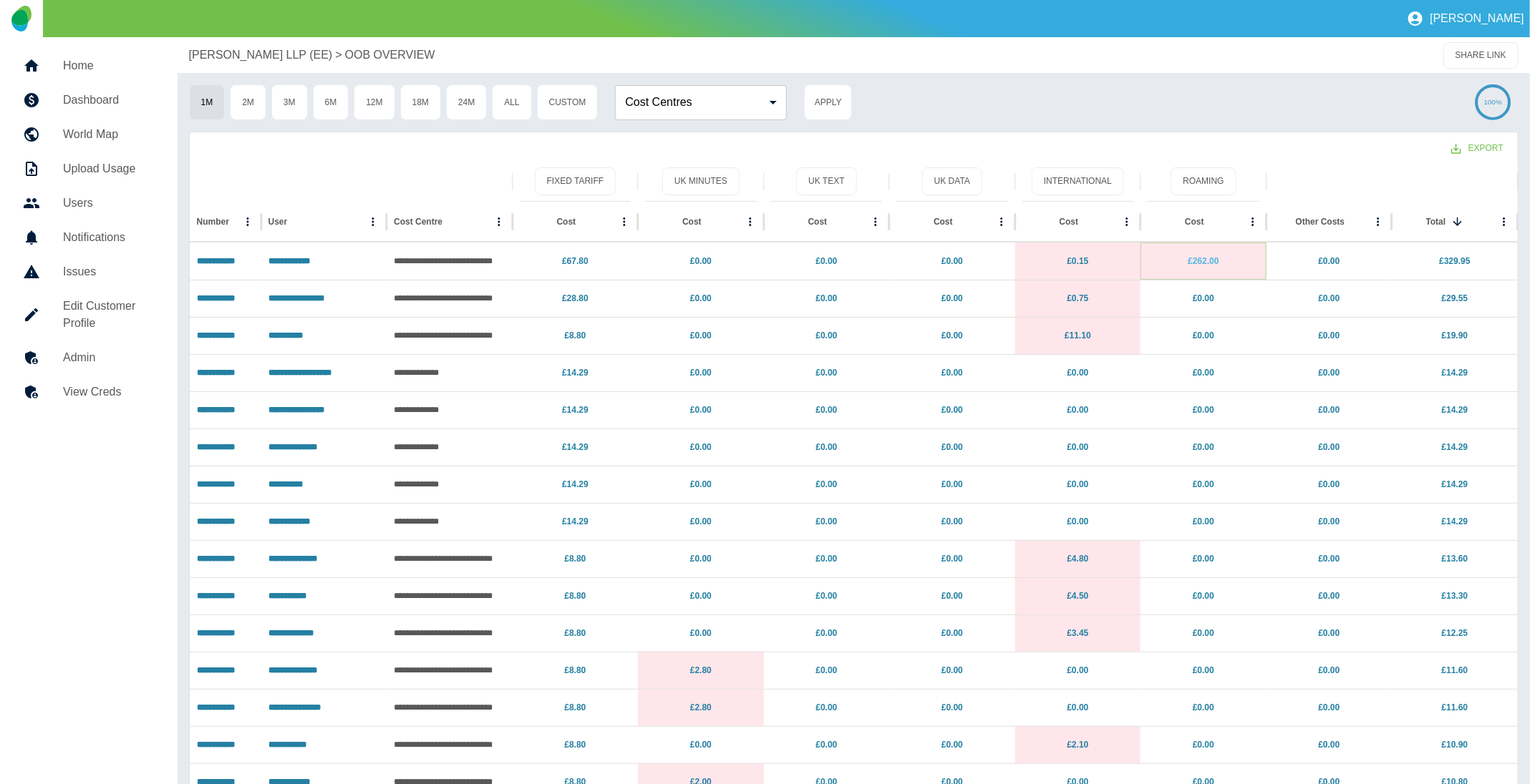
click at [1200, 262] on link "£262.00" at bounding box center [1203, 261] width 31 height 10
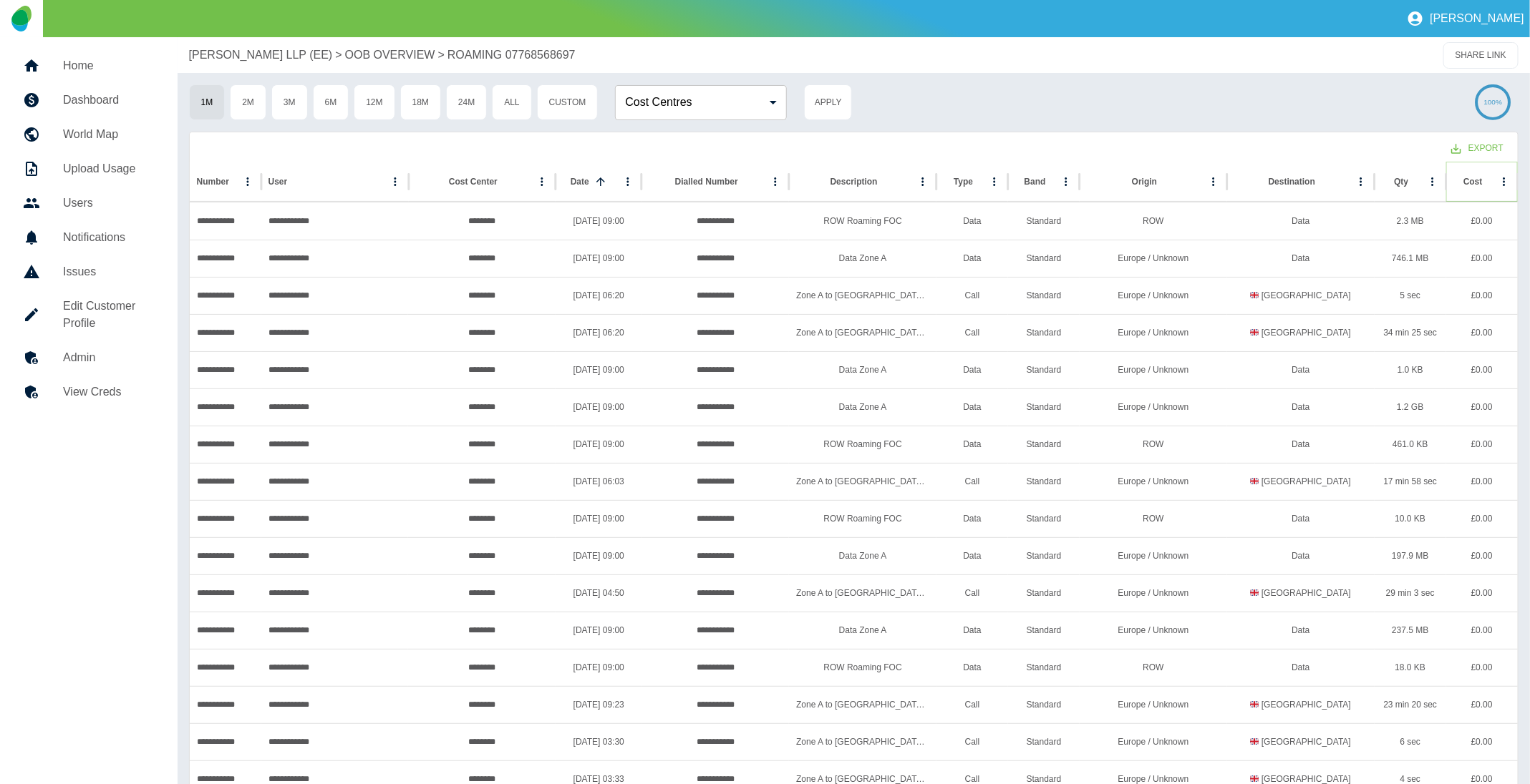
click at [1488, 181] on icon "Sort" at bounding box center [1494, 182] width 13 height 13
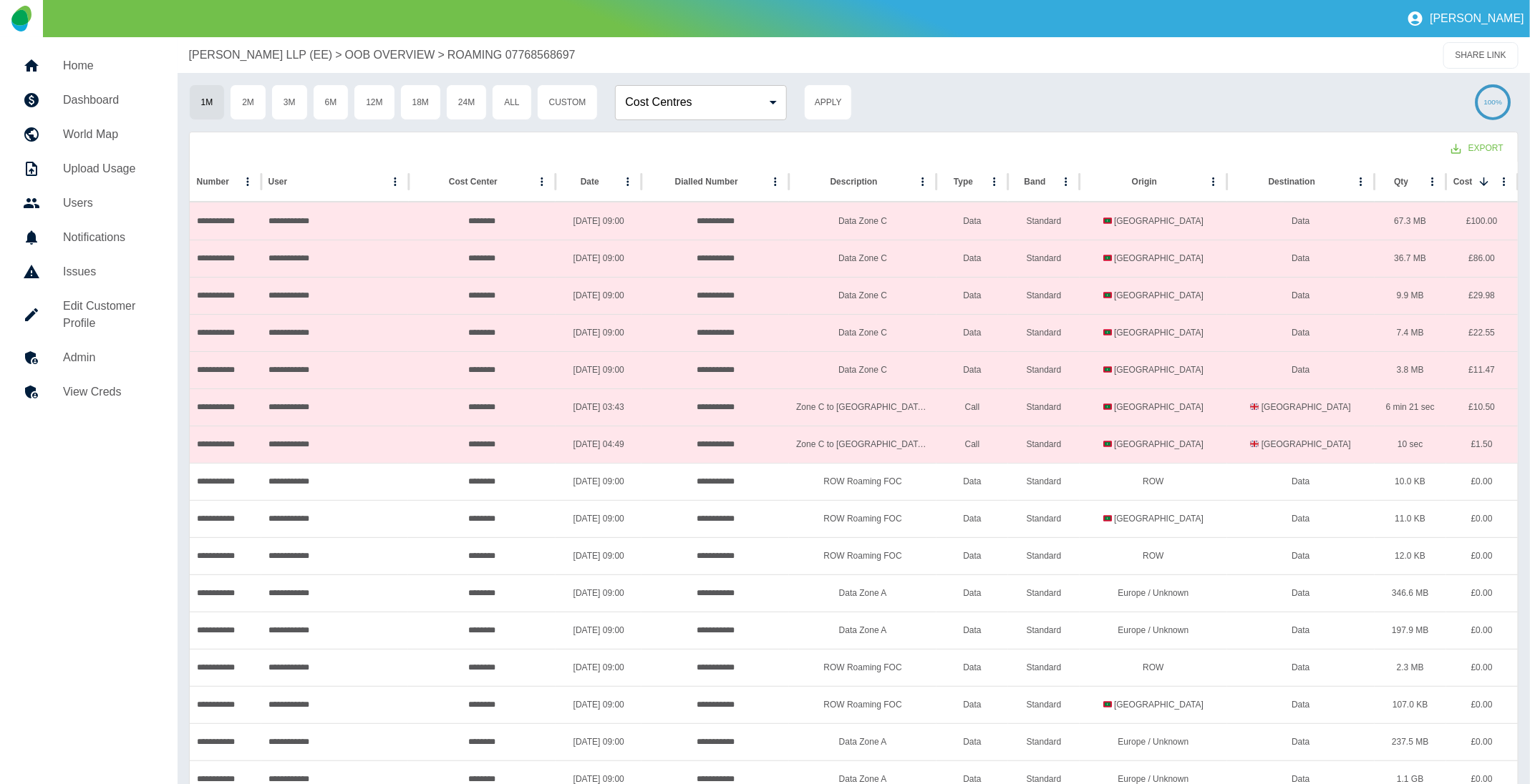
click at [284, 55] on p "[PERSON_NAME] LLP (EE)" at bounding box center [261, 55] width 144 height 17
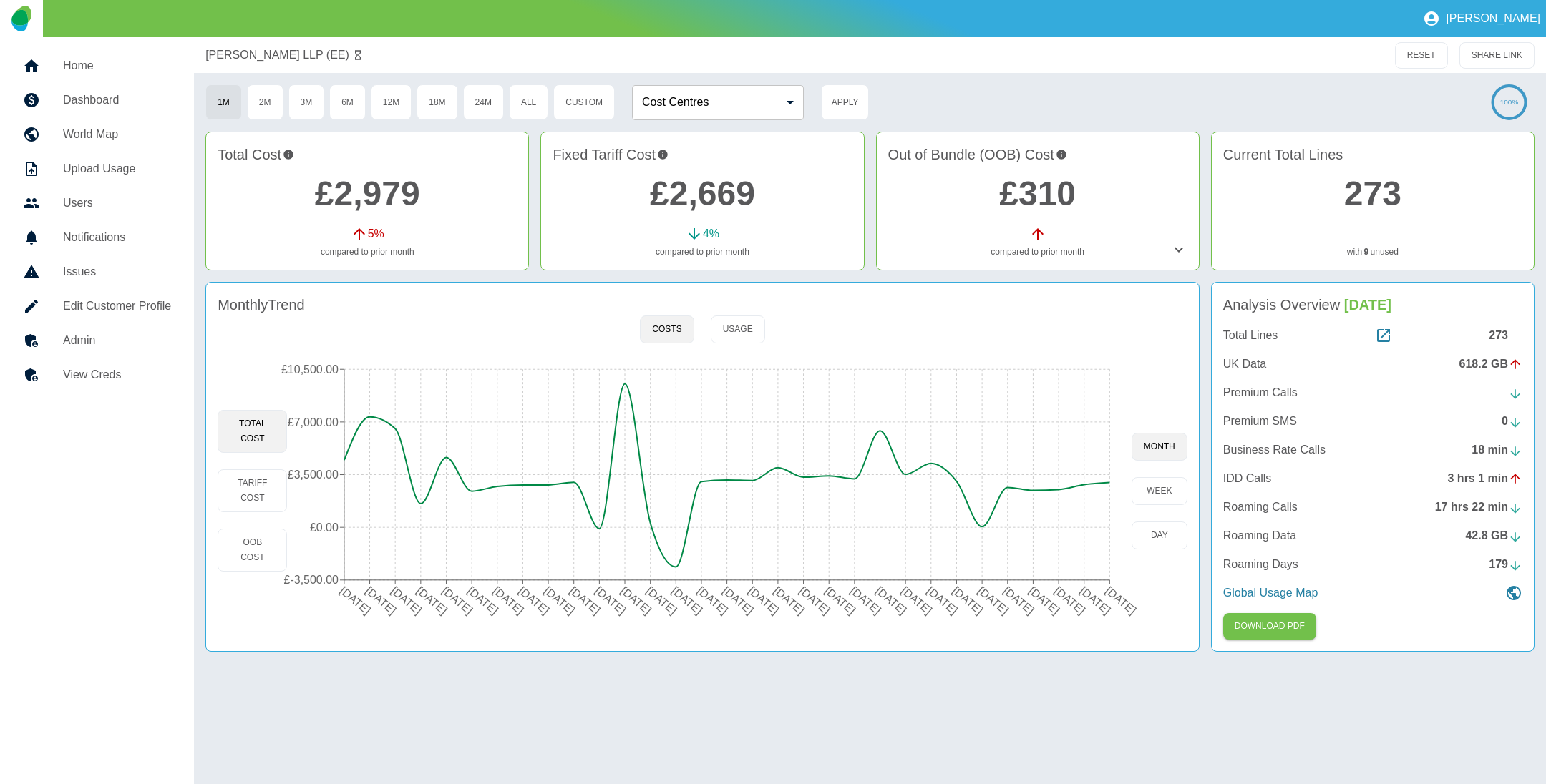
click at [728, 199] on link "£2,669" at bounding box center [703, 193] width 105 height 38
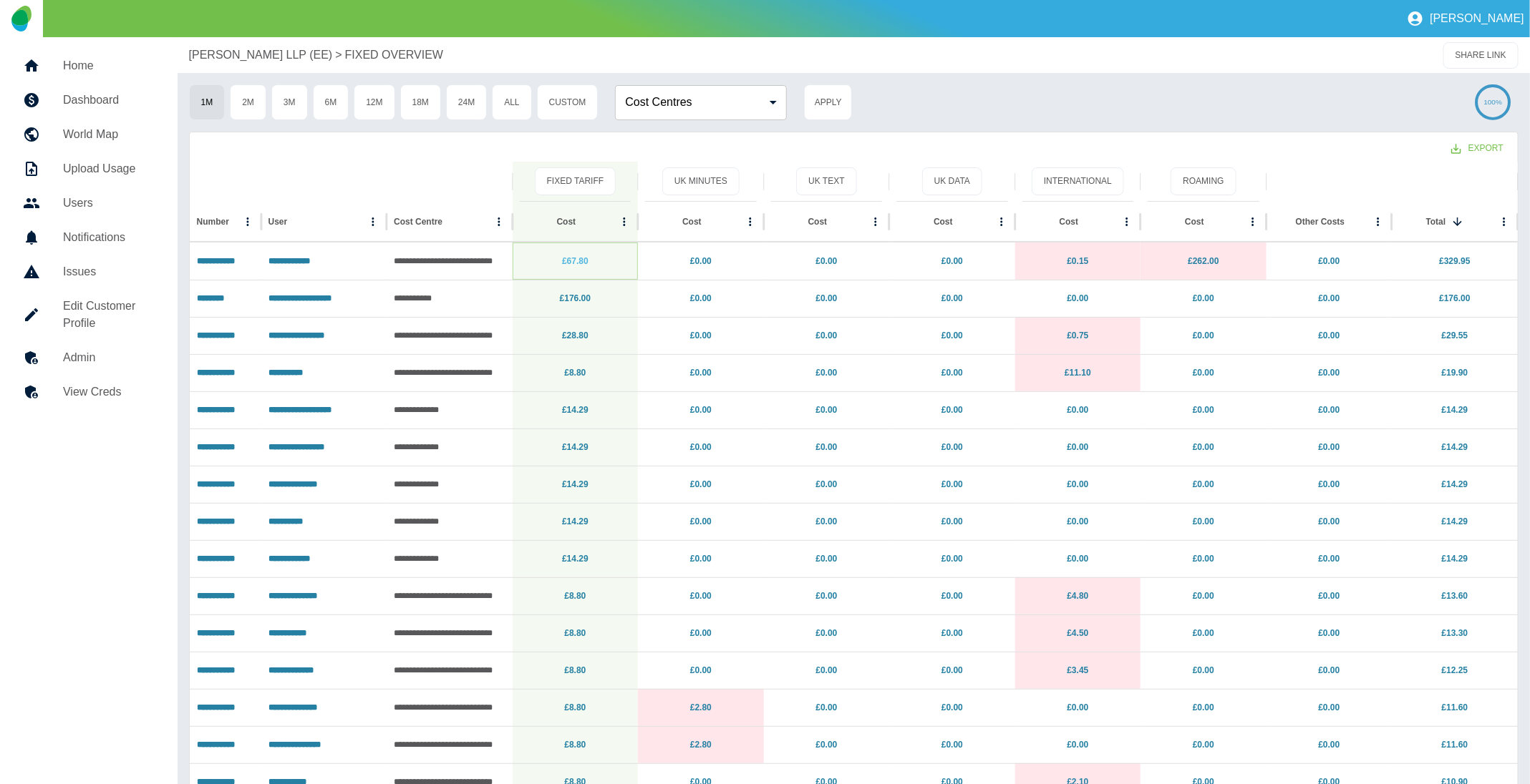
click at [575, 262] on link "£67.80" at bounding box center [575, 261] width 27 height 10
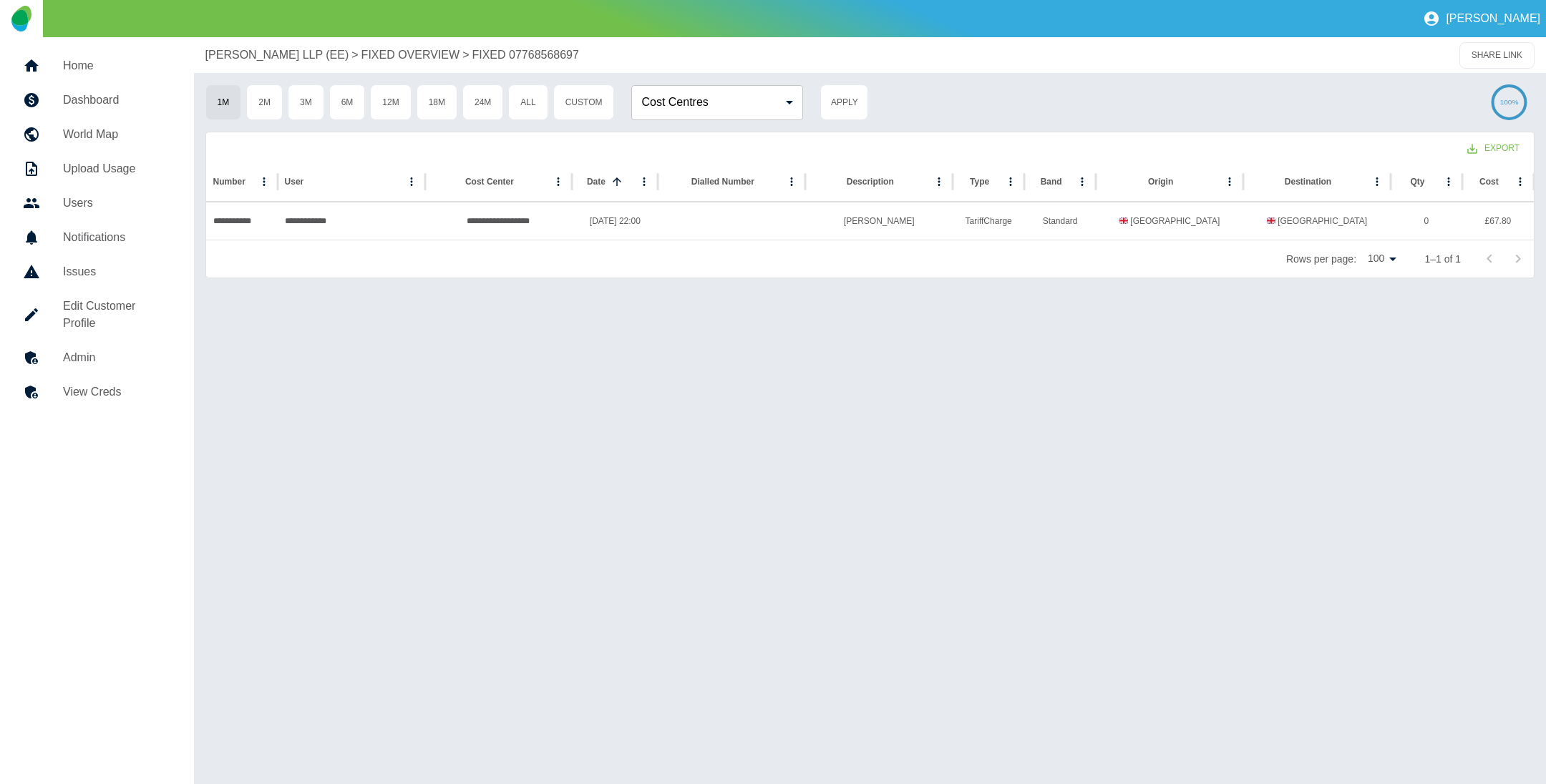
click at [270, 59] on p "[PERSON_NAME] LLP (EE)" at bounding box center [277, 55] width 144 height 17
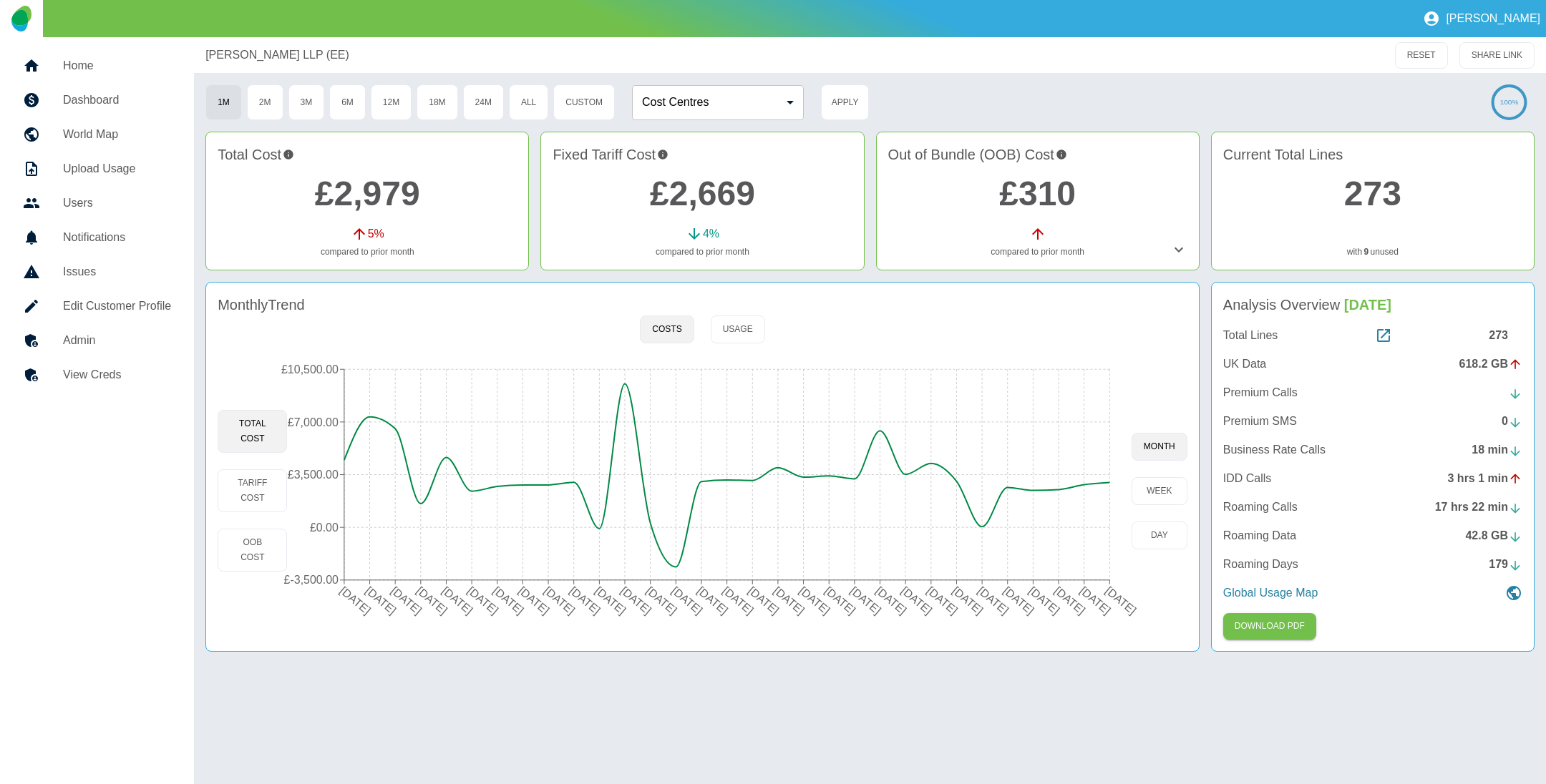
click at [668, 190] on link "£2,669" at bounding box center [703, 193] width 105 height 38
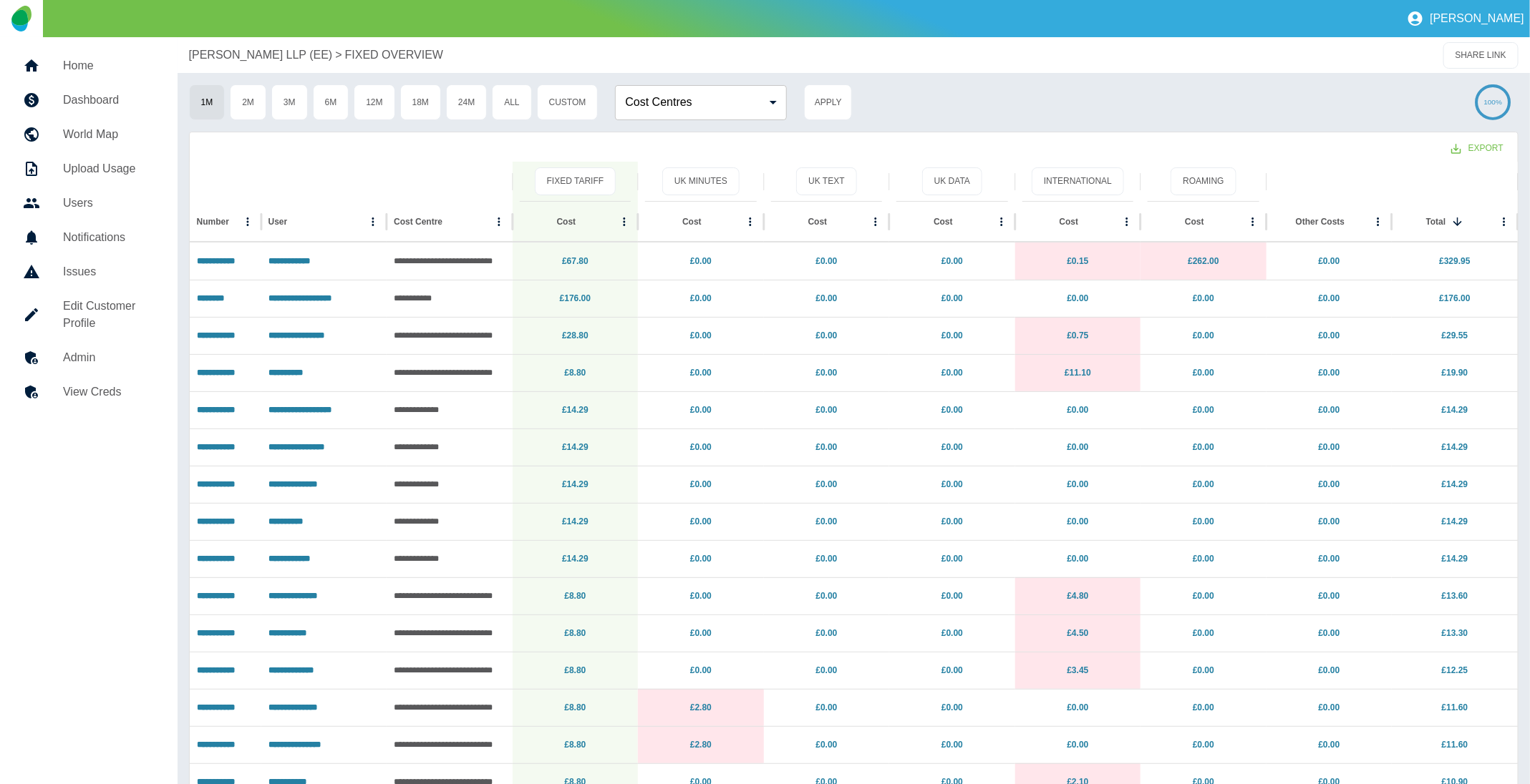
click at [274, 55] on p "[PERSON_NAME] LLP (EE)" at bounding box center [261, 55] width 144 height 17
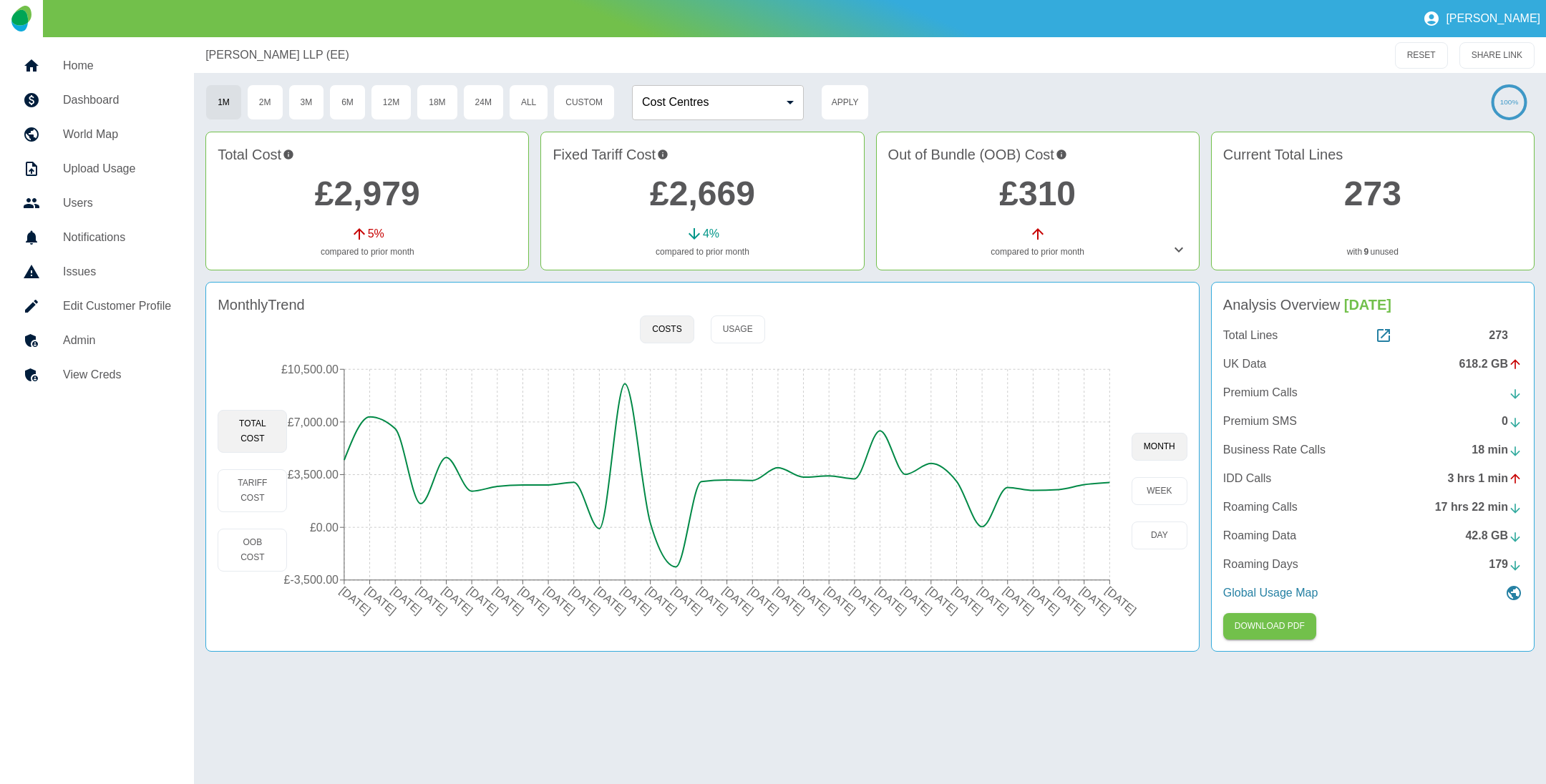
click at [1023, 182] on link "£310" at bounding box center [1037, 193] width 77 height 38
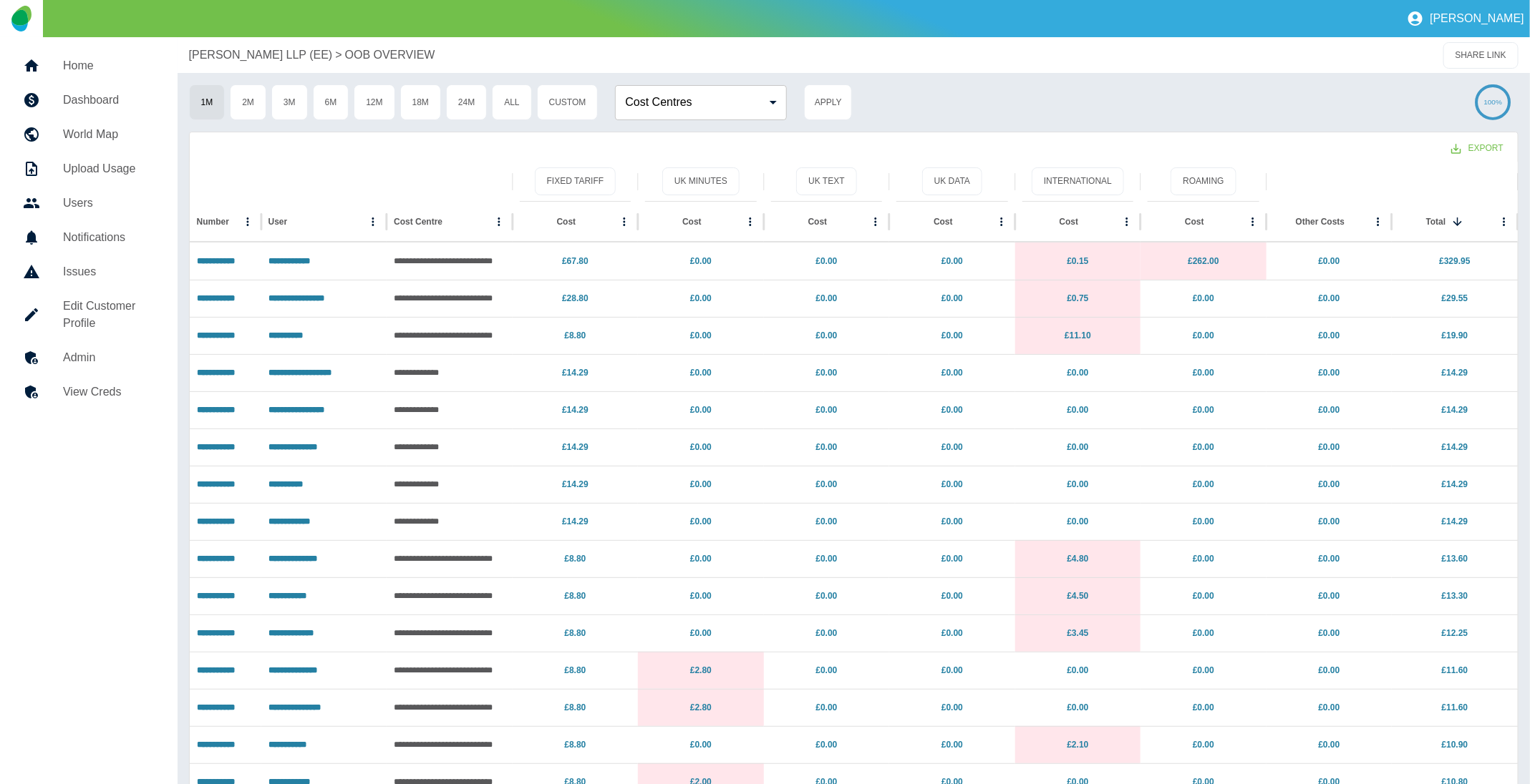
click at [256, 45] on div "Harper Macleod LLP (EE) > OOB OVERVIEW SHARE LINK" at bounding box center [854, 55] width 1352 height 36
click at [259, 47] on p "[PERSON_NAME] LLP (EE)" at bounding box center [261, 55] width 144 height 17
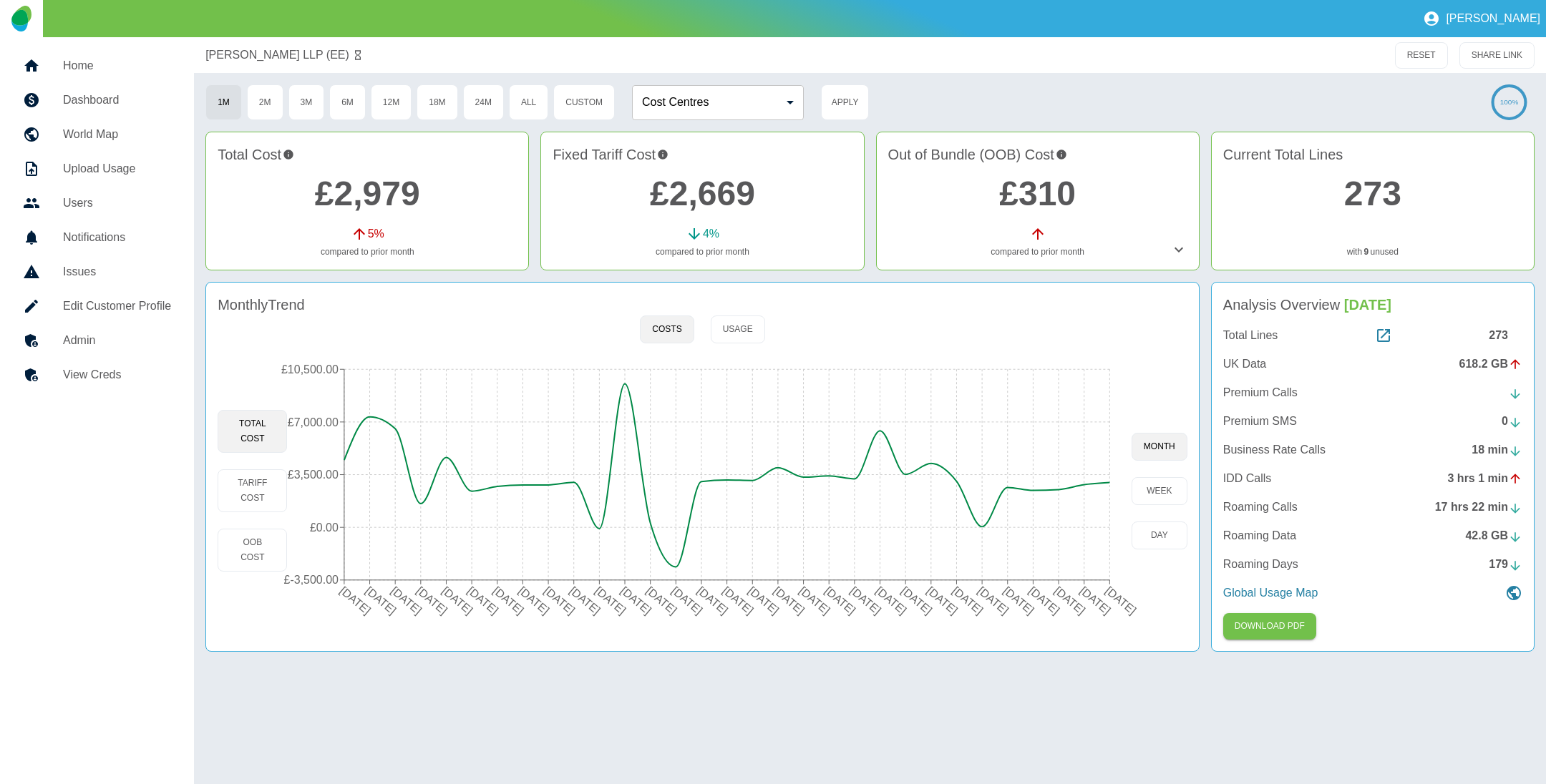
click at [1370, 193] on link "273" at bounding box center [1372, 193] width 57 height 38
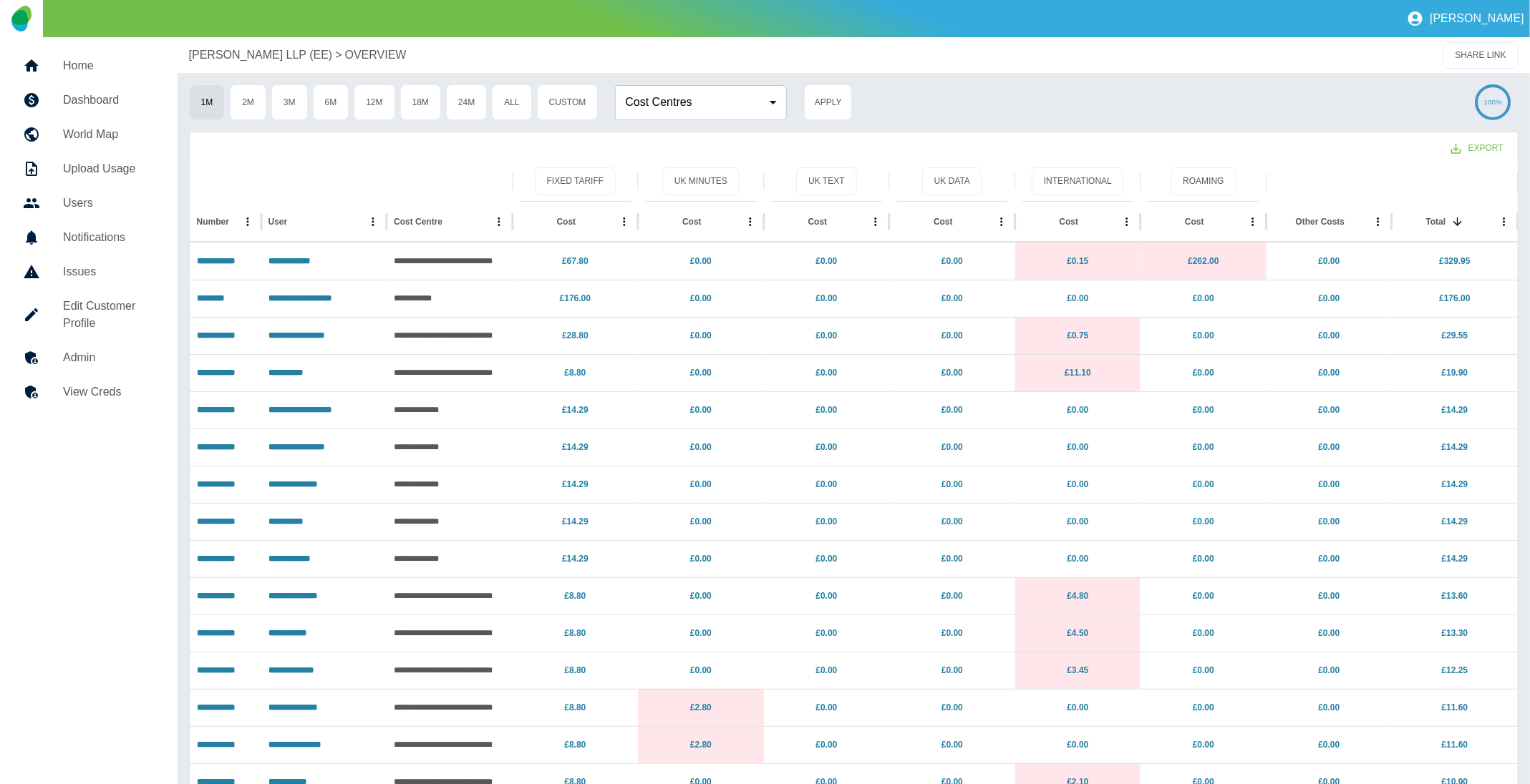
click at [233, 56] on p "[PERSON_NAME] LLP (EE)" at bounding box center [261, 55] width 144 height 17
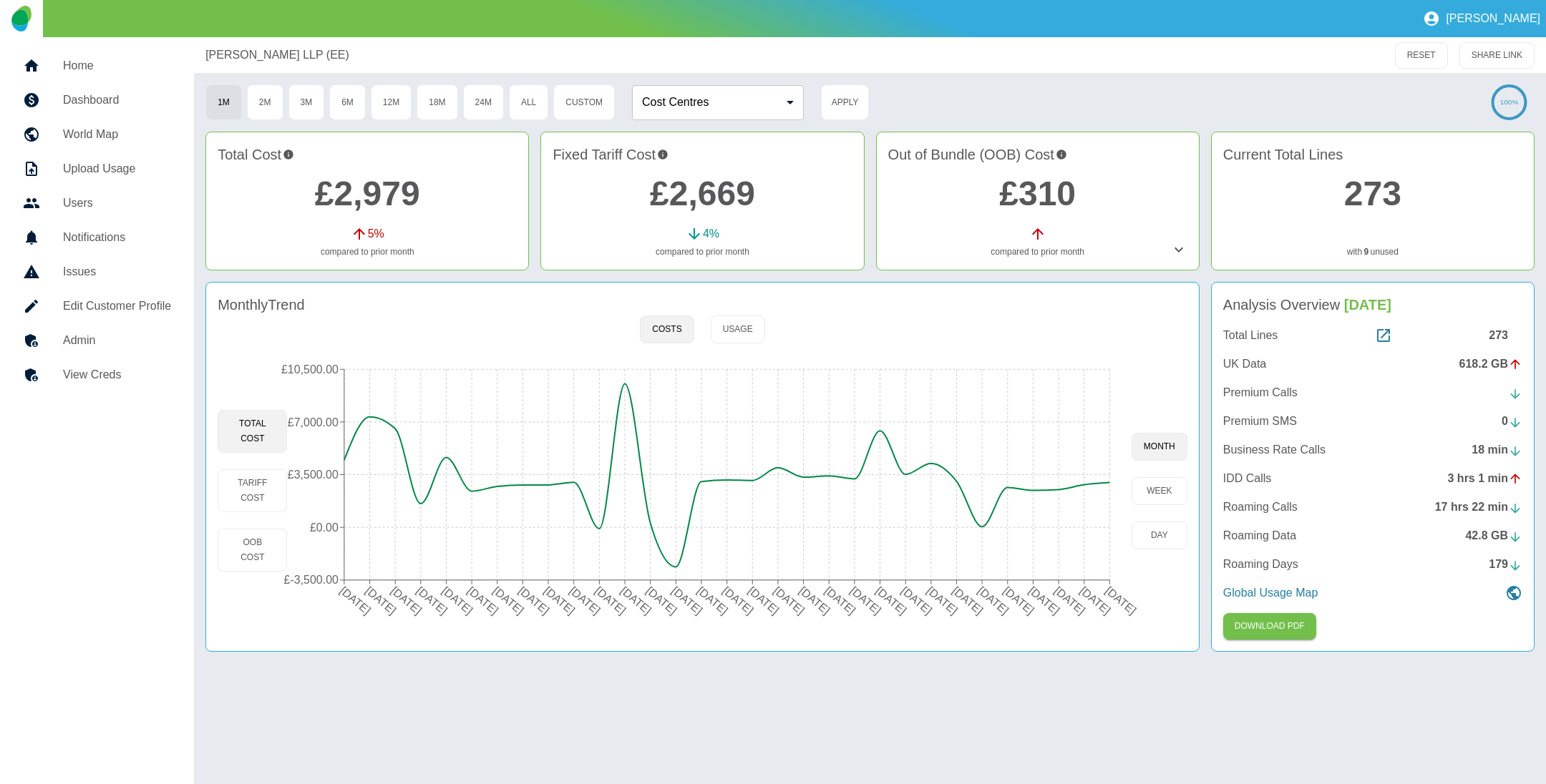
click at [337, 194] on link "£2,979" at bounding box center [368, 193] width 105 height 38
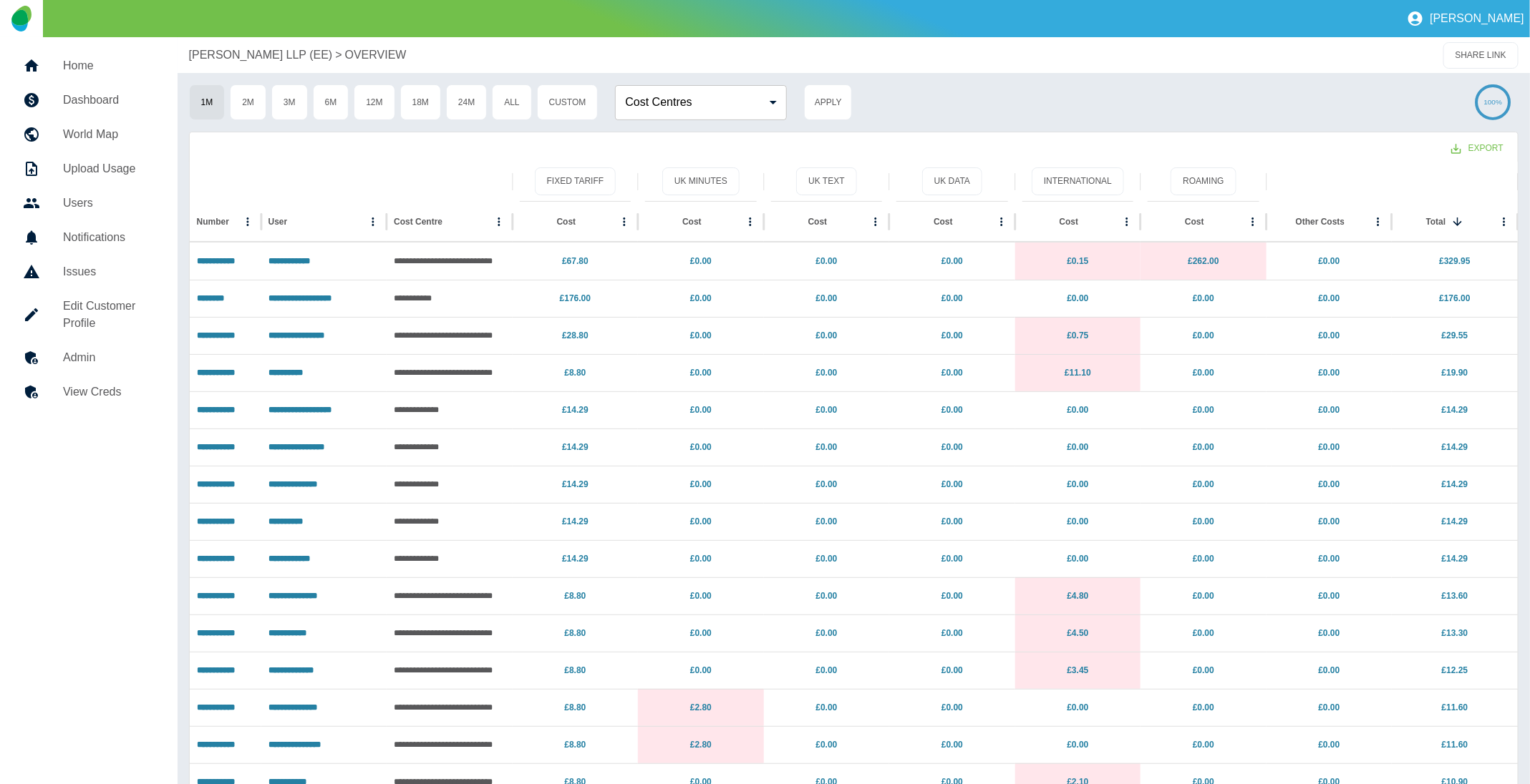
click at [268, 57] on p "[PERSON_NAME] LLP (EE)" at bounding box center [261, 55] width 144 height 17
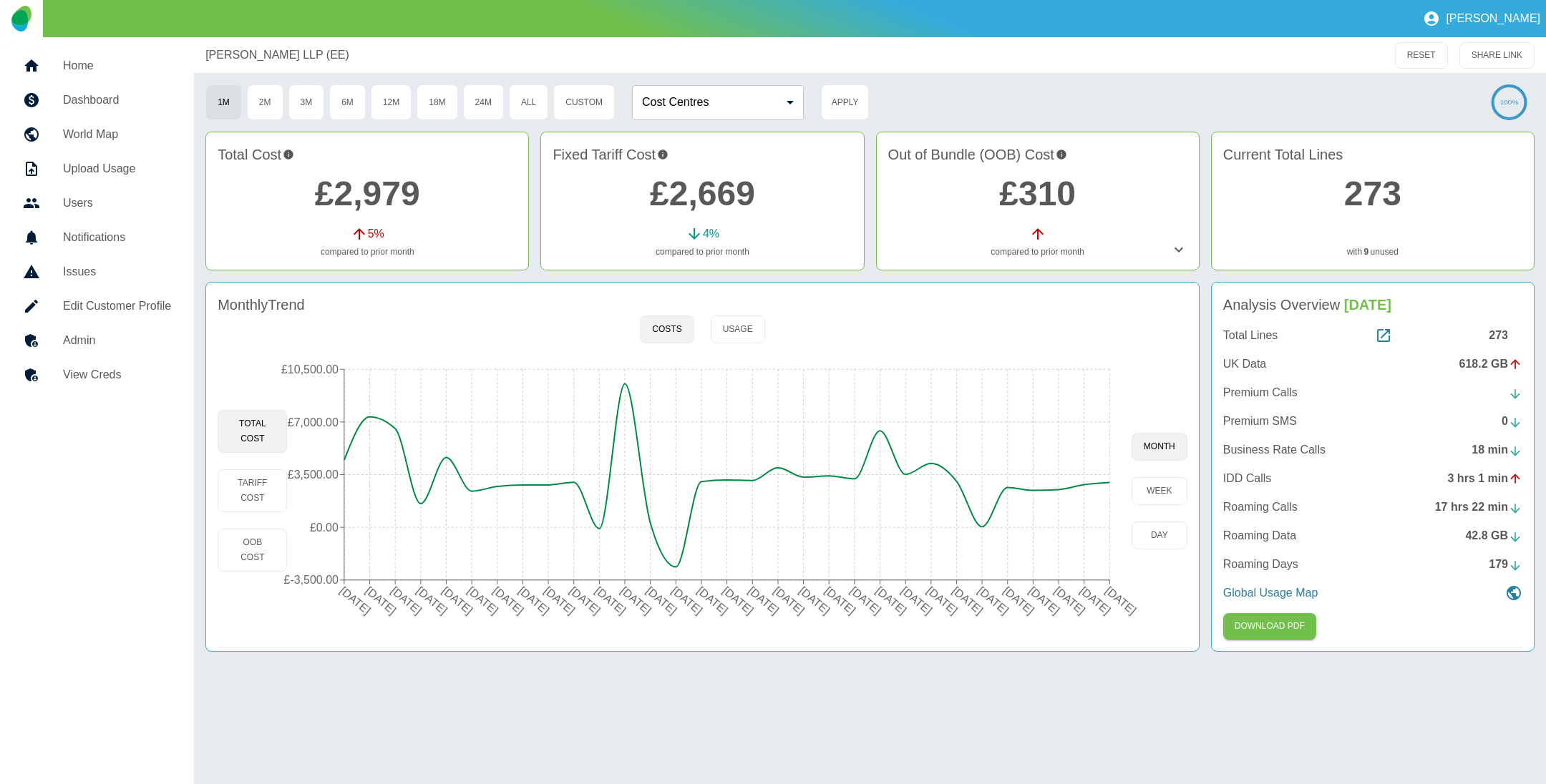
click at [1365, 251] on link "9" at bounding box center [1367, 252] width 5 height 13
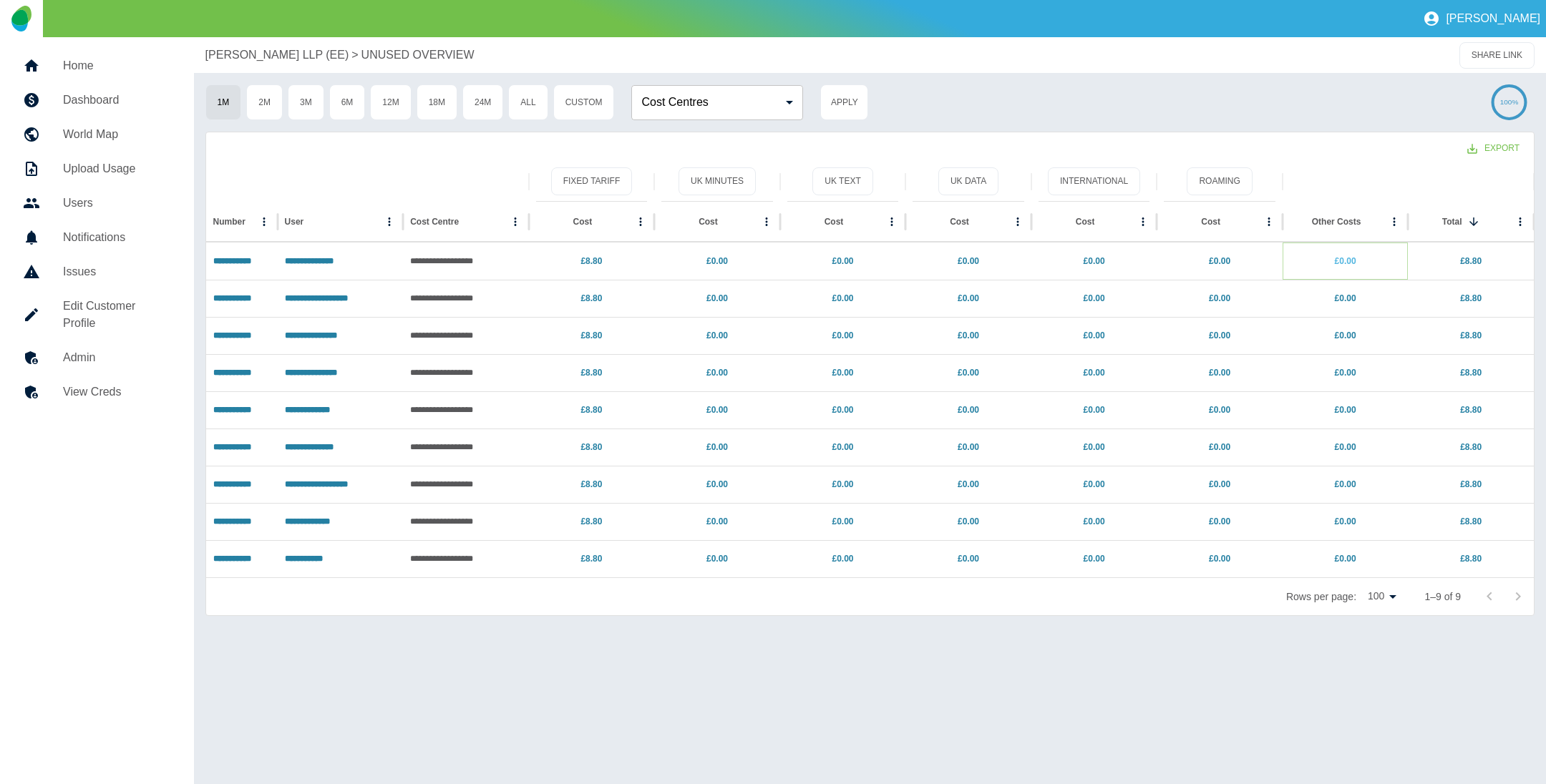
click at [1345, 261] on link "£0.00" at bounding box center [1346, 261] width 22 height 10
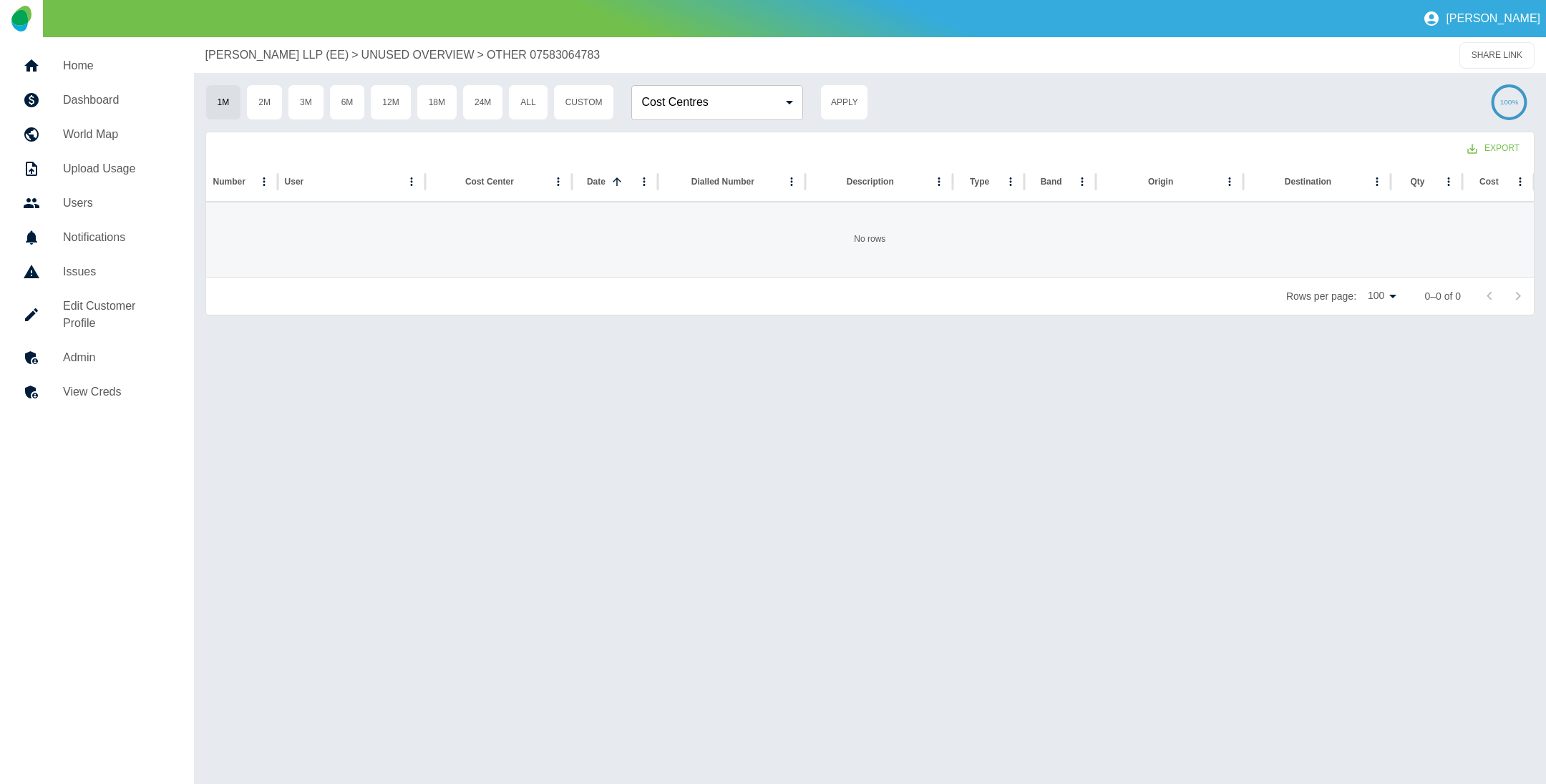
click at [300, 53] on p "[PERSON_NAME] LLP (EE)" at bounding box center [277, 55] width 144 height 17
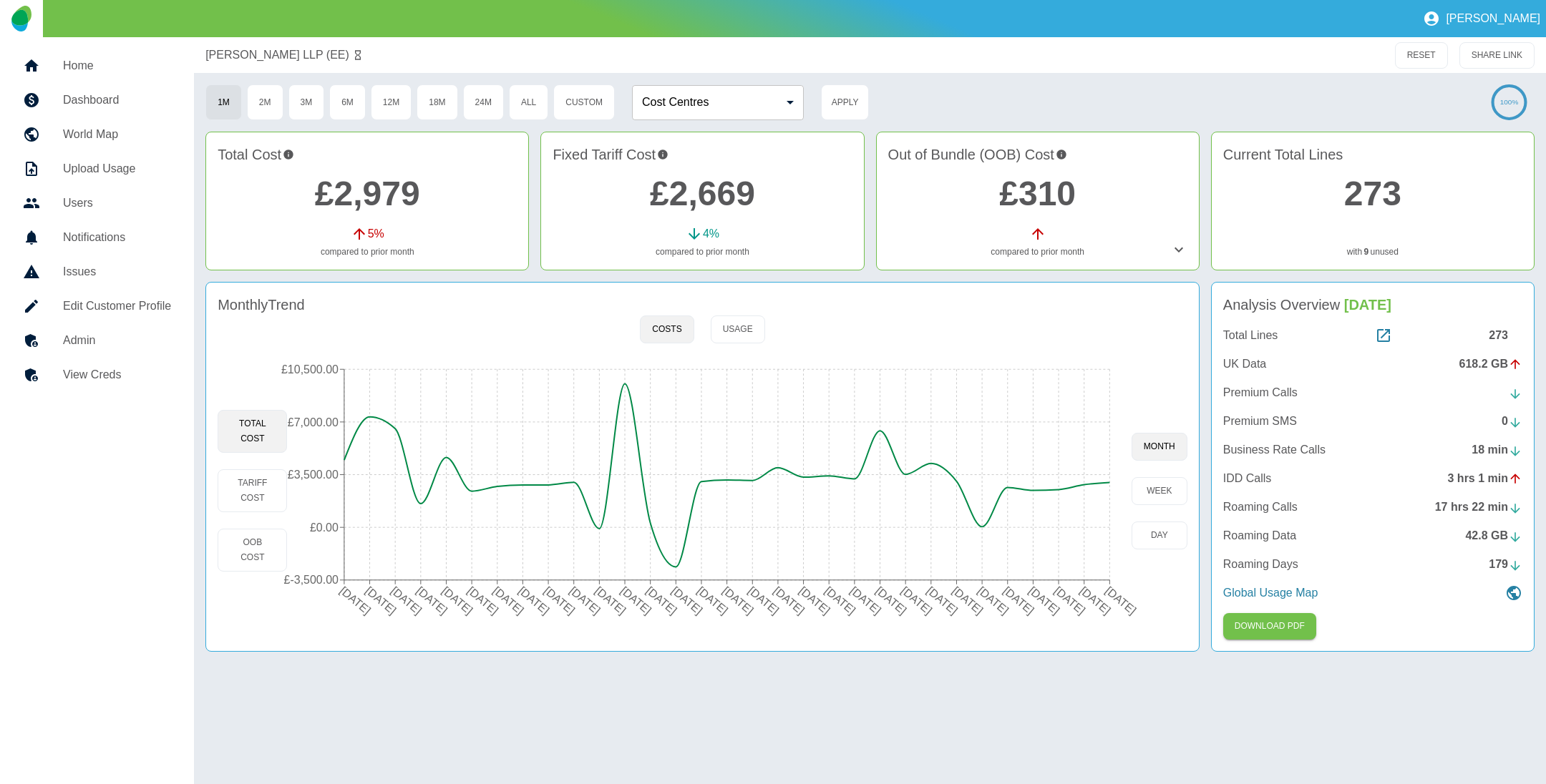
click at [385, 187] on link "£2,979" at bounding box center [368, 193] width 105 height 38
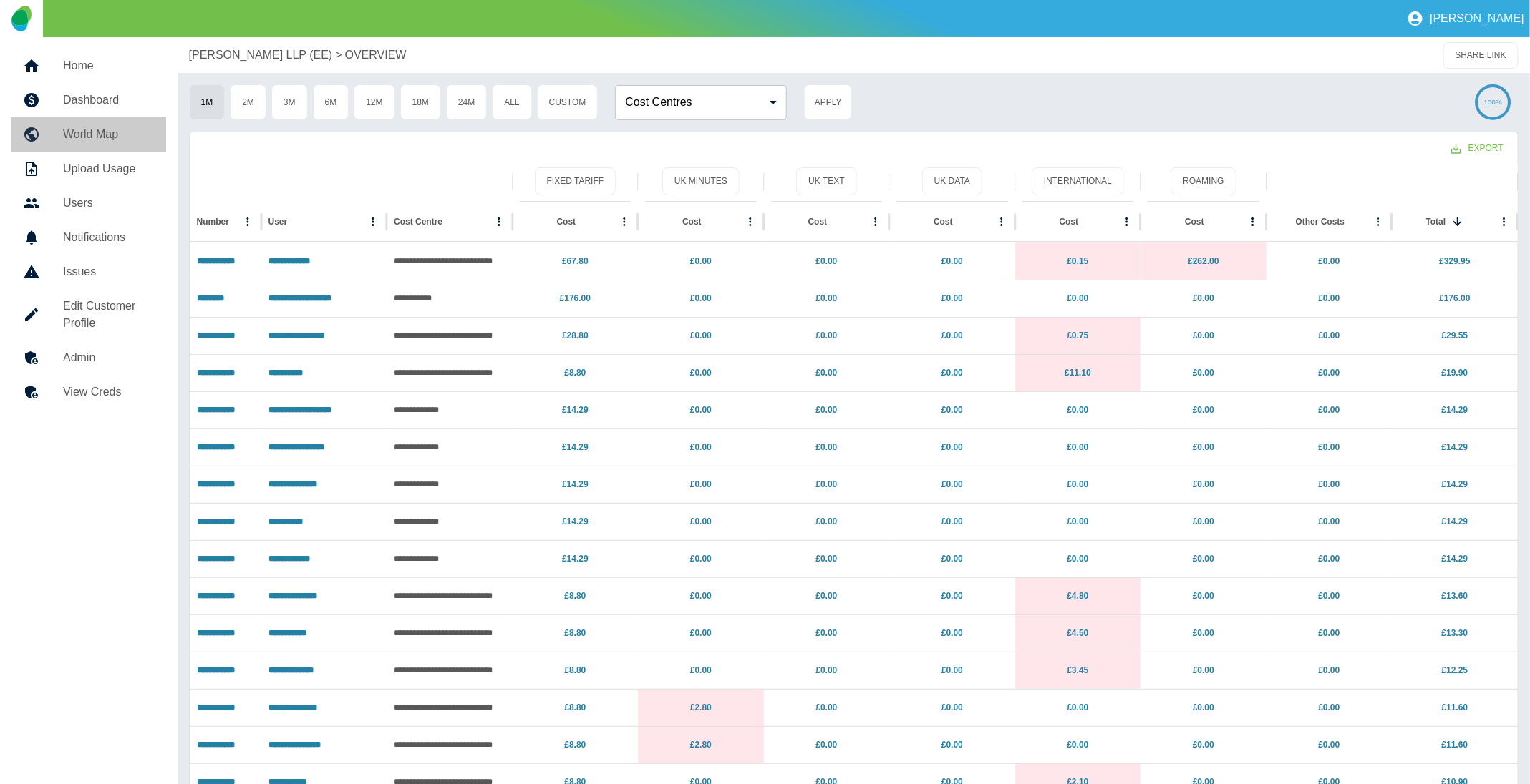
click at [127, 136] on h5 "World Map" at bounding box center [108, 134] width 91 height 17
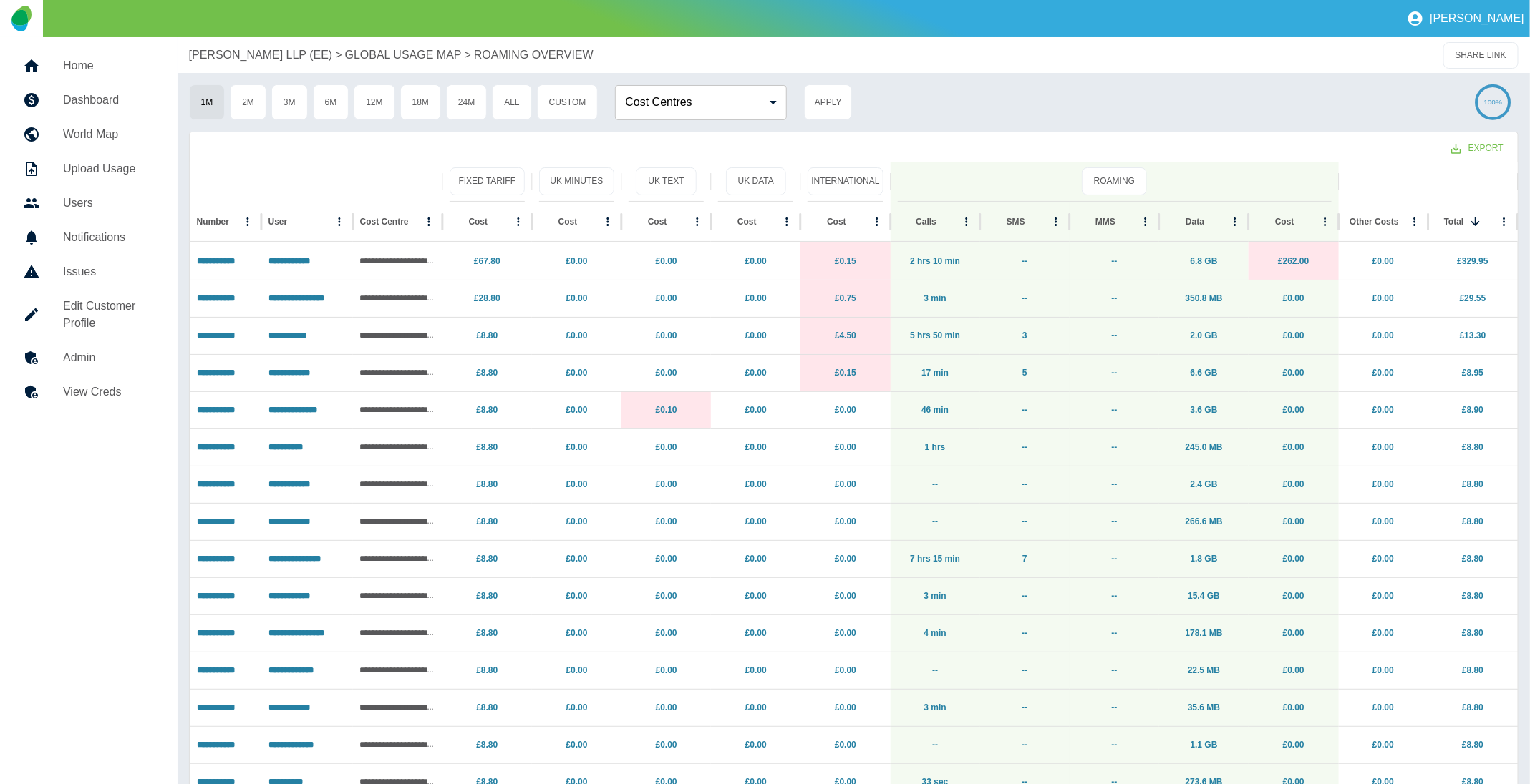
click at [262, 50] on p "[PERSON_NAME] LLP (EE)" at bounding box center [261, 55] width 144 height 17
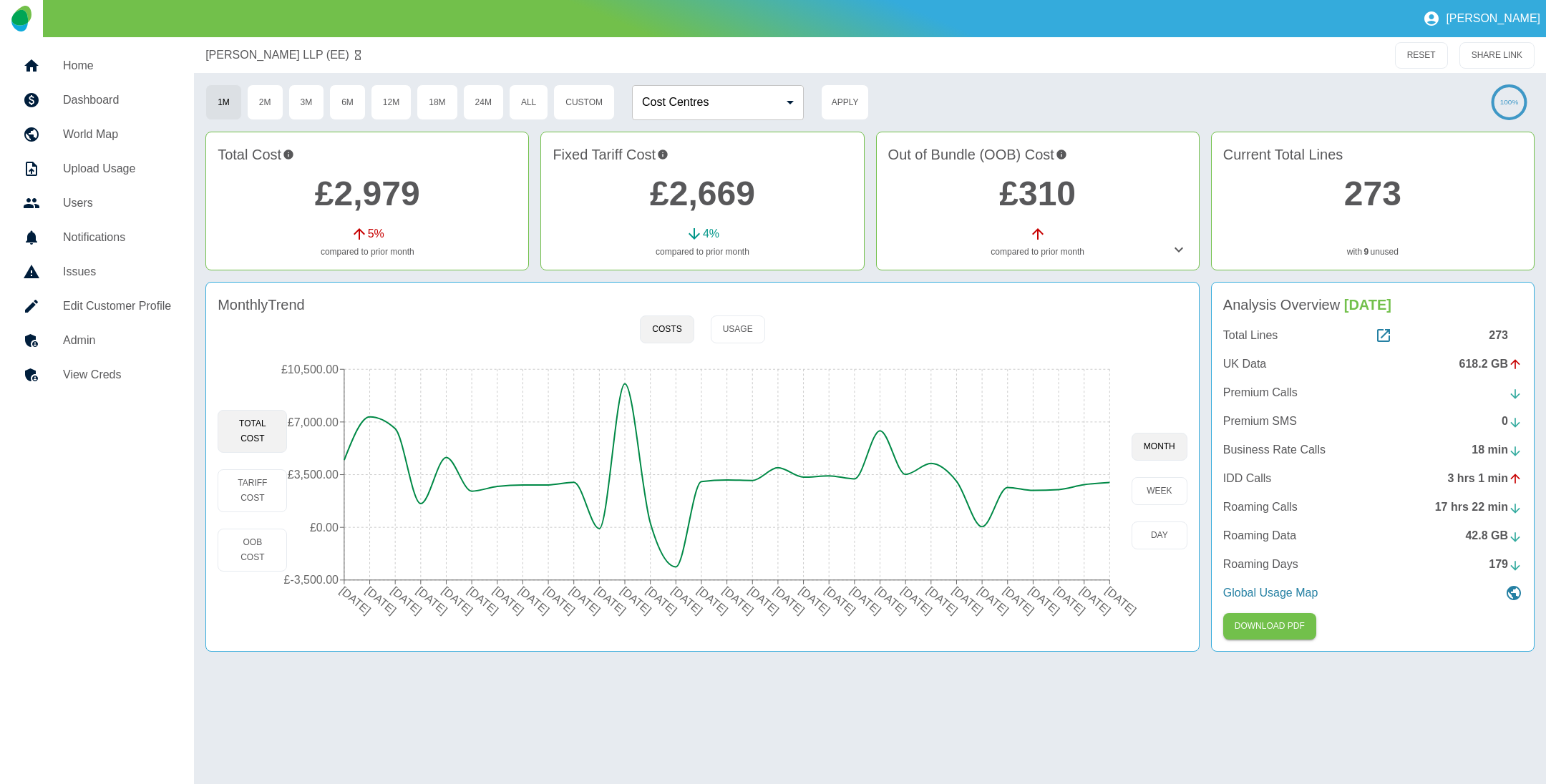
click at [1179, 249] on icon at bounding box center [1178, 249] width 17 height 17
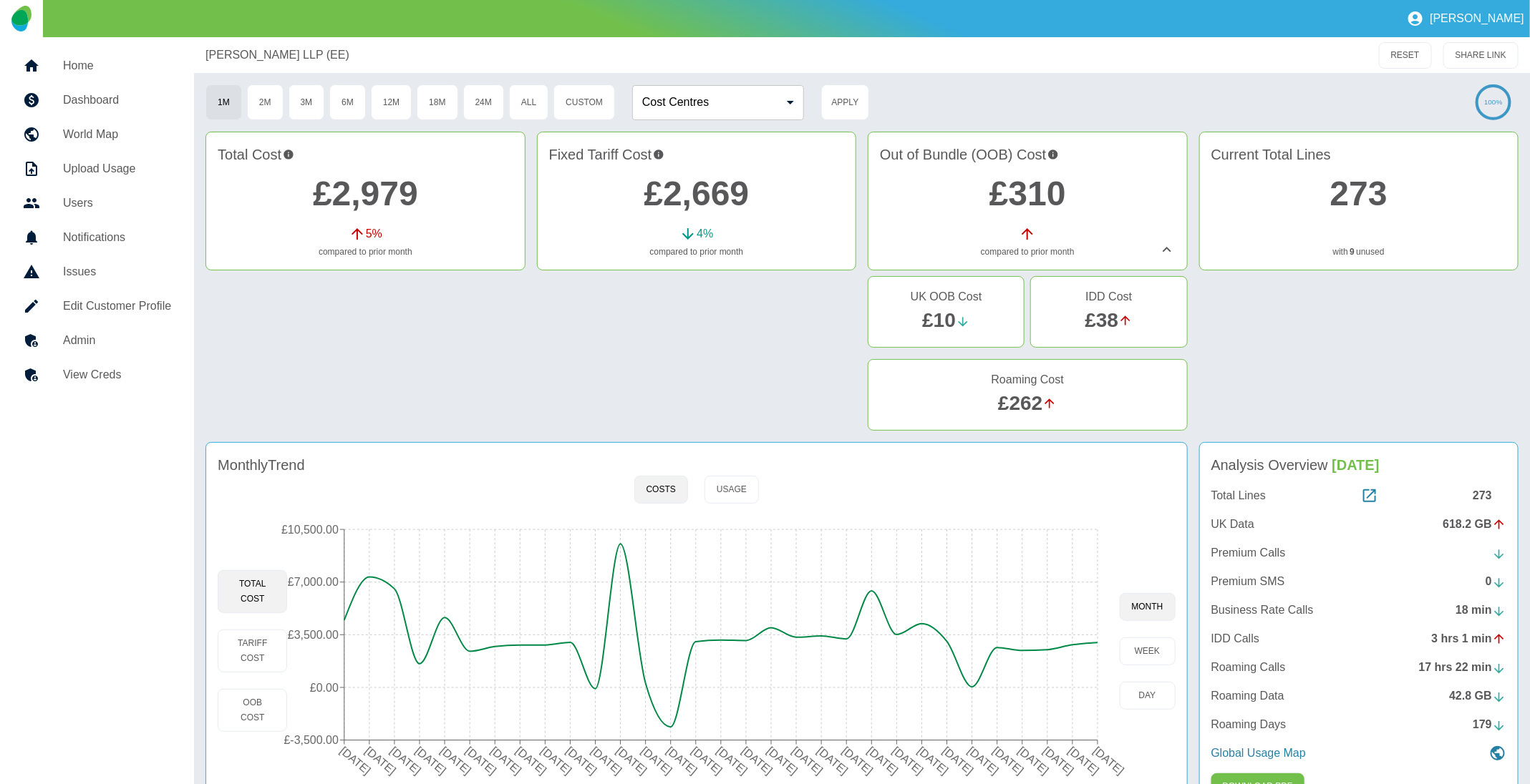
click at [1024, 191] on link "£310" at bounding box center [1028, 193] width 77 height 38
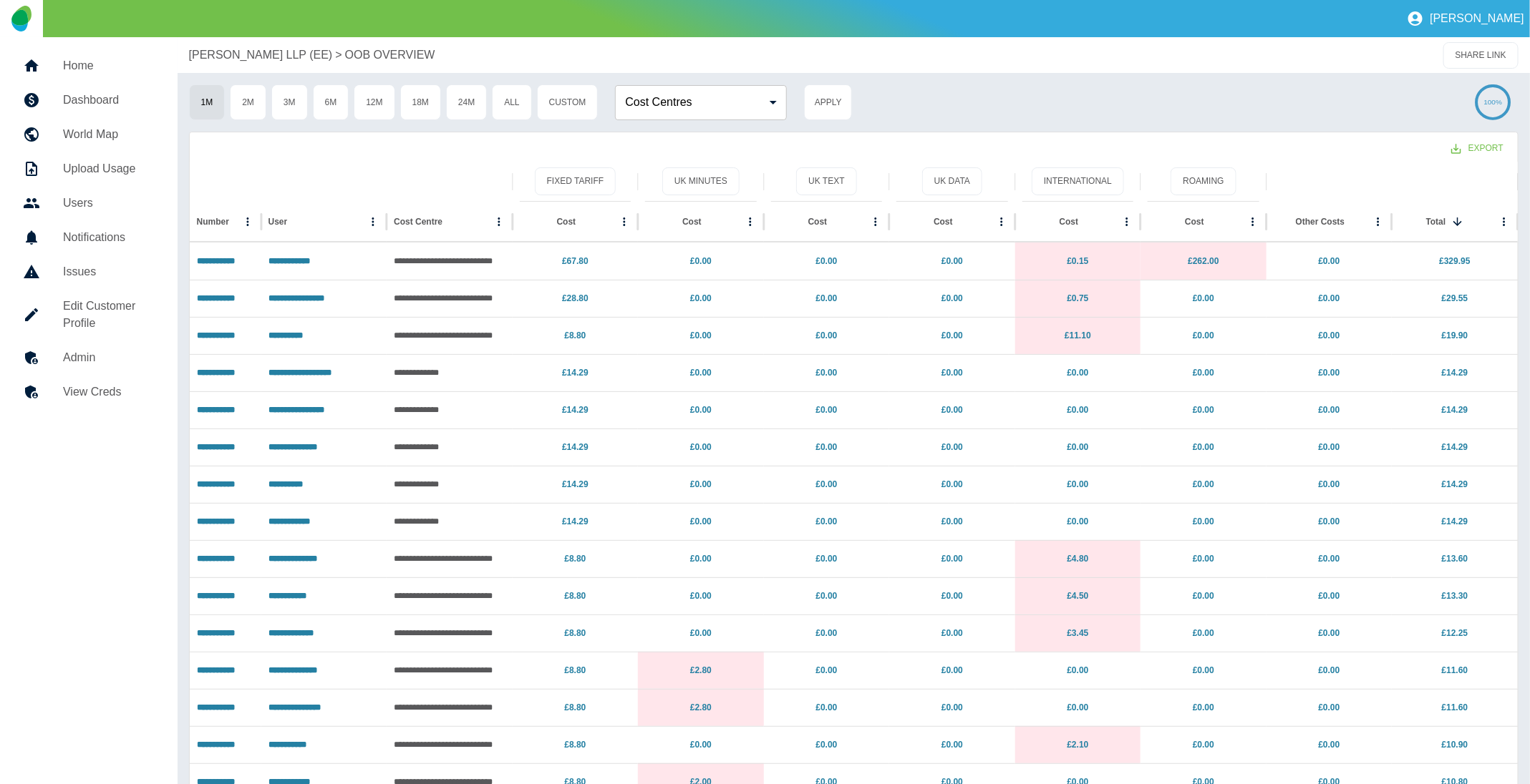
click at [278, 56] on p "[PERSON_NAME] LLP (EE)" at bounding box center [261, 55] width 144 height 17
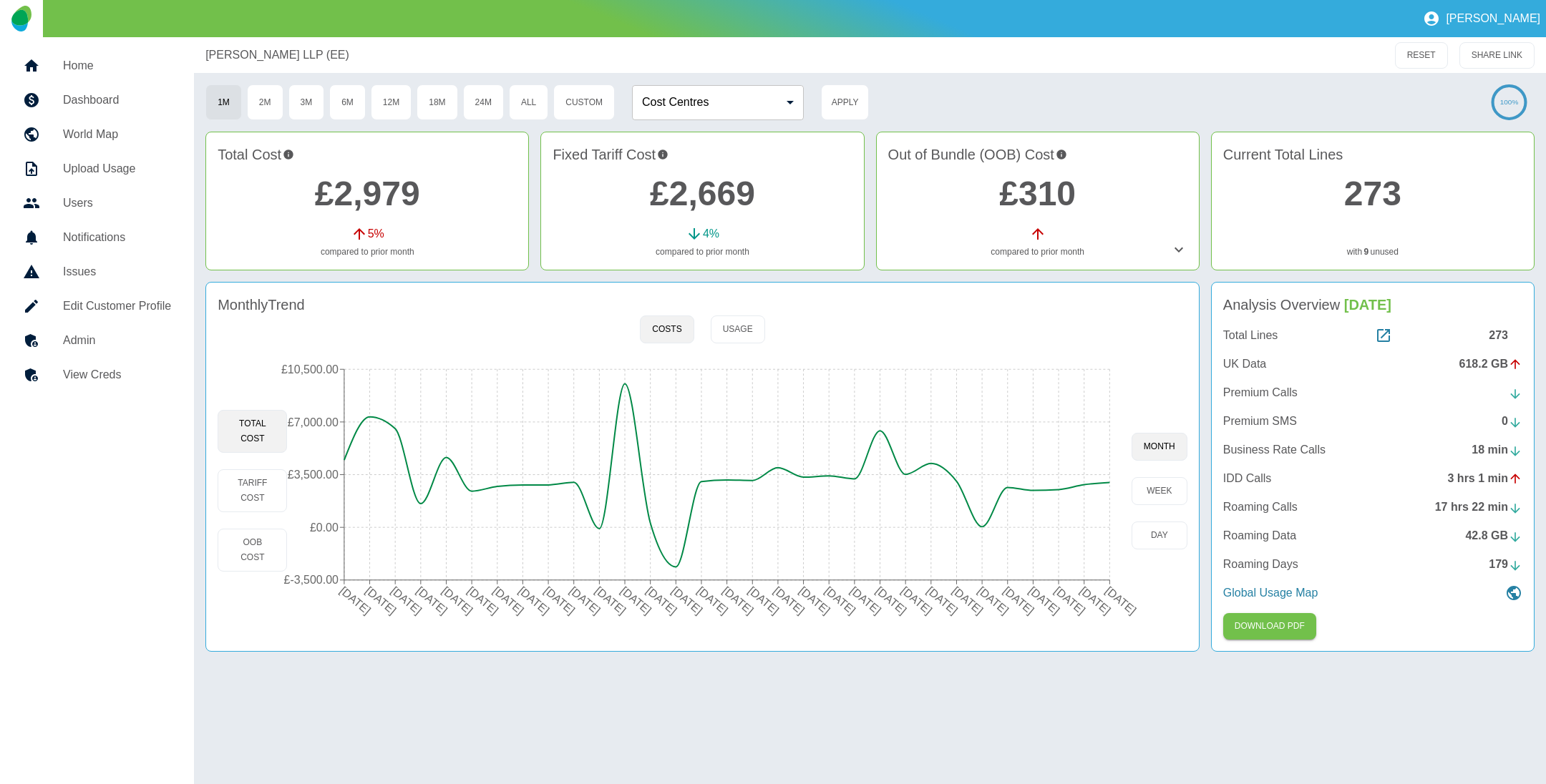
click at [710, 198] on link "£2,669" at bounding box center [703, 193] width 105 height 38
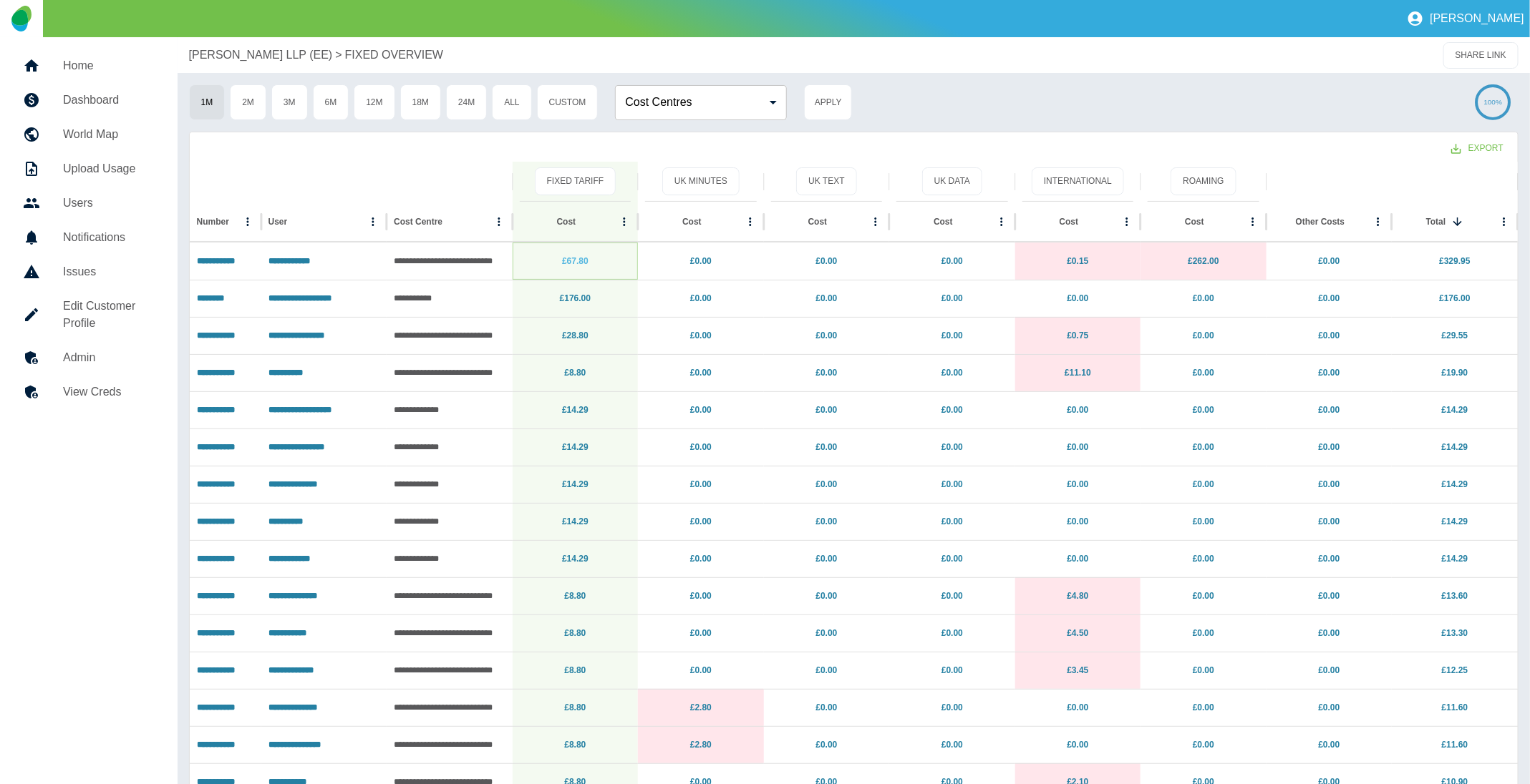
click at [578, 260] on link "£67.80" at bounding box center [575, 261] width 27 height 10
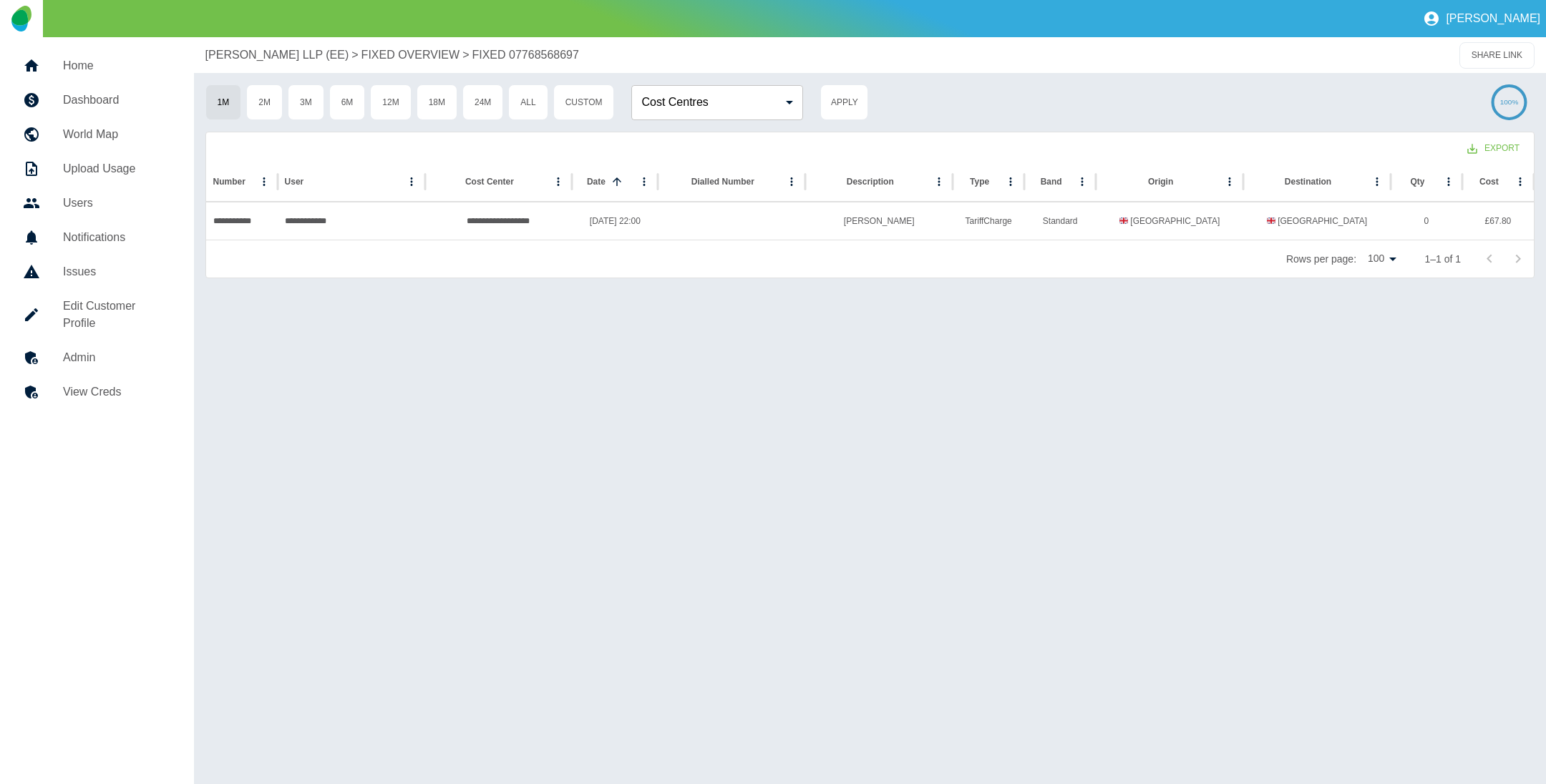
click at [284, 53] on p "[PERSON_NAME] LLP (EE)" at bounding box center [277, 55] width 144 height 17
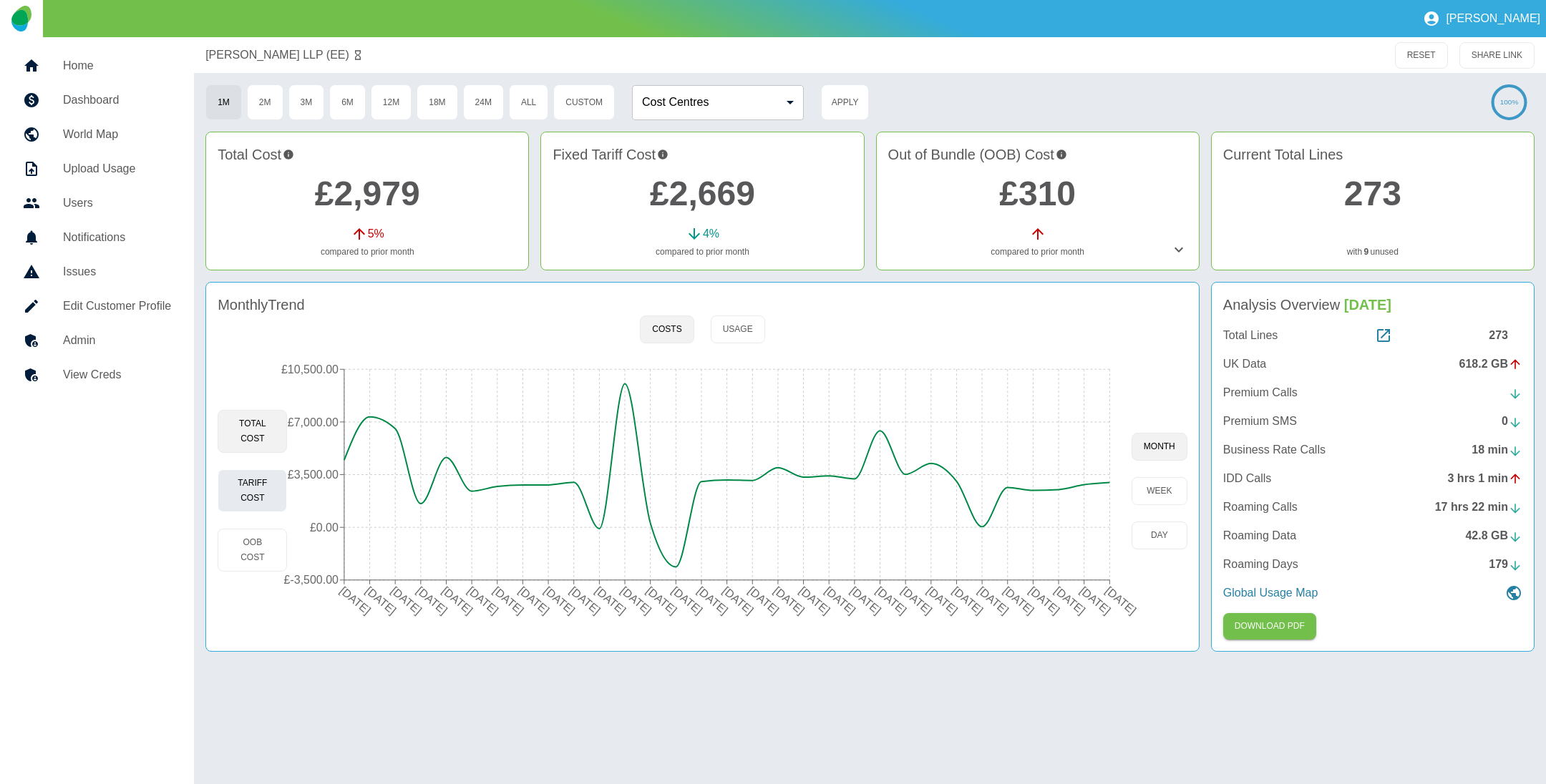
click at [233, 501] on button "Tariff Cost" at bounding box center [252, 490] width 69 height 43
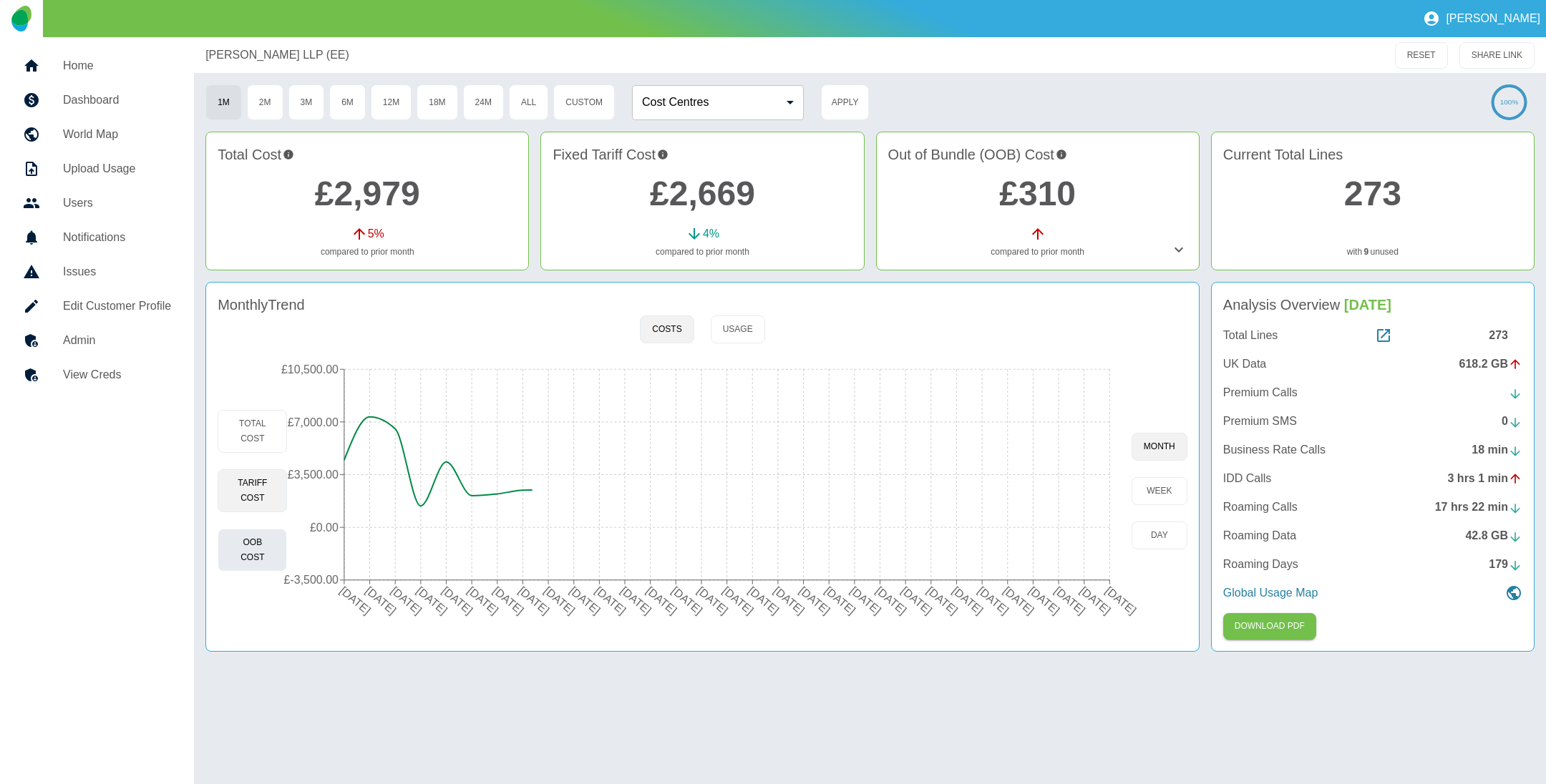
click at [247, 550] on button "OOB Cost" at bounding box center [252, 550] width 69 height 43
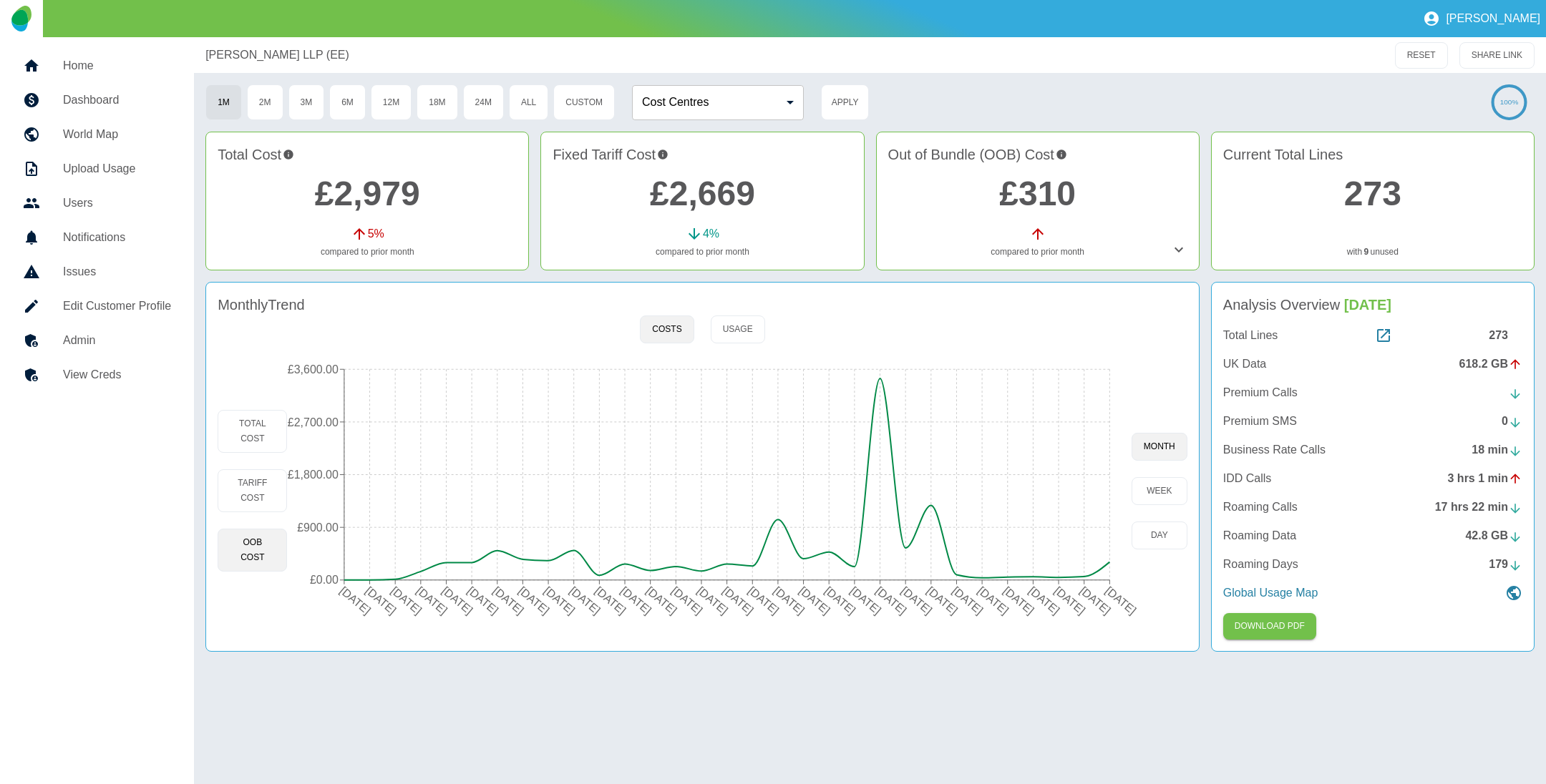
type button "oob"
click at [404, 194] on link "£2,979" at bounding box center [368, 193] width 105 height 38
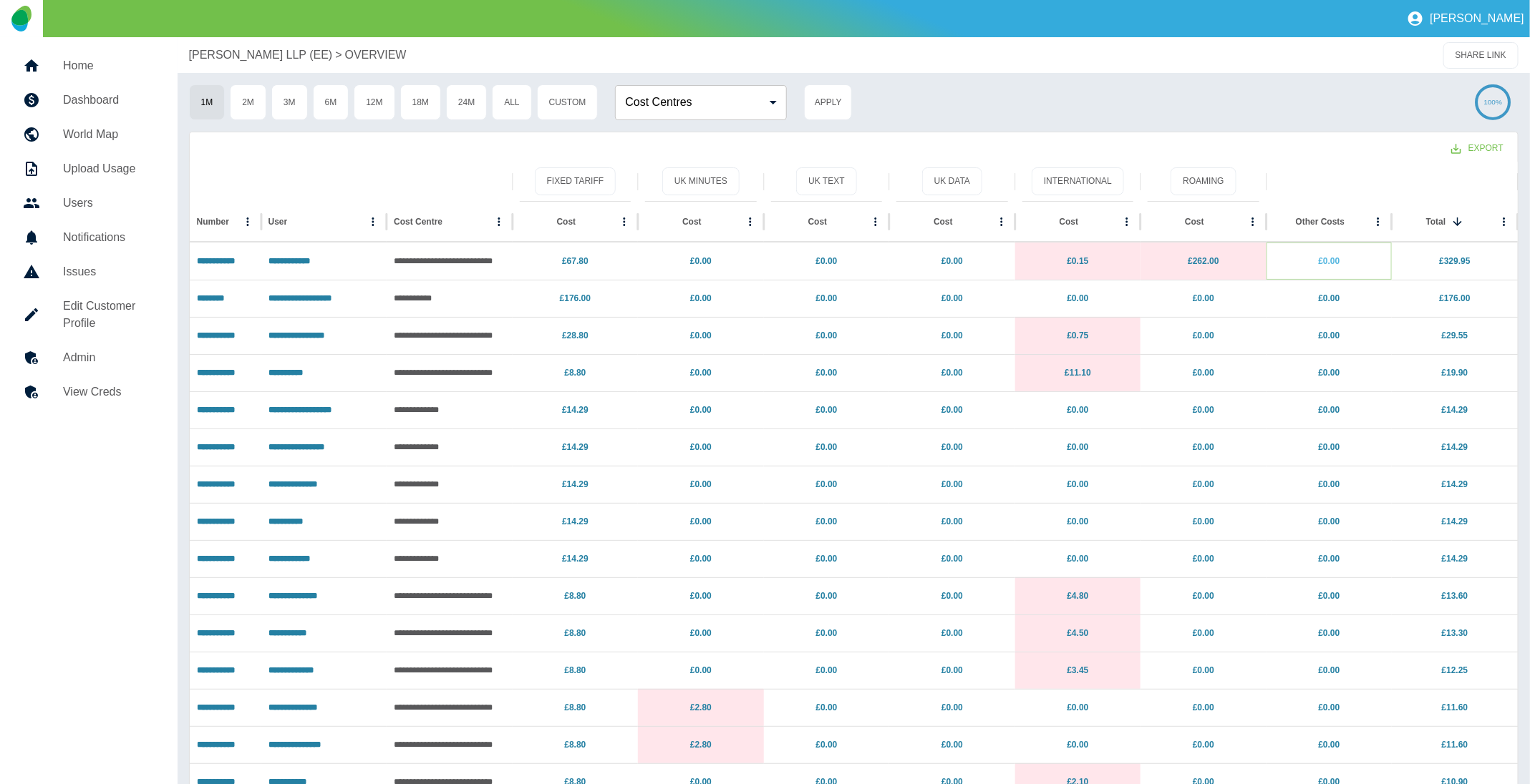
click at [1330, 258] on link "£0.00" at bounding box center [1330, 261] width 22 height 10
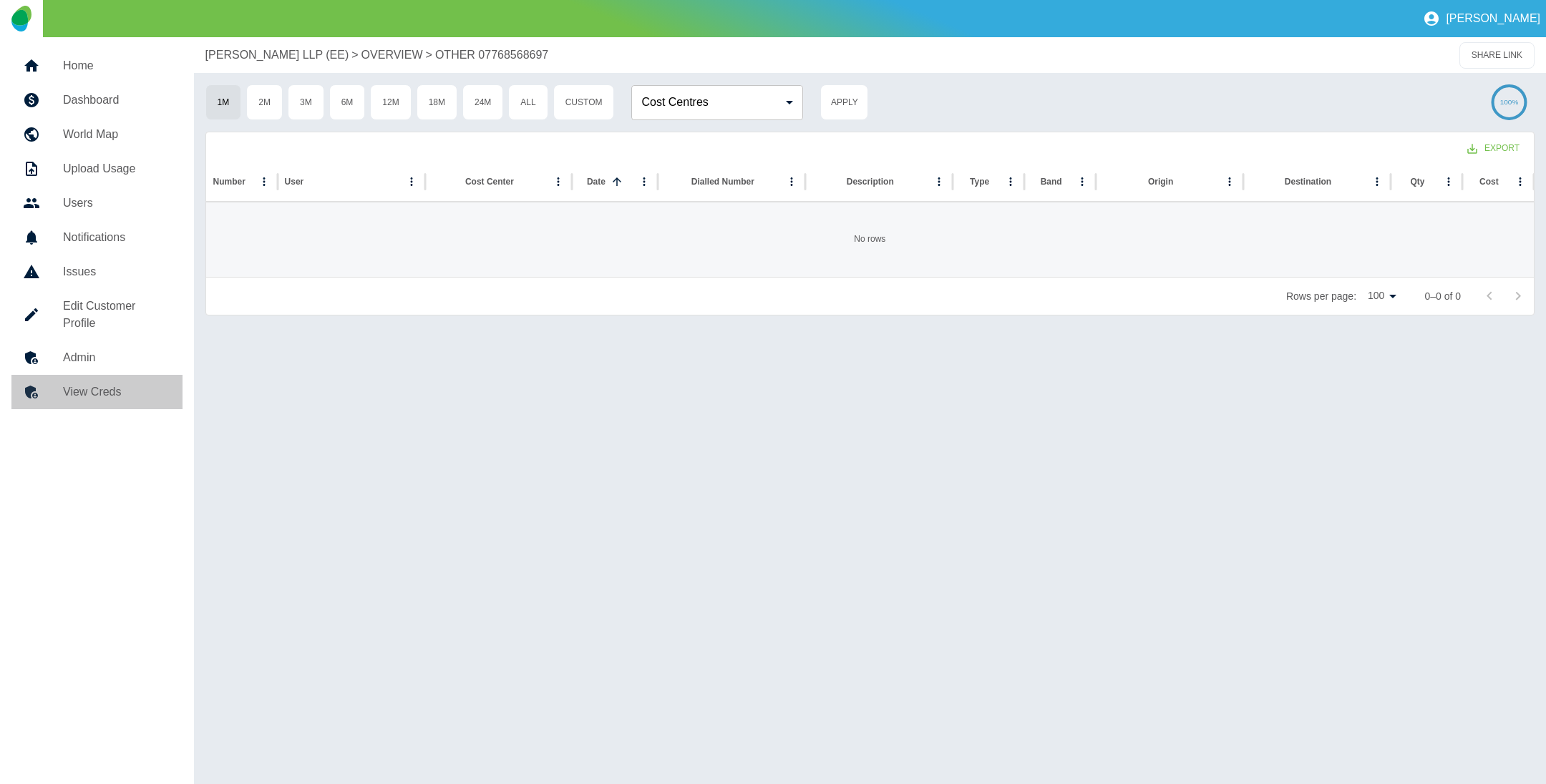
click at [97, 384] on h5 "View Creds" at bounding box center [117, 392] width 108 height 17
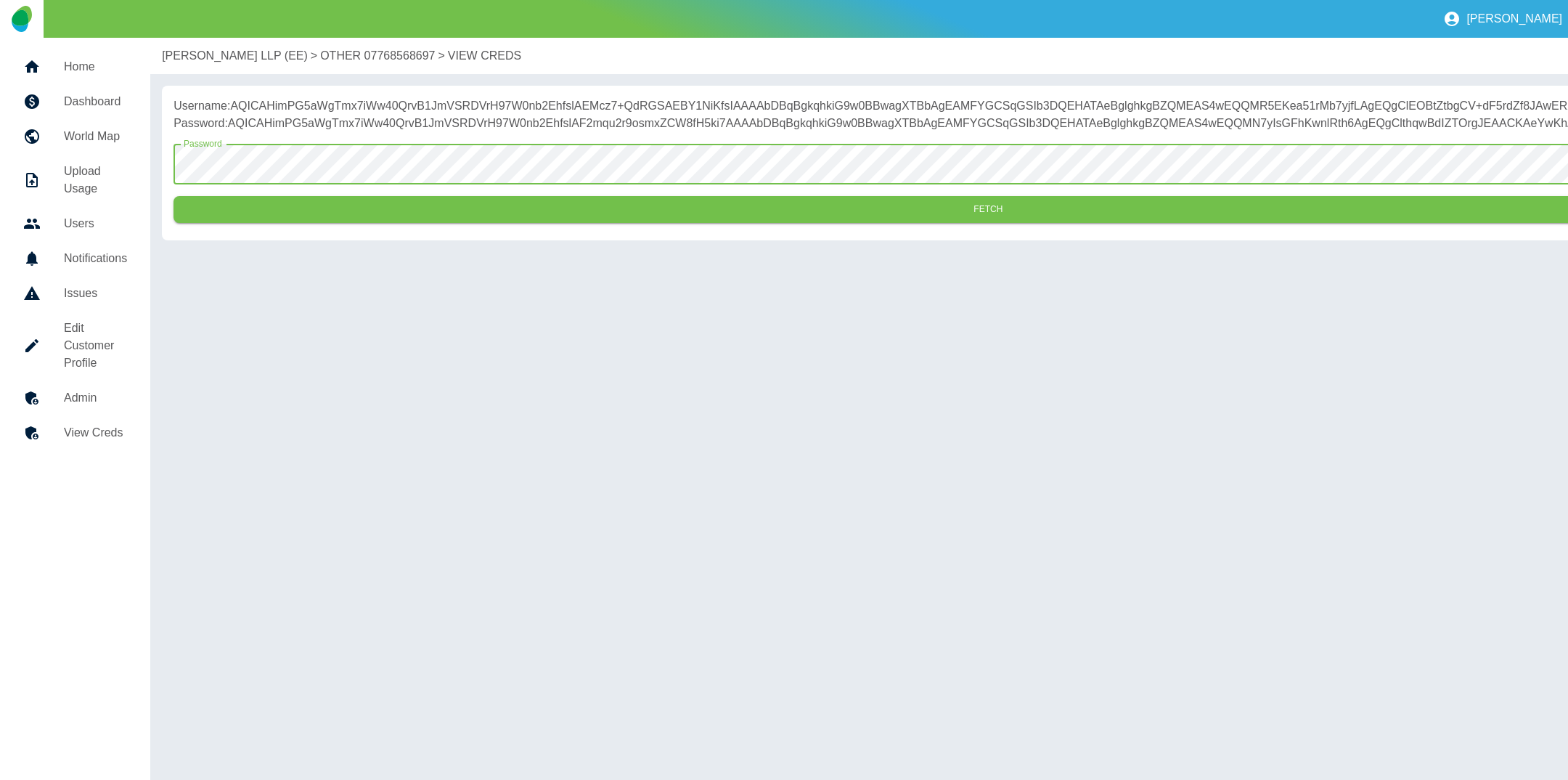
click at [174, 196] on button "Fetch" at bounding box center [988, 209] width 1629 height 27
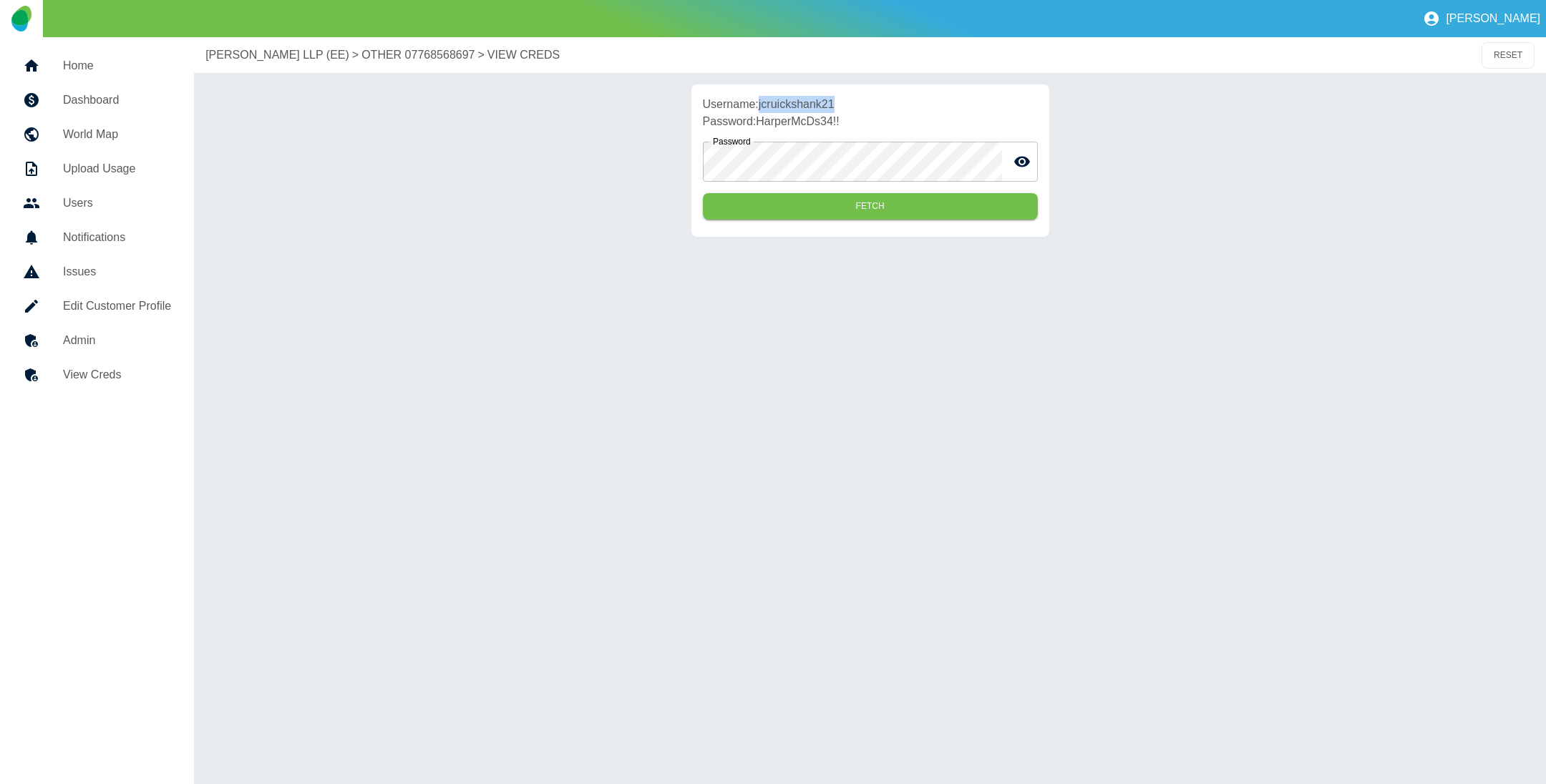
drag, startPoint x: 760, startPoint y: 103, endPoint x: 838, endPoint y: 123, distance: 80.5
click at [859, 103] on p "Username: jcruickshank21" at bounding box center [870, 104] width 335 height 17
drag, startPoint x: 910, startPoint y: 107, endPoint x: 843, endPoint y: 111, distance: 67.1
click at [910, 107] on p "Username: jcruickshank21" at bounding box center [870, 104] width 335 height 17
click at [1150, 110] on div "Username: jcruickshank21 Password: HarperMcDs34!! Password Password Fetch" at bounding box center [870, 161] width 1330 height 153
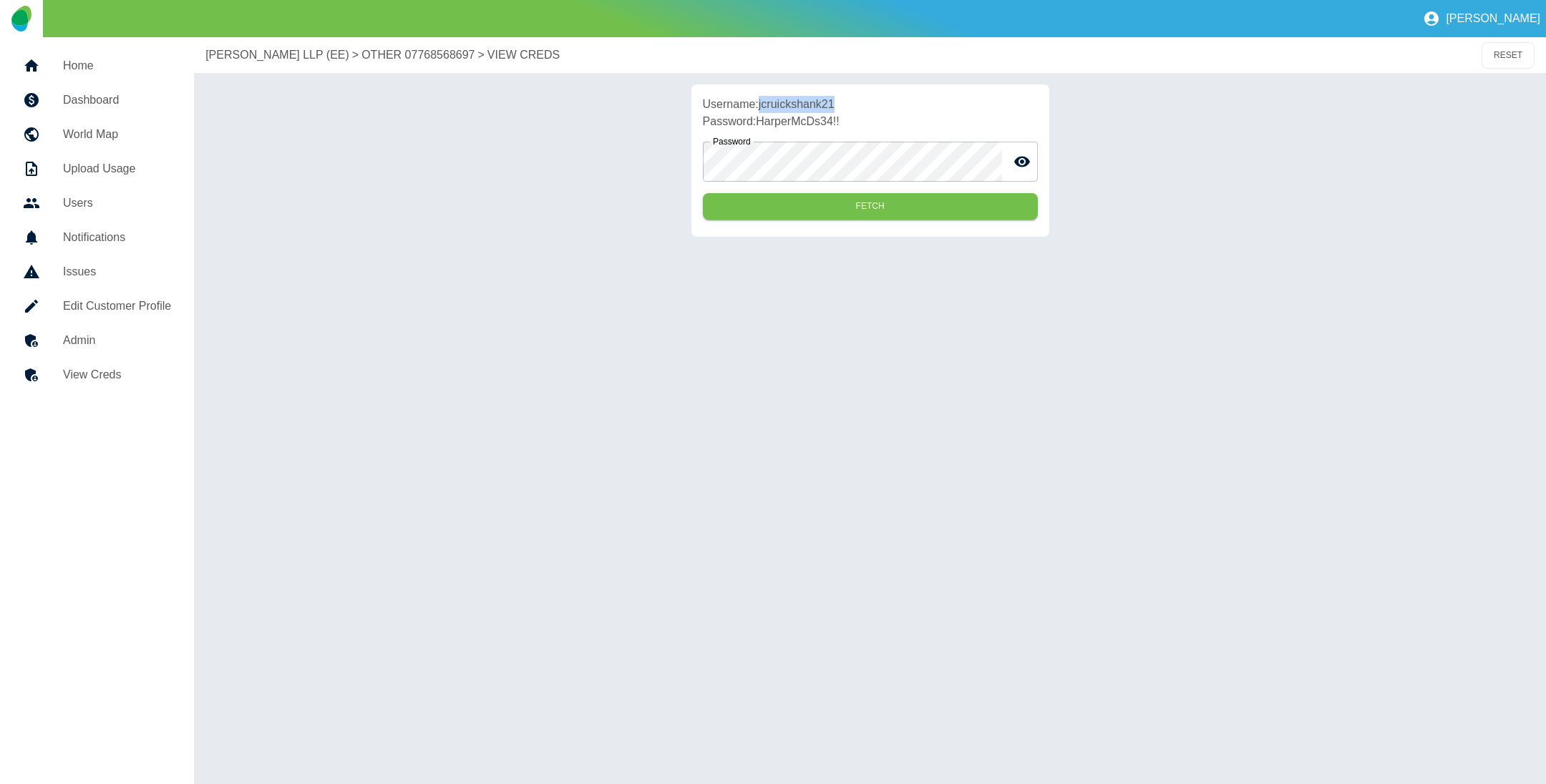
drag, startPoint x: 760, startPoint y: 108, endPoint x: 872, endPoint y: 105, distance: 112.0
click at [872, 105] on p "Username: jcruickshank21" at bounding box center [870, 104] width 335 height 17
copy p "jcruickshank21"
drag, startPoint x: 760, startPoint y: 123, endPoint x: 860, endPoint y: 120, distance: 100.0
click at [860, 120] on p "Password: HarperMcDs34!!" at bounding box center [870, 121] width 335 height 17
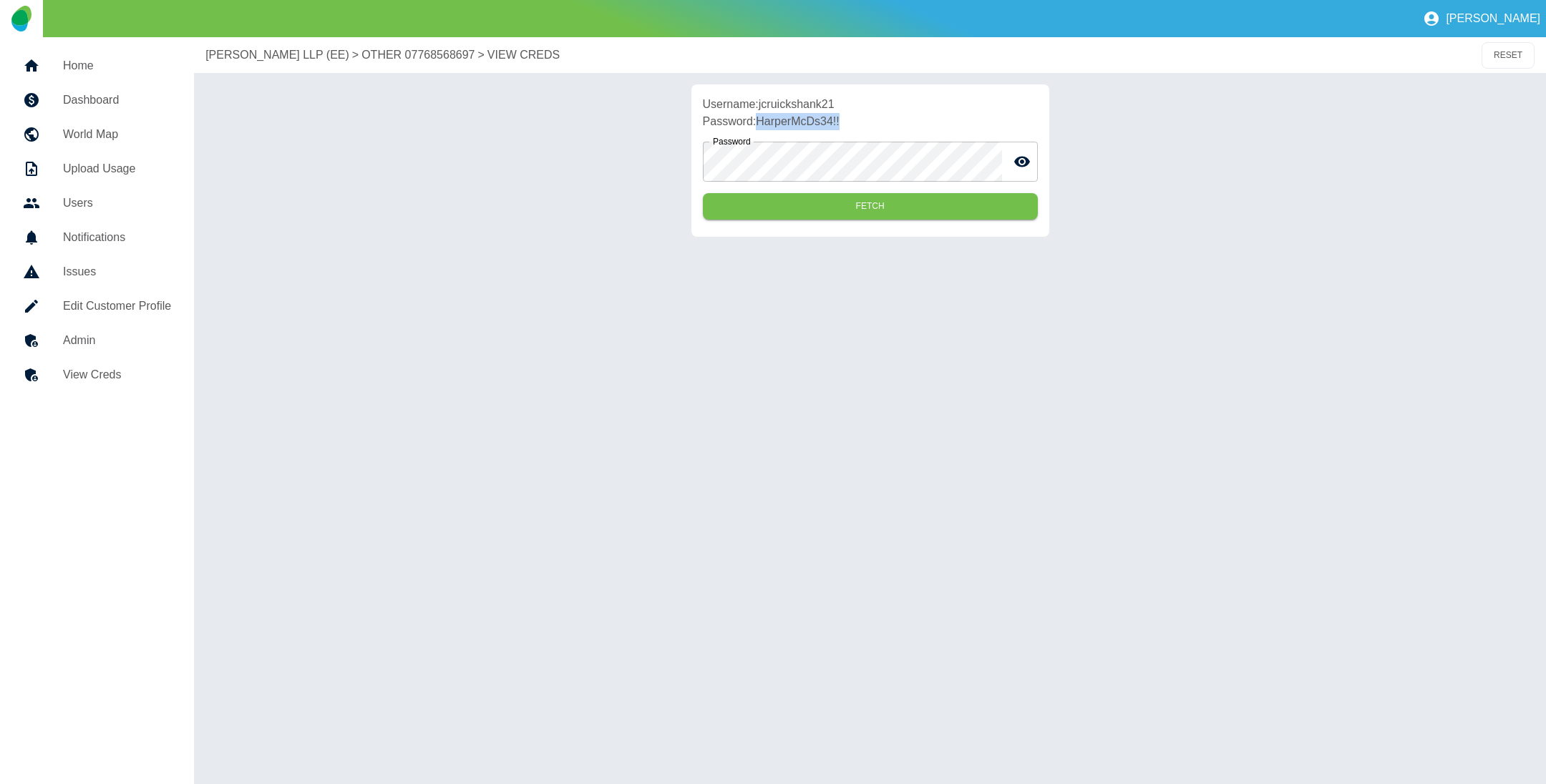
copy p "HarperMcDs34!!"
drag, startPoint x: 200, startPoint y: 62, endPoint x: 336, endPoint y: 67, distance: 136.1
click at [336, 67] on div "Harper Macleod LLP (EE) > OTHER 07768568697 > VIEW CREDS RESET" at bounding box center [870, 55] width 1352 height 36
copy p "[PERSON_NAME] LLP (EE)"
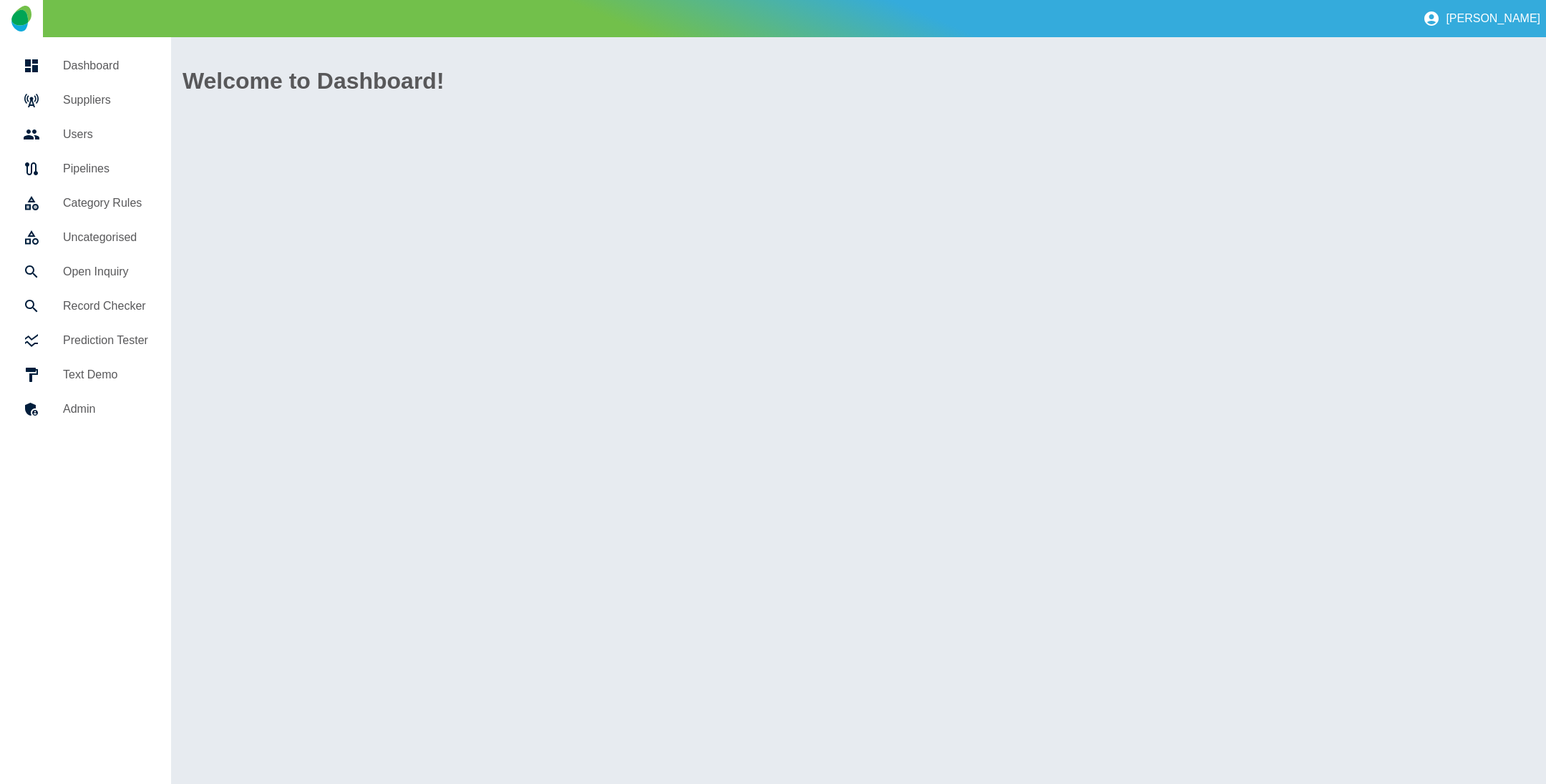
click at [101, 92] on h5 "Suppliers" at bounding box center [105, 99] width 85 height 17
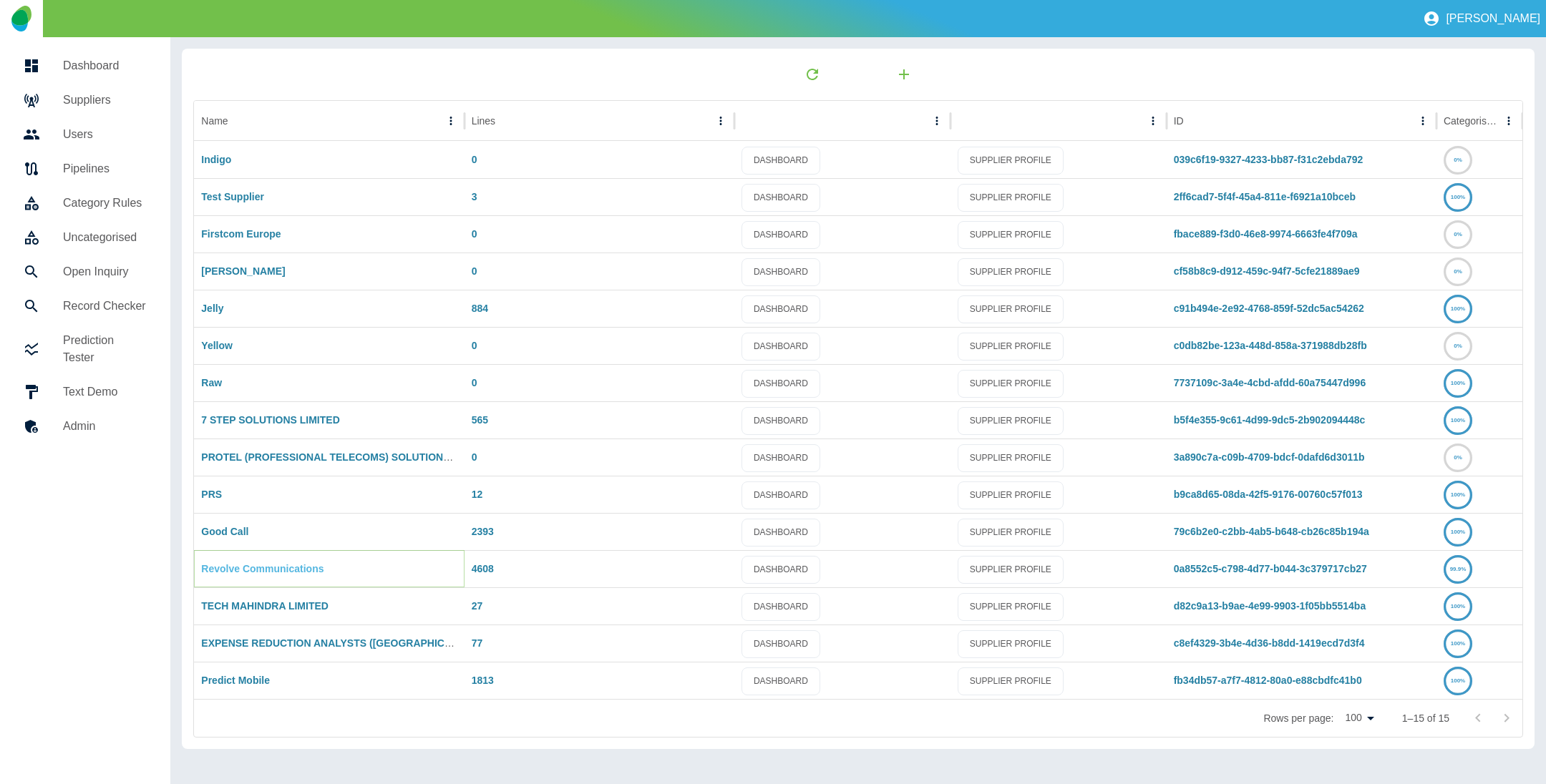
click at [278, 568] on link "Revolve Communications" at bounding box center [263, 569] width 123 height 11
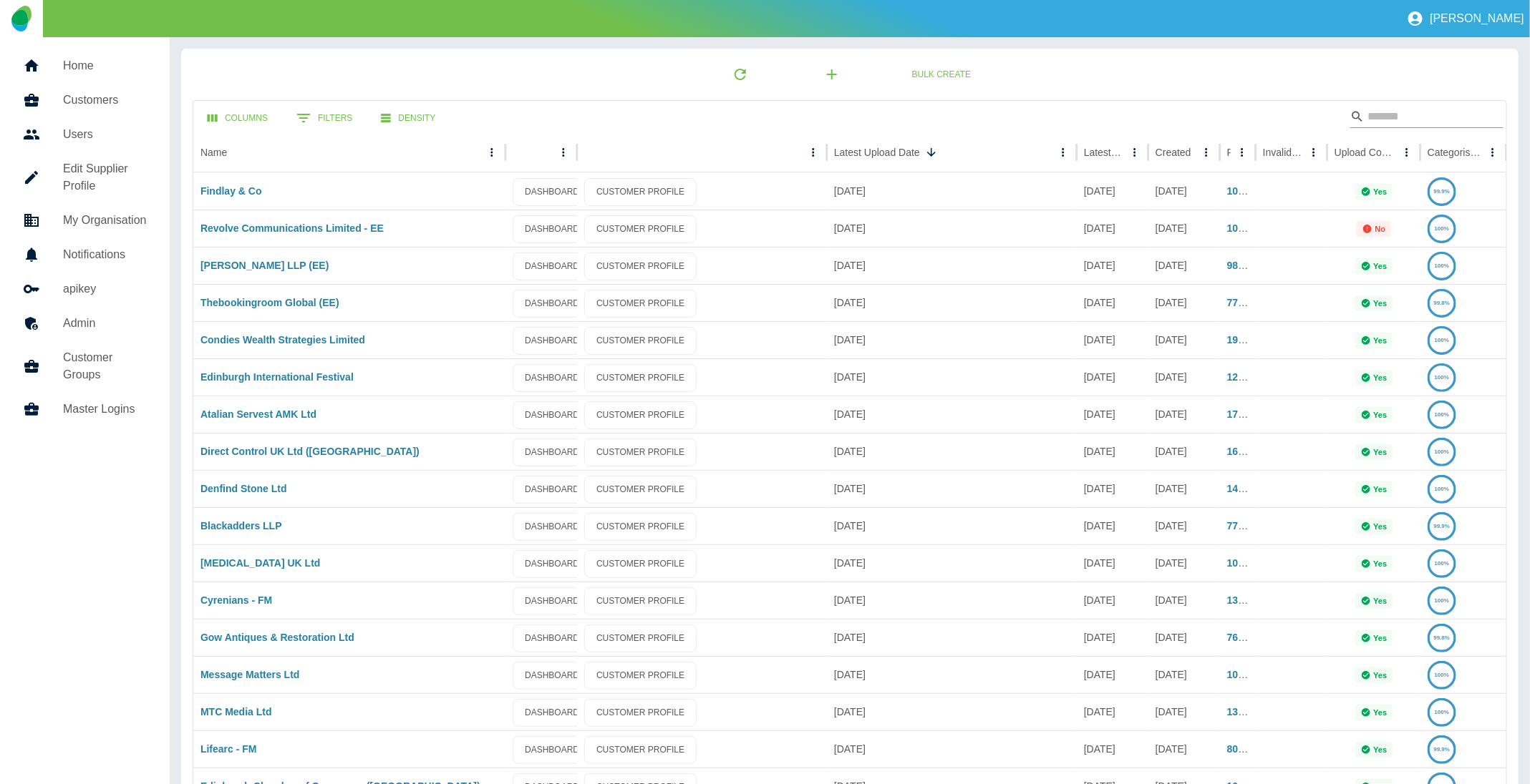
click at [1434, 111] on input "Search" at bounding box center [1425, 116] width 115 height 23
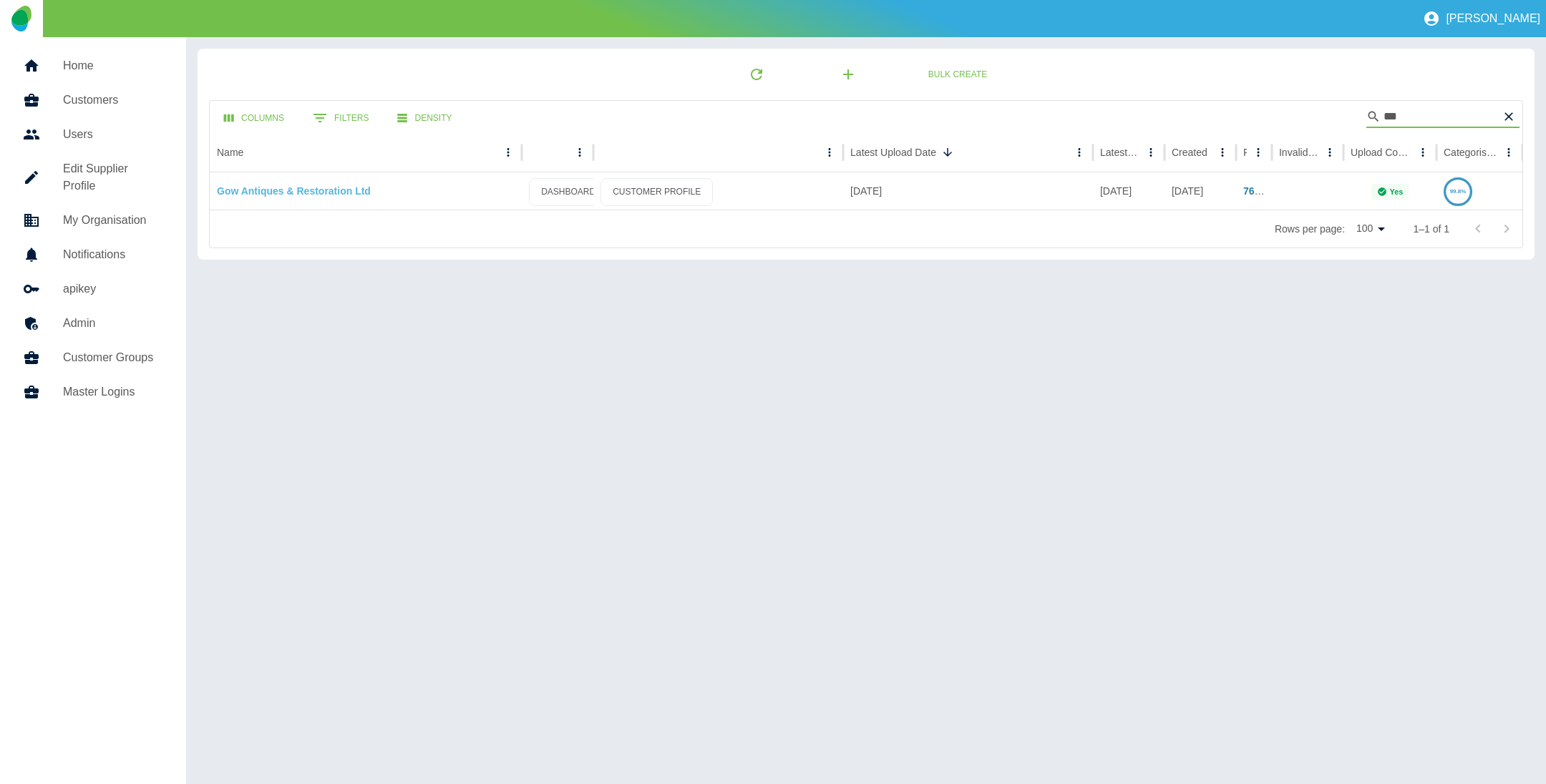
type input "***"
click at [279, 194] on link "Gow Antiques & Restoration Ltd" at bounding box center [294, 191] width 154 height 11
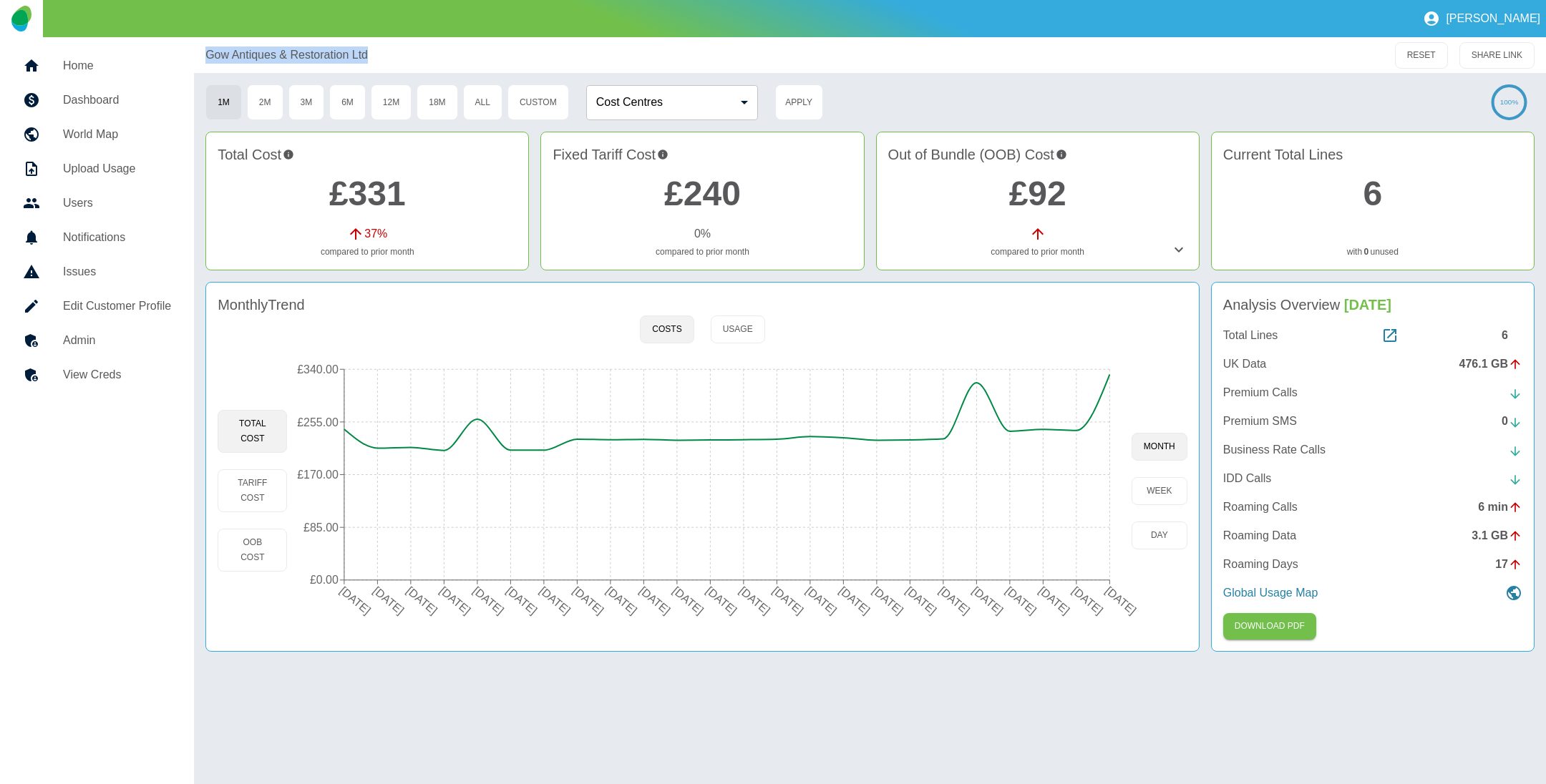
drag, startPoint x: 195, startPoint y: 62, endPoint x: 385, endPoint y: 60, distance: 190.0
click at [385, 60] on div "Gow Antiques & Restoration Ltd RESET SHARE LINK" at bounding box center [870, 55] width 1352 height 36
copy p "Gow Antiques & Restoration Ltd"
click at [131, 60] on h5 "Home" at bounding box center [117, 65] width 108 height 17
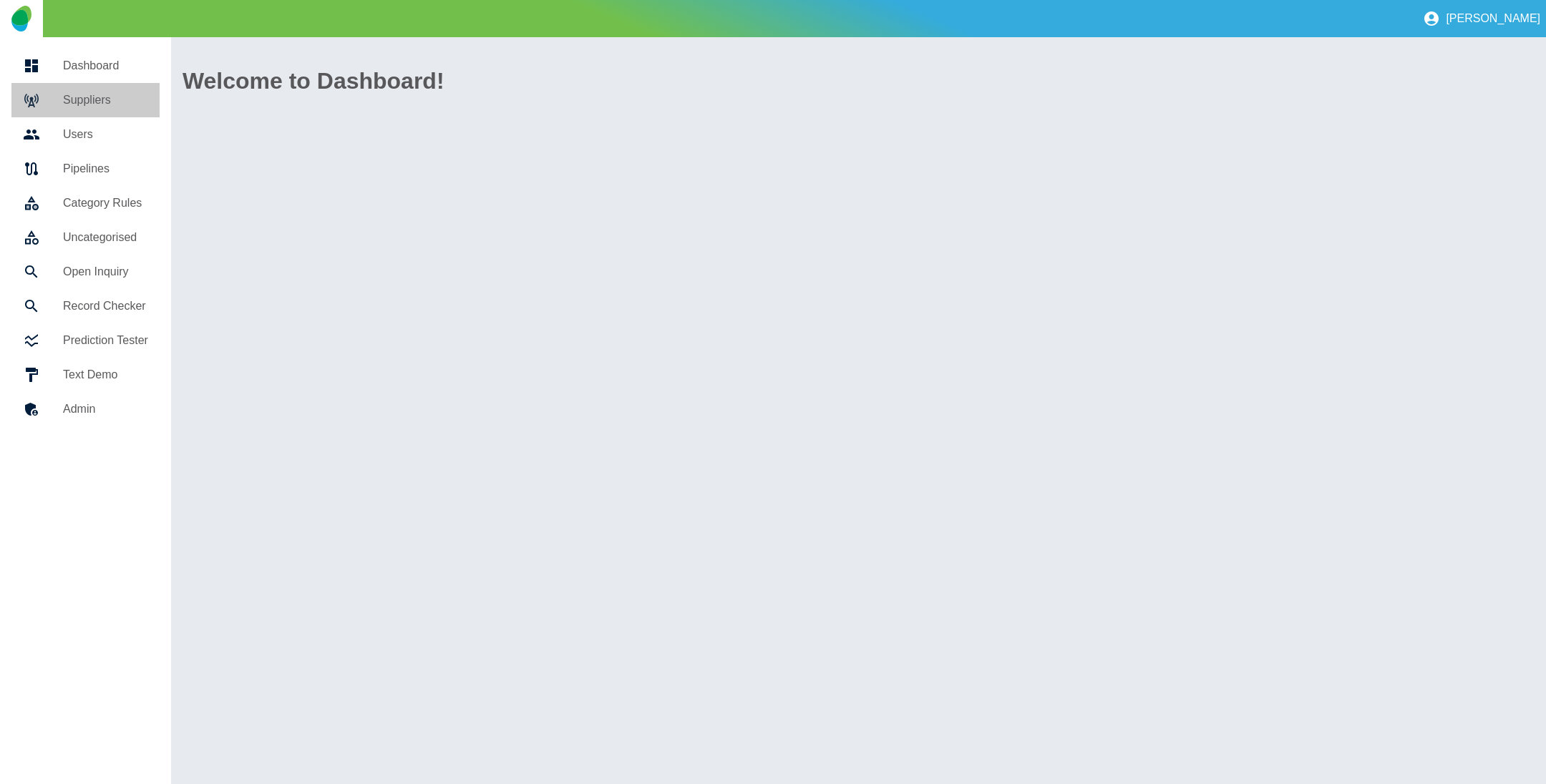
click at [111, 92] on h5 "Suppliers" at bounding box center [105, 99] width 85 height 17
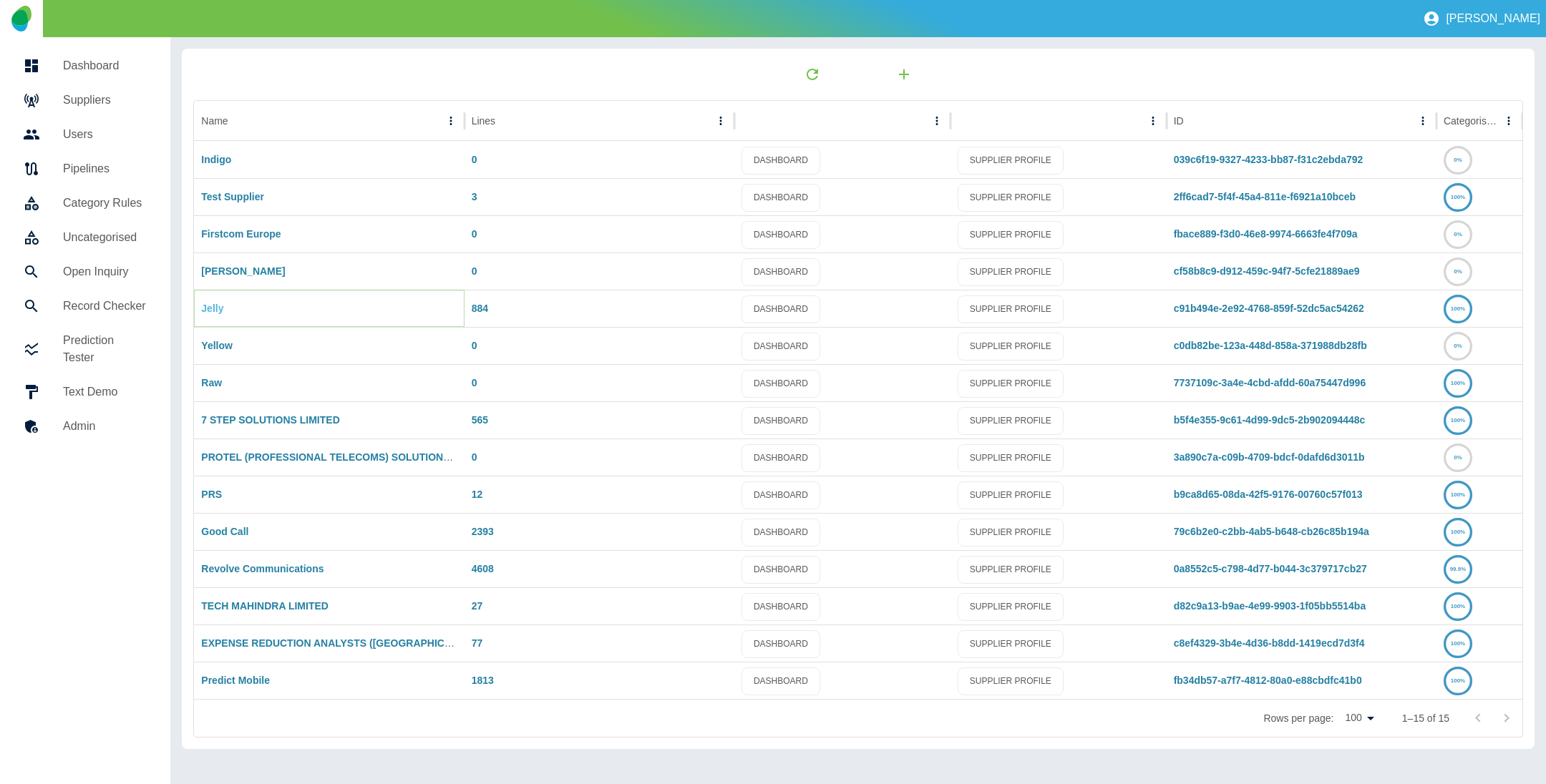
click at [217, 303] on link "Jelly" at bounding box center [212, 308] width 22 height 11
